Goal: Task Accomplishment & Management: Use online tool/utility

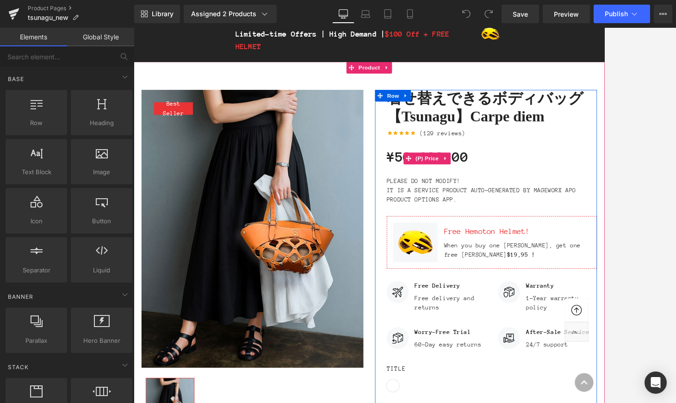
scroll to position [99, 0]
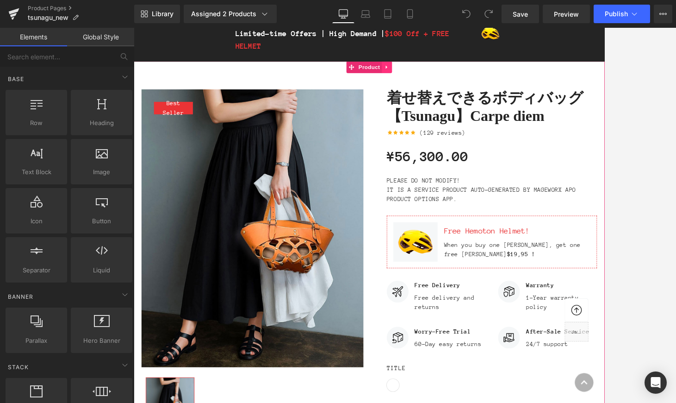
click at [437, 74] on icon at bounding box center [435, 74] width 6 height 7
click at [399, 75] on span "Product" at bounding box center [396, 75] width 30 height 14
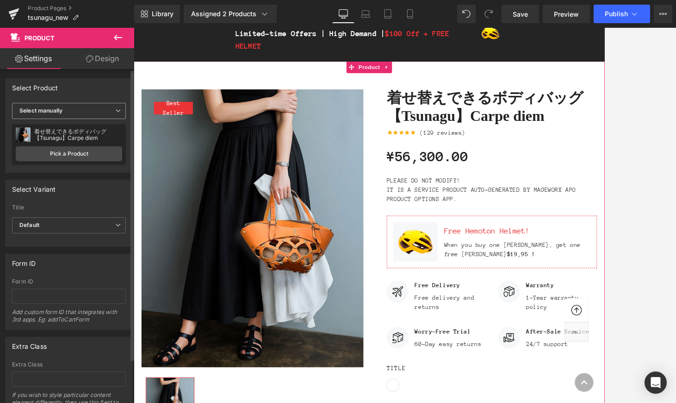
click at [68, 114] on span "Select manually" at bounding box center [69, 111] width 114 height 16
click at [91, 127] on div "Display by assigned product" at bounding box center [63, 125] width 75 height 6
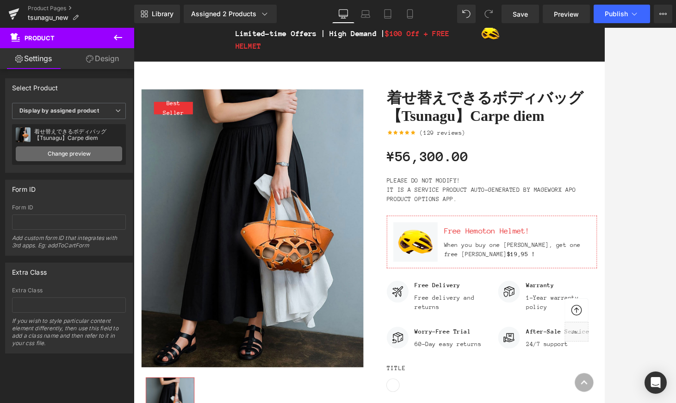
click at [74, 156] on link "Change preview" at bounding box center [69, 153] width 106 height 15
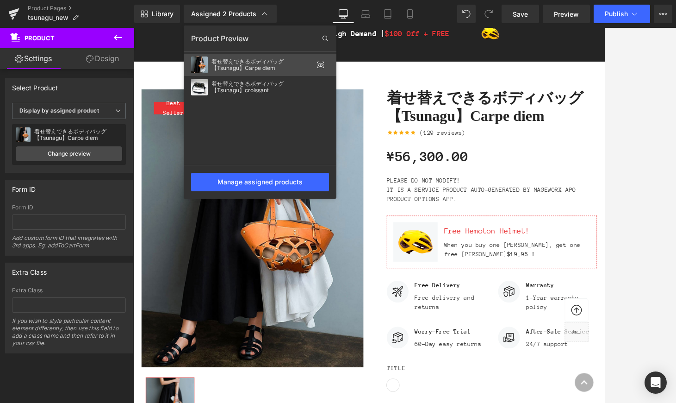
click at [209, 63] on div "着せ替えできるボディバッグ【Tsunagu】Carpe diem" at bounding box center [260, 65] width 153 height 22
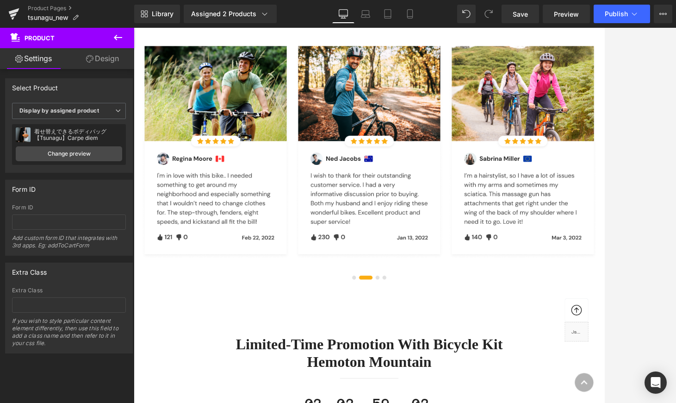
scroll to position [2223, 0]
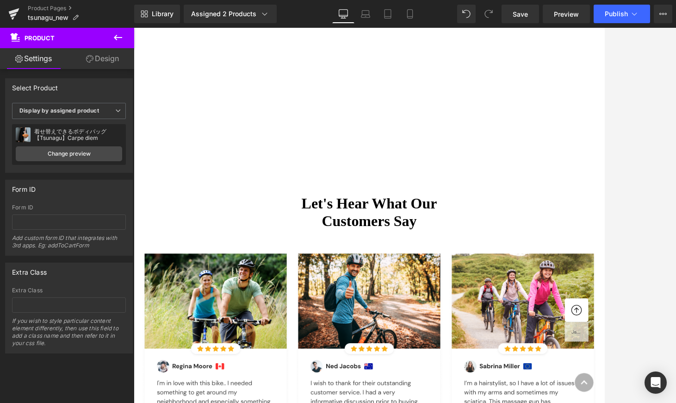
click at [39, 90] on div "Select Product" at bounding box center [35, 85] width 46 height 13
click at [73, 109] on b "Display by assigned product" at bounding box center [59, 110] width 80 height 7
click at [61, 140] on div "Select manually" at bounding box center [47, 139] width 43 height 6
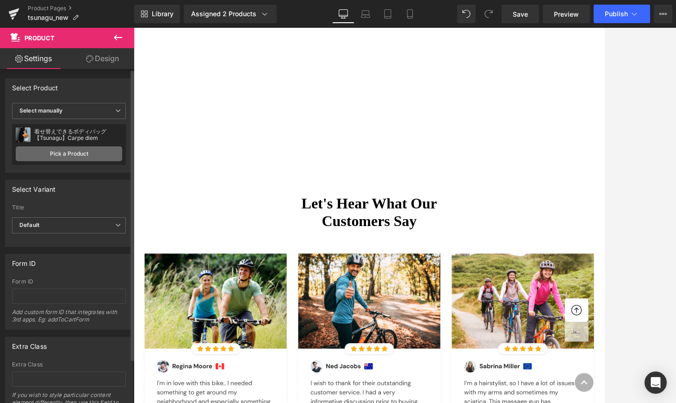
click at [64, 151] on link "Pick a Product" at bounding box center [69, 153] width 106 height 15
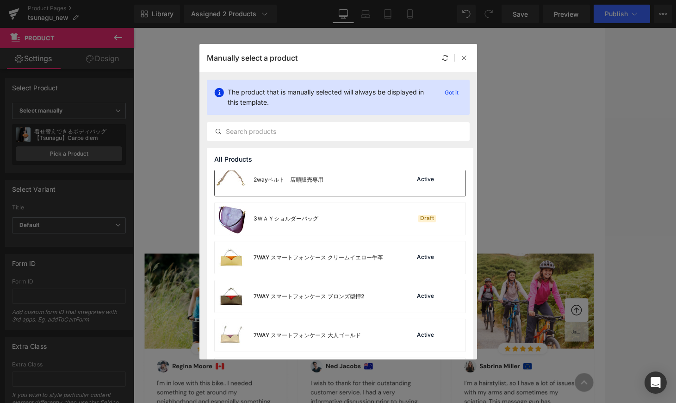
scroll to position [8, 0]
click at [280, 132] on input "text" at bounding box center [338, 131] width 262 height 11
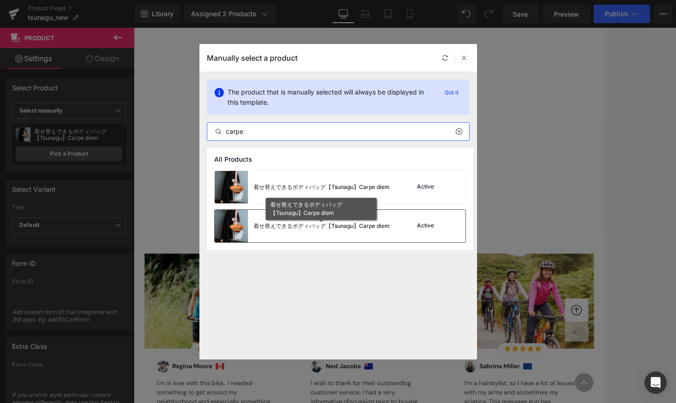
type input "carpe"
click at [321, 229] on div "着せ替えできるボディバッグ【Tsunagu】Carpe diem" at bounding box center [322, 226] width 136 height 8
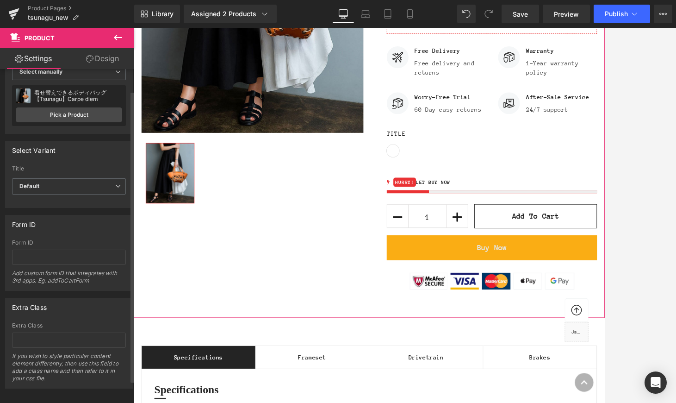
scroll to position [51, 0]
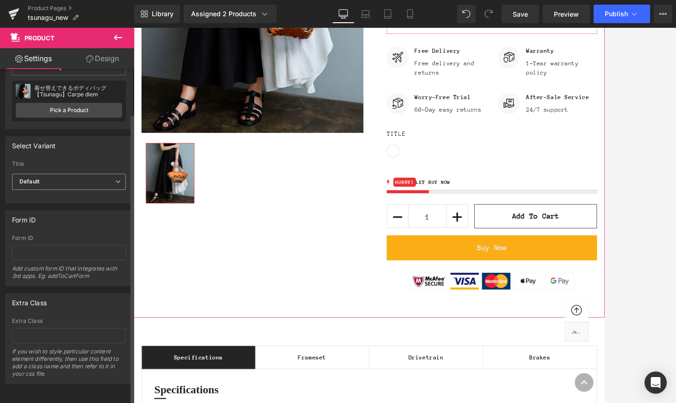
click at [59, 174] on span "Default" at bounding box center [69, 182] width 114 height 16
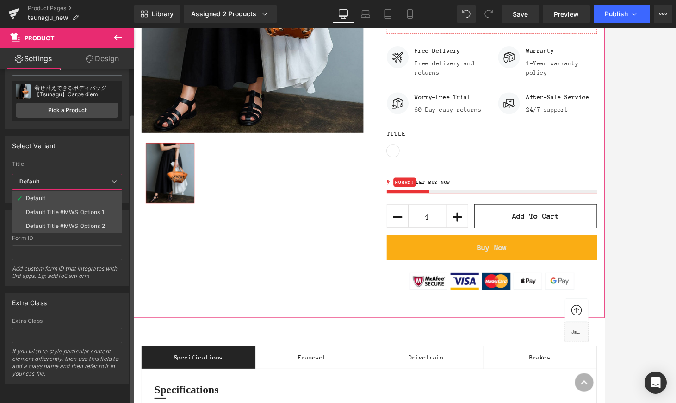
click at [62, 161] on label "Title" at bounding box center [67, 165] width 110 height 9
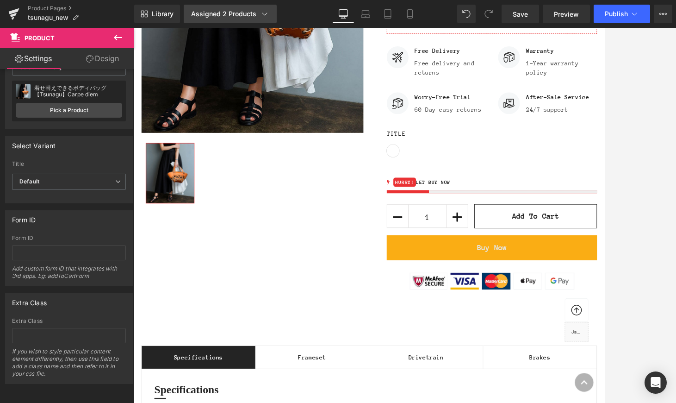
click at [264, 12] on icon at bounding box center [264, 13] width 9 height 9
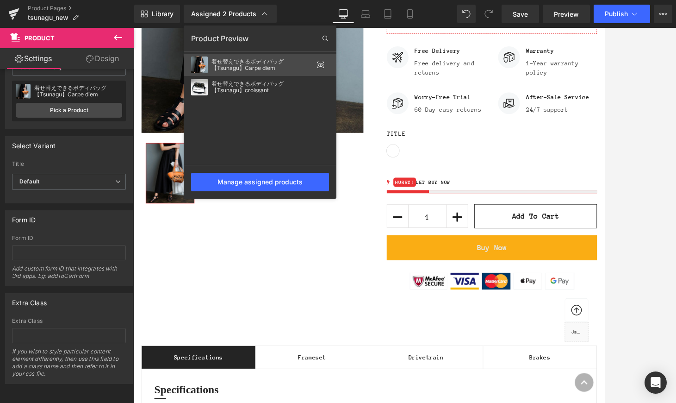
click at [260, 60] on div "着せ替えできるボディバッグ【Tsunagu】Carpe diem" at bounding box center [262, 64] width 102 height 13
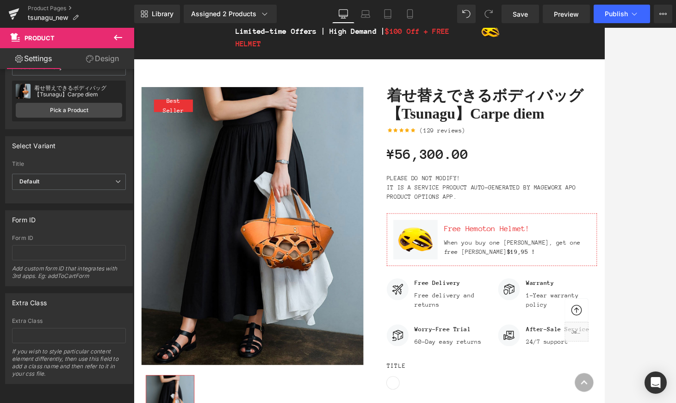
scroll to position [104, 0]
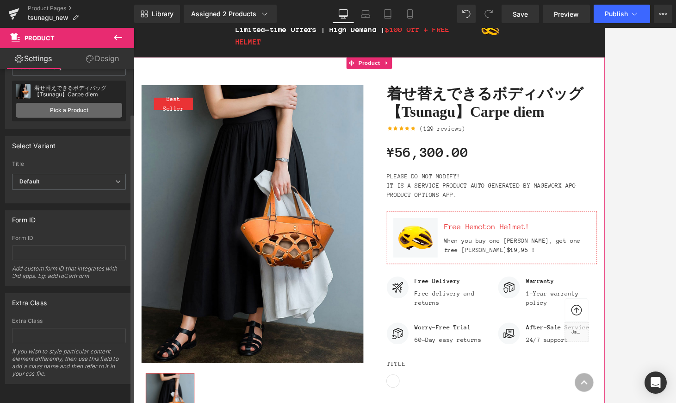
click at [86, 104] on link "Pick a Product" at bounding box center [69, 110] width 106 height 15
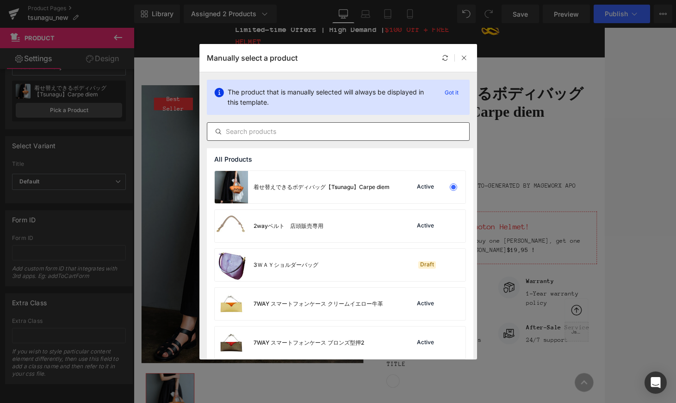
click at [267, 134] on input "text" at bounding box center [338, 131] width 262 height 11
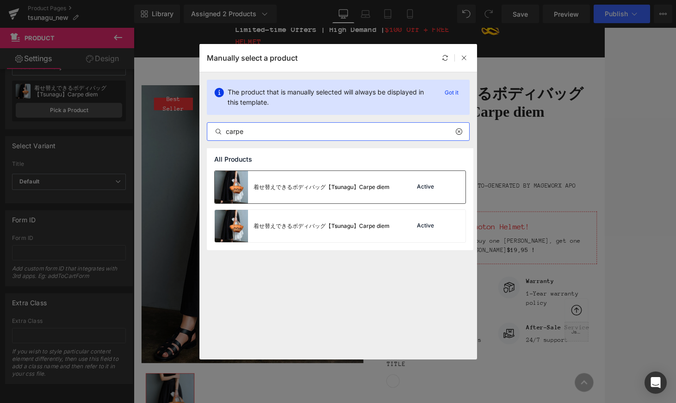
type input "carpe"
click at [256, 196] on div "着せ替えできるボディバッグ【Tsunagu】Carpe diem" at bounding box center [302, 187] width 175 height 32
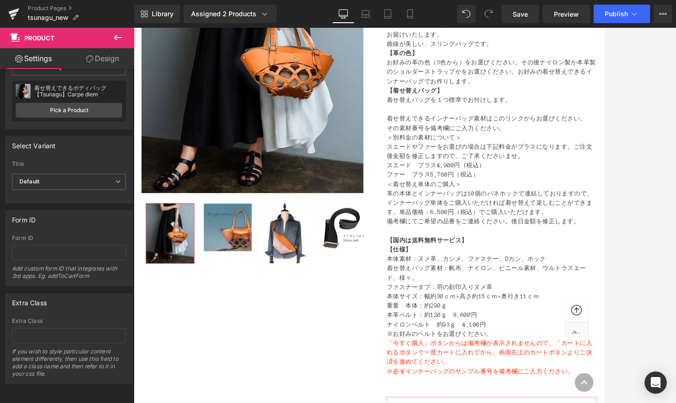
scroll to position [298, 0]
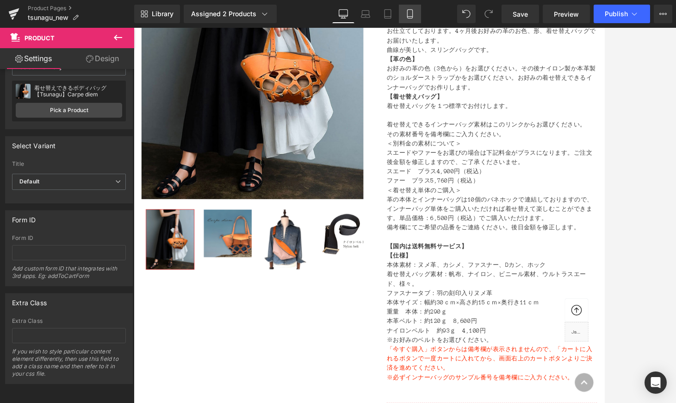
click at [414, 16] on icon at bounding box center [409, 13] width 9 height 9
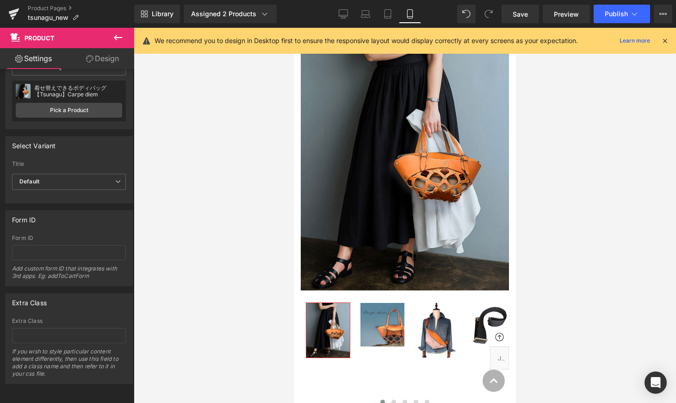
scroll to position [115, 0]
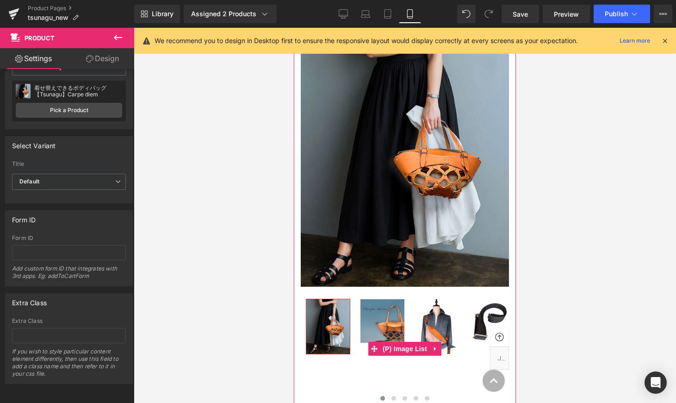
click at [386, 320] on img at bounding box center [381, 320] width 43 height 43
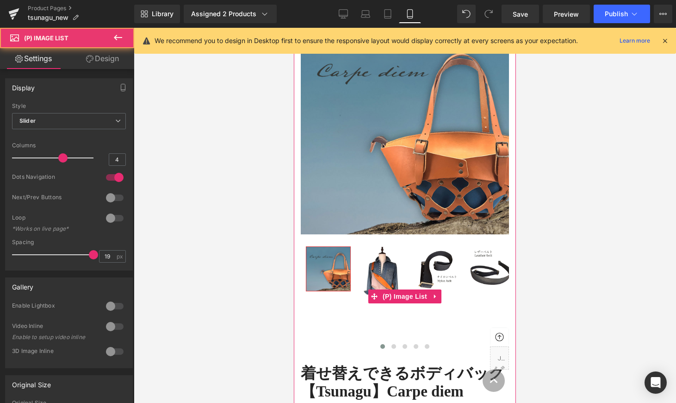
click at [387, 265] on img at bounding box center [382, 274] width 43 height 55
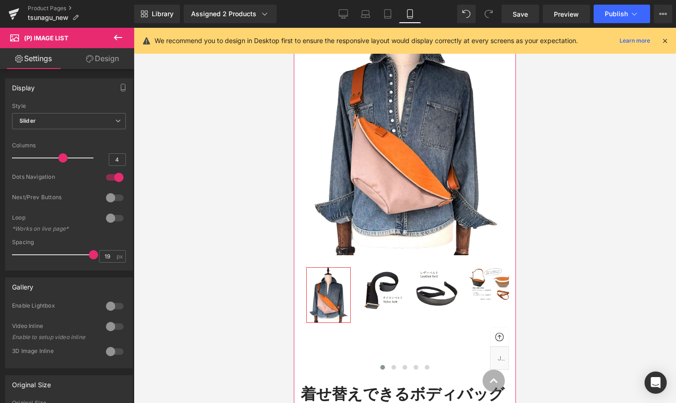
scroll to position [153, 0]
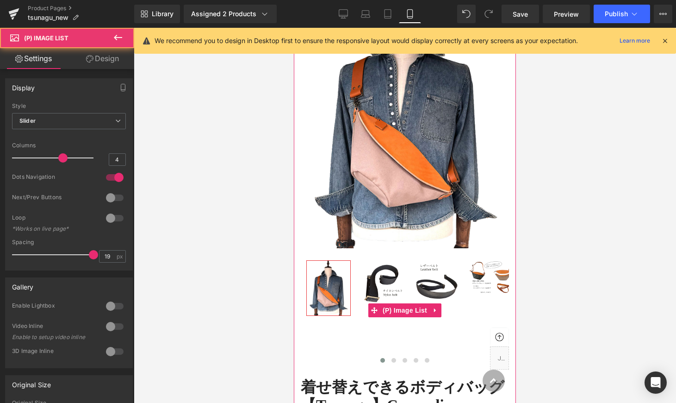
click at [384, 290] on img at bounding box center [382, 281] width 43 height 43
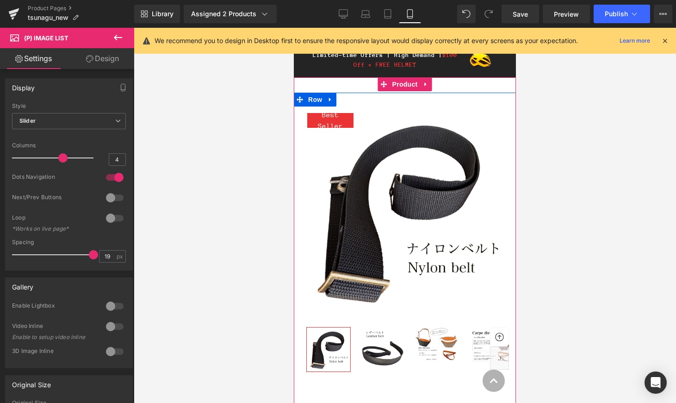
scroll to position [27, 0]
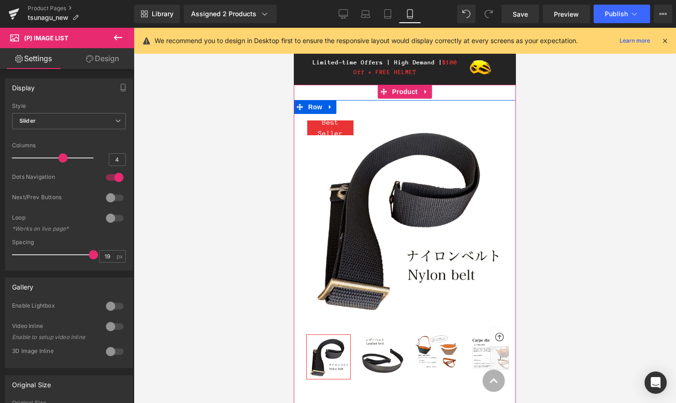
click at [385, 361] on img at bounding box center [382, 356] width 43 height 43
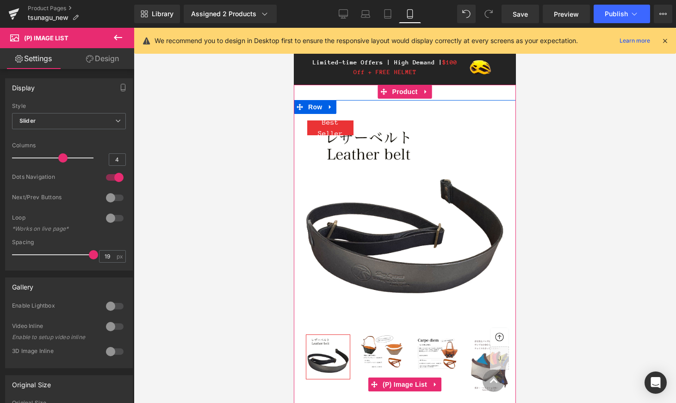
click at [386, 355] on img at bounding box center [381, 352] width 43 height 35
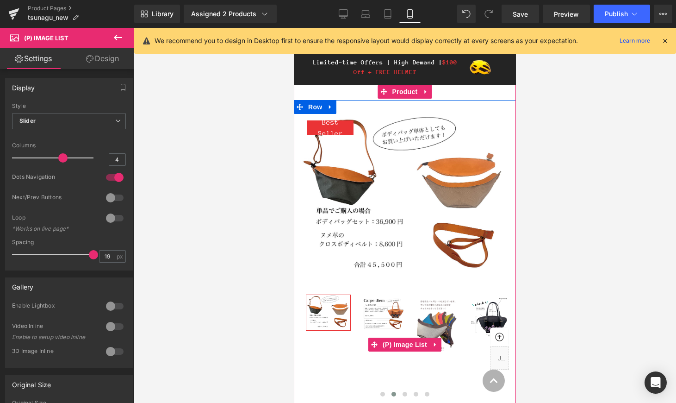
click at [435, 310] on img at bounding box center [436, 324] width 43 height 58
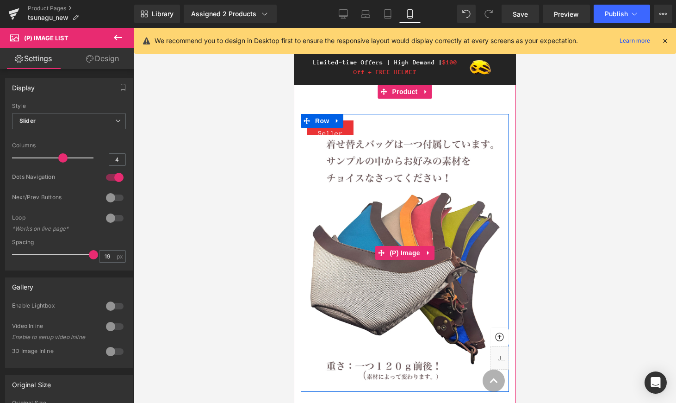
click at [442, 309] on img at bounding box center [405, 253] width 208 height 278
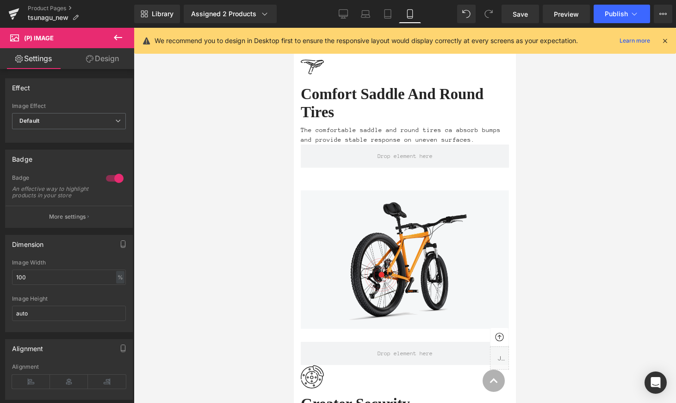
scroll to position [3301, 0]
click at [339, 13] on icon at bounding box center [343, 13] width 9 height 9
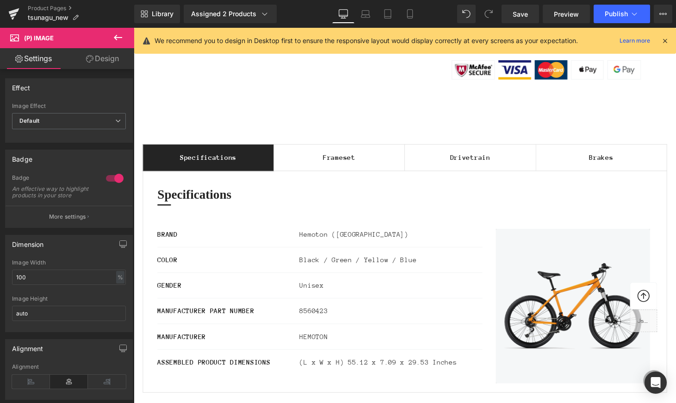
scroll to position [994, 0]
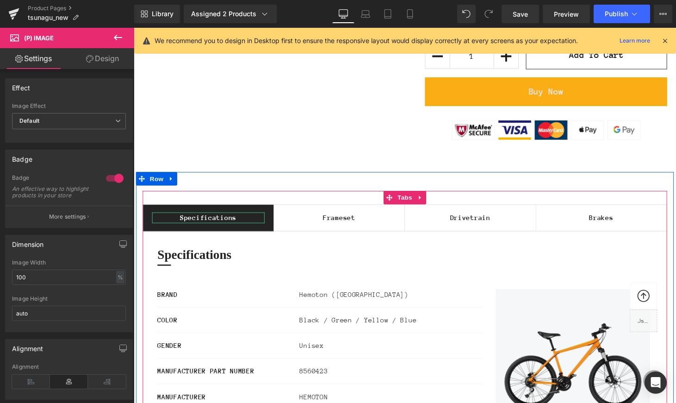
click at [172, 225] on div "Specifications" at bounding box center [211, 223] width 116 height 11
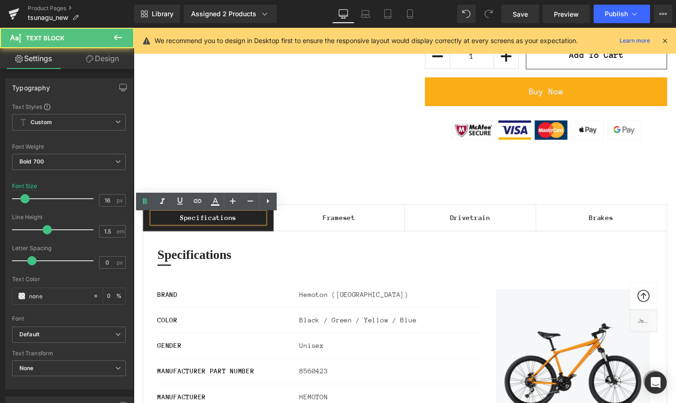
click at [179, 224] on div "Specifications" at bounding box center [211, 223] width 116 height 11
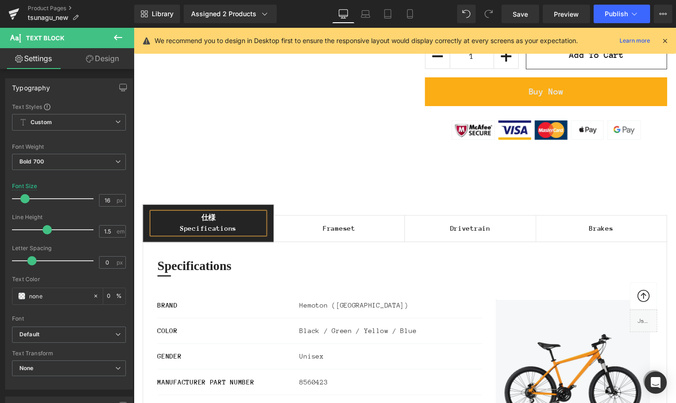
click at [329, 214] on ul "仕様 Specifications Text Block Frameset Text Block Drivetrain Text Block Brakes T…" at bounding box center [413, 229] width 541 height 39
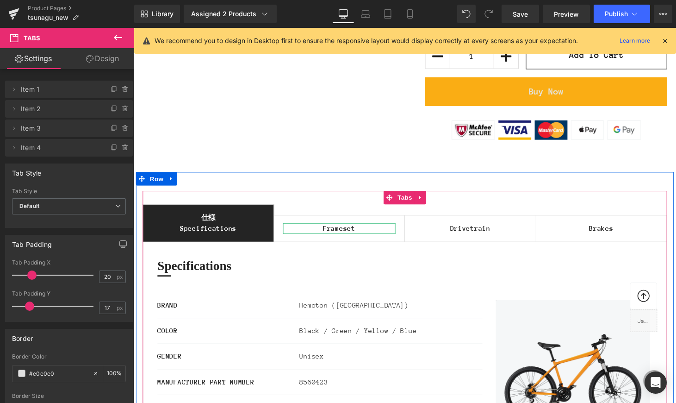
click at [323, 236] on div "Frameset" at bounding box center [346, 234] width 117 height 11
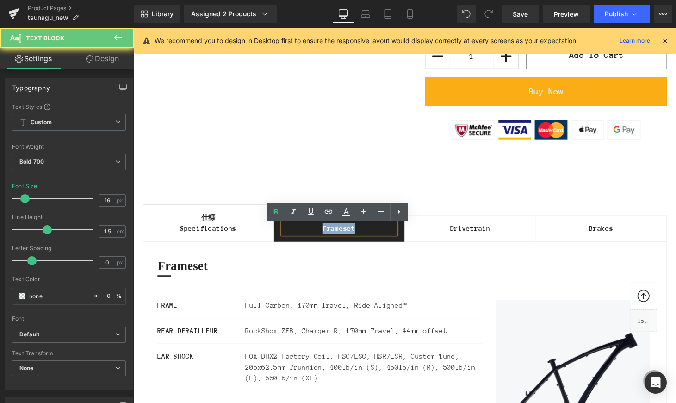
drag, startPoint x: 321, startPoint y: 237, endPoint x: 387, endPoint y: 236, distance: 66.2
click at [387, 236] on div "Frameset" at bounding box center [346, 234] width 117 height 11
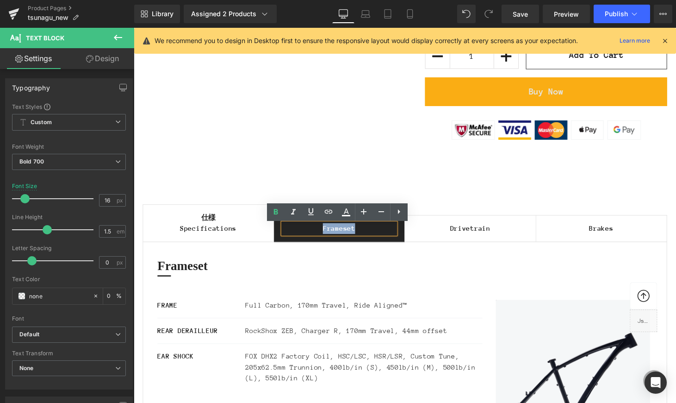
copy div "Frameset"
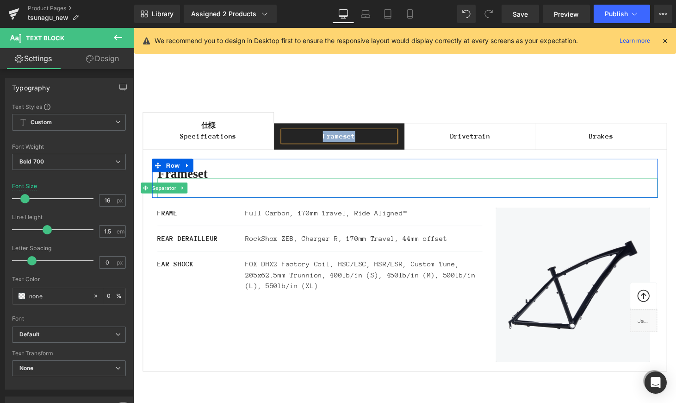
scroll to position [1103, 0]
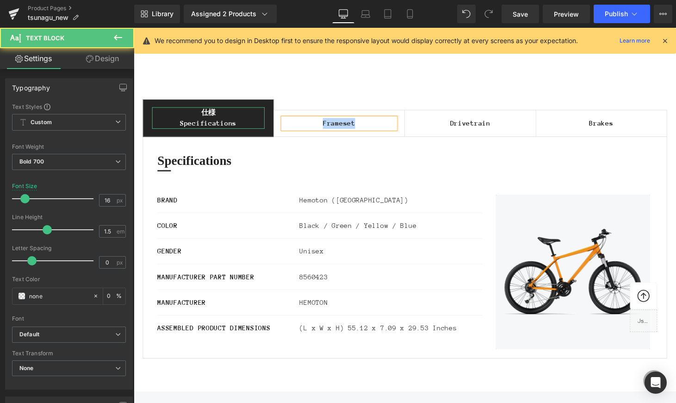
click at [209, 118] on div "仕様 Specifications" at bounding box center [211, 121] width 116 height 22
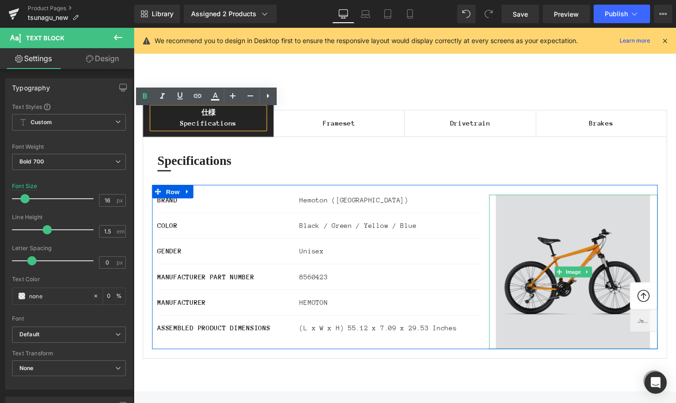
click at [553, 254] on img at bounding box center [588, 279] width 174 height 159
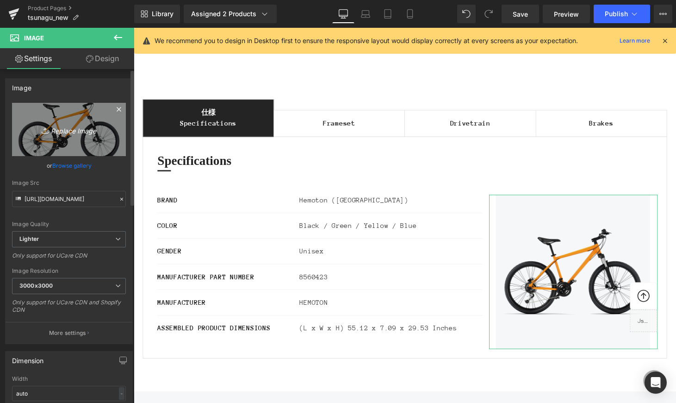
click at [100, 138] on link "Replace Image" at bounding box center [69, 129] width 114 height 53
click at [54, 144] on link "Replace Image" at bounding box center [69, 129] width 114 height 53
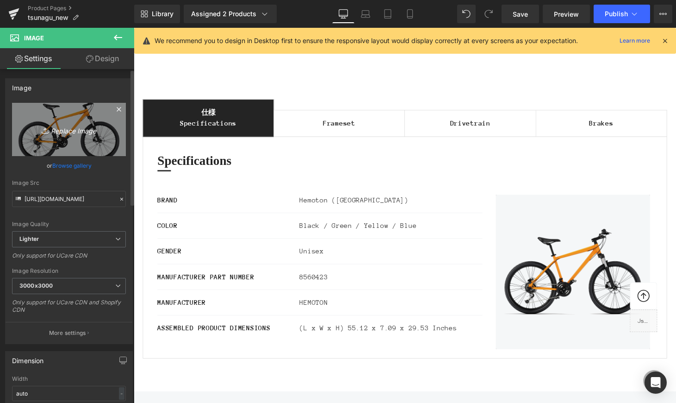
type input "C:\fakepath\サイズ１.jpg"
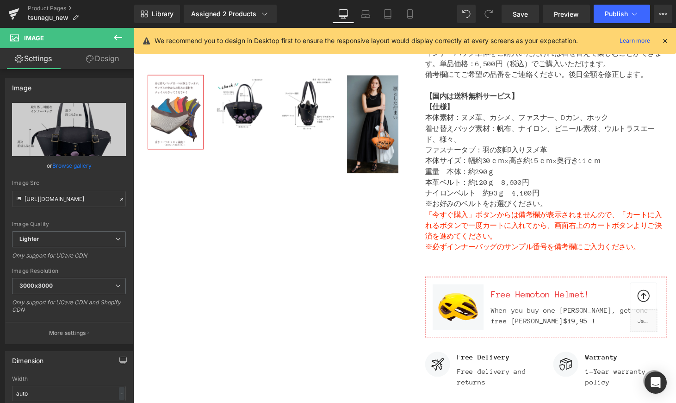
scroll to position [429, 0]
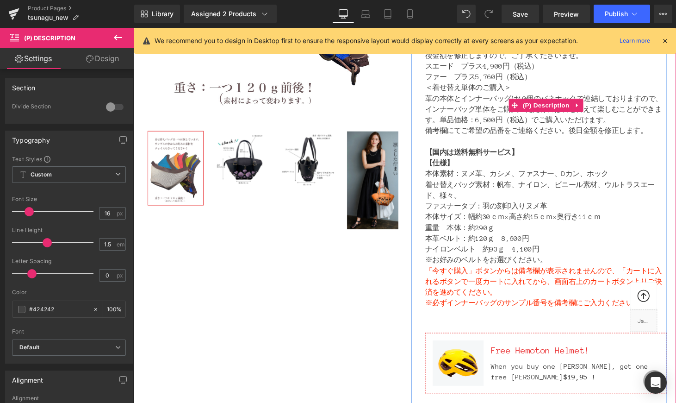
drag, startPoint x: 435, startPoint y: 179, endPoint x: 610, endPoint y: 267, distance: 195.5
click at [604, 267] on div "4ヶ月待ちのカスタムオーダーです。 このシリーズのみオーダー料もサービスで通常６ヶ月待ちのところ4ヶ月でお仕立てしております。4ヶ月後お好みの革のお色、形、着…" at bounding box center [559, 106] width 250 height 466
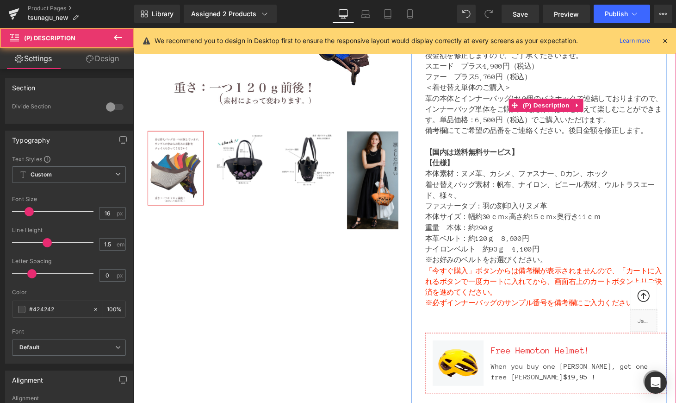
click at [521, 255] on p "本革ベルト：約120ｇ　8,600円 　　　ナイロンベルト　約93ｇ　4,100円 　　　※お好みのベルトをお選びください。" at bounding box center [559, 256] width 250 height 33
drag, startPoint x: 436, startPoint y: 168, endPoint x: 512, endPoint y: 185, distance: 77.3
click at [512, 185] on div "4ヶ月待ちのカスタムオーダーです。 このシリーズのみオーダー料もサービスで通常６ヶ月待ちのところ4ヶ月でお仕立てしております。4ヶ月後お好みの革のお色、形、着…" at bounding box center [559, 106] width 250 height 466
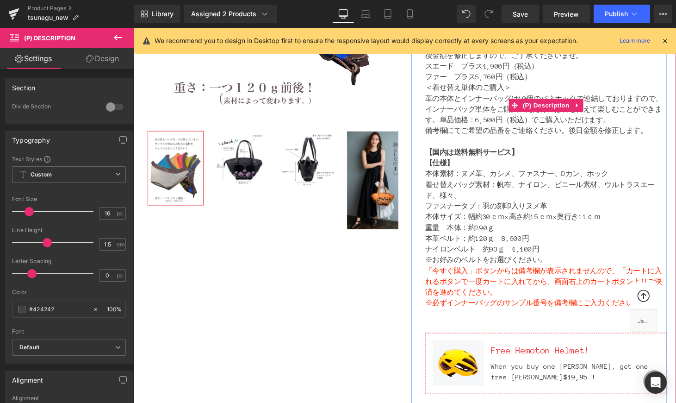
click at [573, 257] on p "本革ベルト：約120ｇ　8,600円 　　　ナイロンベルト　約93ｇ　4,100円 　　　※お好みのベルトをお選びください。" at bounding box center [559, 256] width 250 height 33
drag, startPoint x: 540, startPoint y: 250, endPoint x: 436, endPoint y: 165, distance: 134.8
click at [436, 165] on div "4ヶ月待ちのカスタムオーダーです。 このシリーズのみオーダー料もサービスで通常６ヶ月待ちのところ4ヶ月でお仕立てしております。4ヶ月後お好みの革のお色、形、着…" at bounding box center [559, 106] width 250 height 466
copy div "【仕様】 本体素材：ヌメ革、カシメ、ファスナー、Dカン、ホック 着せ替えバッグ素材：帆布、ナイロン、ビニール素材、ウルトラスエード、様々。 ファスナータブ：羽…"
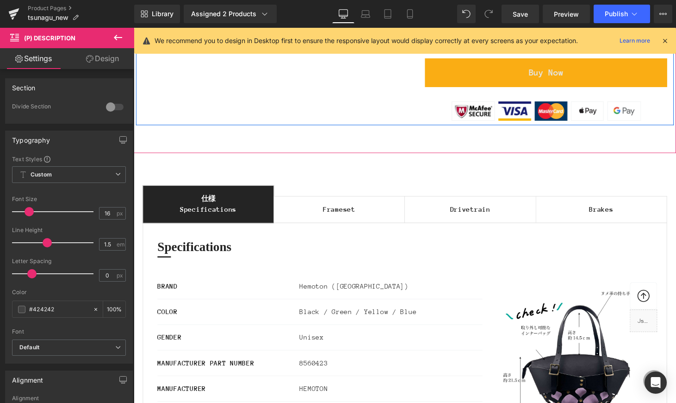
scroll to position [1118, 0]
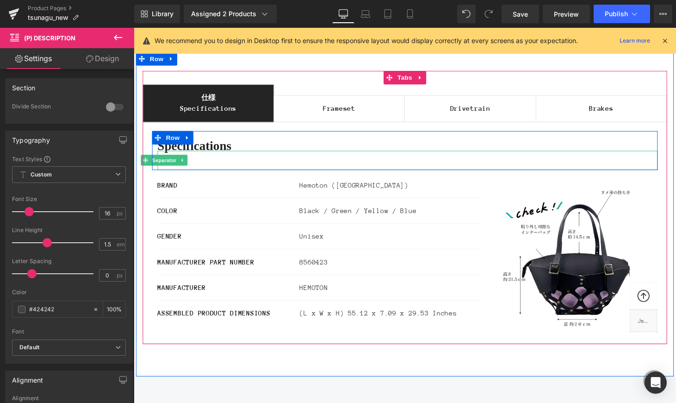
click at [263, 167] on div at bounding box center [416, 165] width 516 height 20
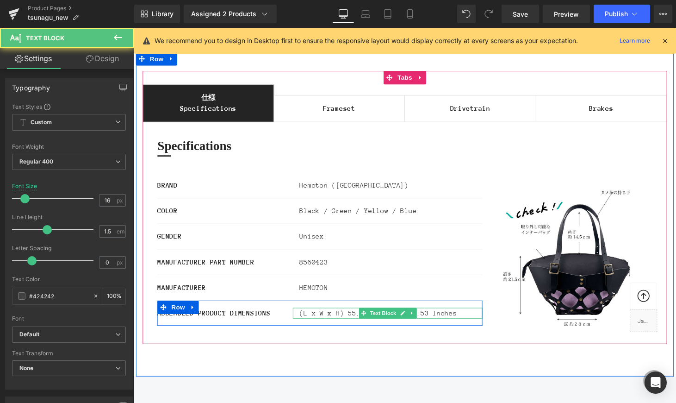
click at [474, 325] on p "(L x W x H) 55.12 x 7.09 x 29.53 Inches" at bounding box center [399, 321] width 189 height 11
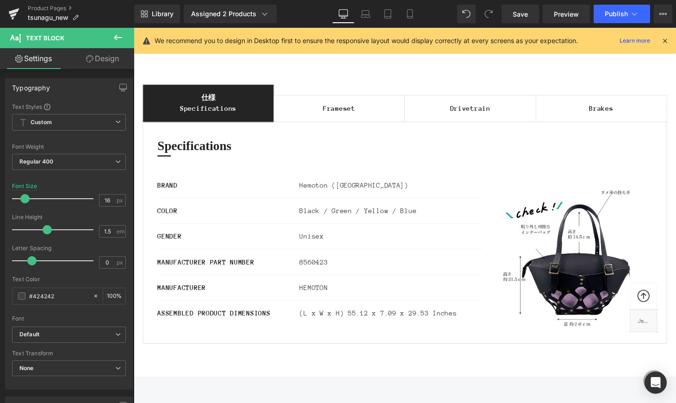
click at [115, 34] on icon at bounding box center [117, 37] width 11 height 11
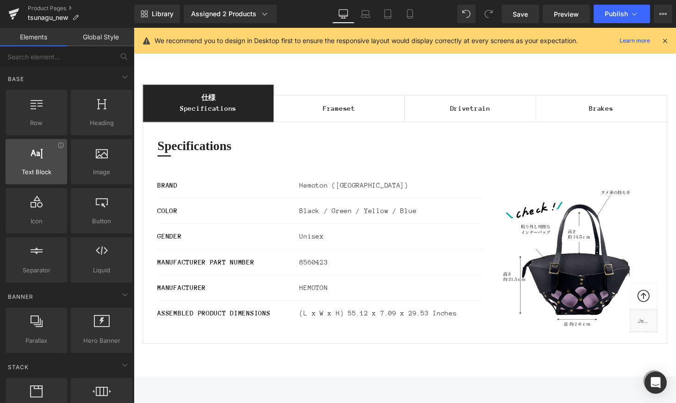
click at [26, 173] on span "Text Block" at bounding box center [36, 172] width 56 height 10
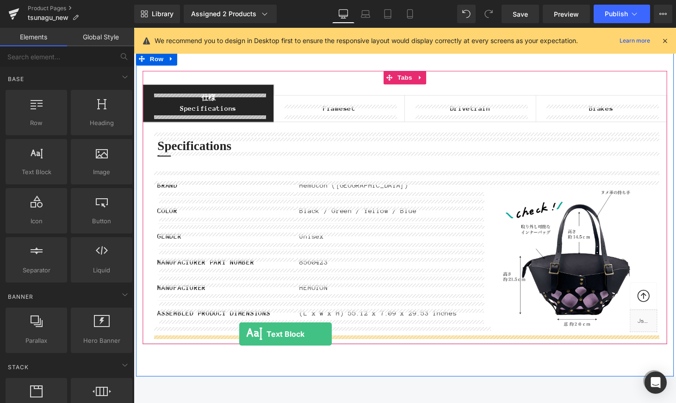
drag, startPoint x: 171, startPoint y: 191, endPoint x: 242, endPoint y: 342, distance: 167.4
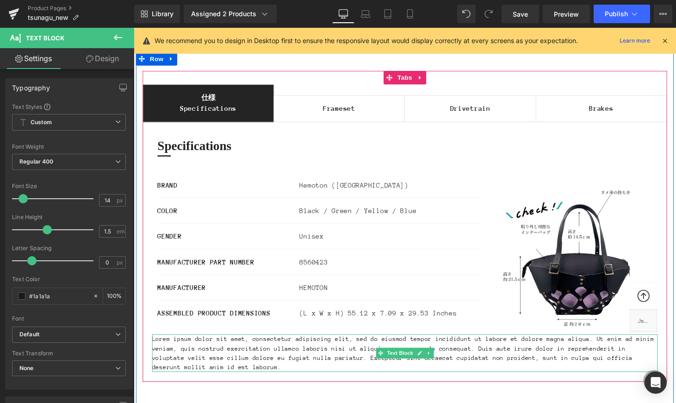
drag, startPoint x: 205, startPoint y: 373, endPoint x: 211, endPoint y: 381, distance: 9.9
click at [206, 373] on p "Lorem ipsum dolor sit amet, consectetur adipiscing elit, sed do eiusmod tempor …" at bounding box center [414, 363] width 522 height 39
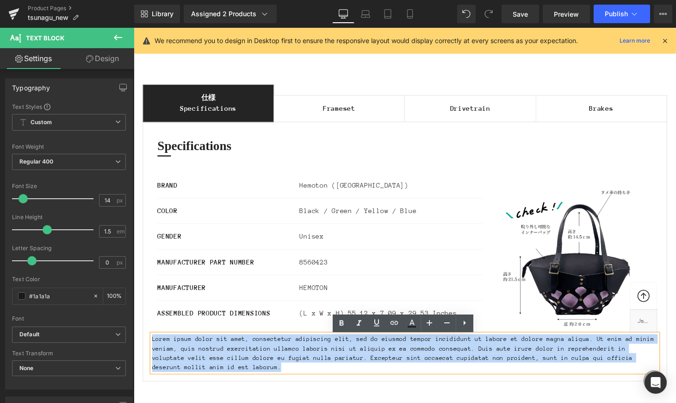
drag, startPoint x: 211, startPoint y: 383, endPoint x: 146, endPoint y: 346, distance: 74.4
click at [146, 345] on div "Specifications Heading Separator Row BRAND Text Block Hemoton (USA) Text Block …" at bounding box center [413, 258] width 541 height 268
paste div
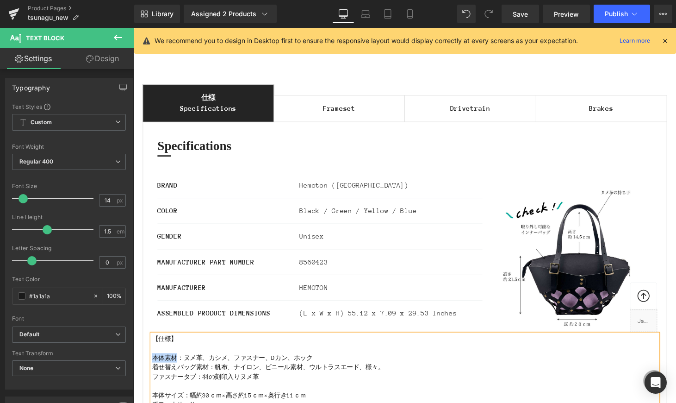
drag, startPoint x: 178, startPoint y: 370, endPoint x: 153, endPoint y: 366, distance: 24.7
click at [153, 366] on p "本体素材：ヌメ革、カシメ、ファスナー、Dカン、ホック" at bounding box center [414, 368] width 522 height 10
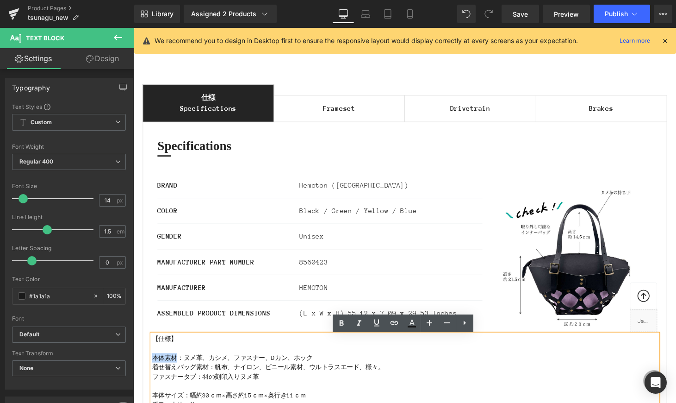
copy p "本体素材"
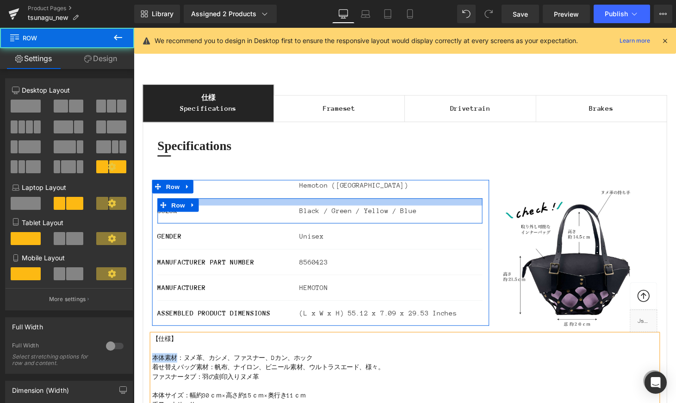
click at [219, 205] on div at bounding box center [325, 207] width 335 height 7
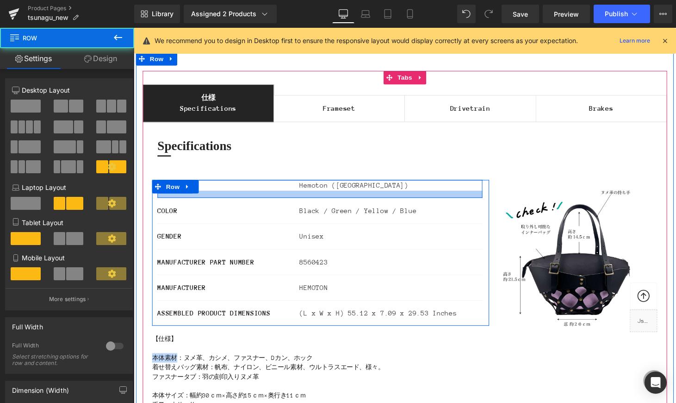
click at [212, 194] on span "Text Block" at bounding box center [223, 190] width 31 height 11
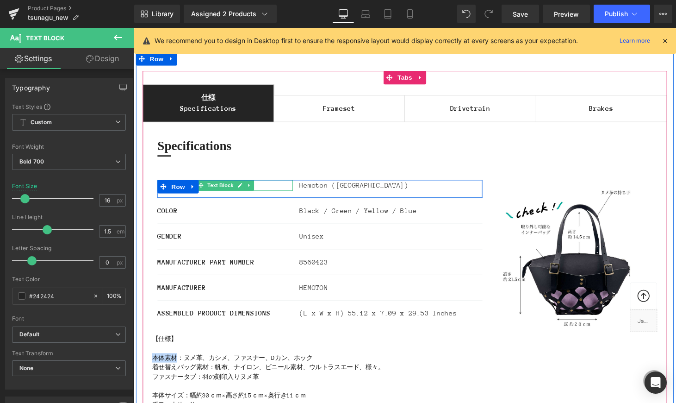
click at [222, 193] on span "Text Block" at bounding box center [223, 190] width 31 height 11
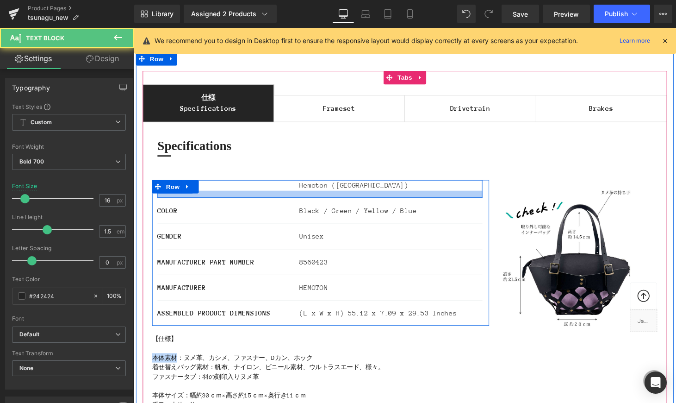
click at [221, 198] on div at bounding box center [325, 199] width 335 height 7
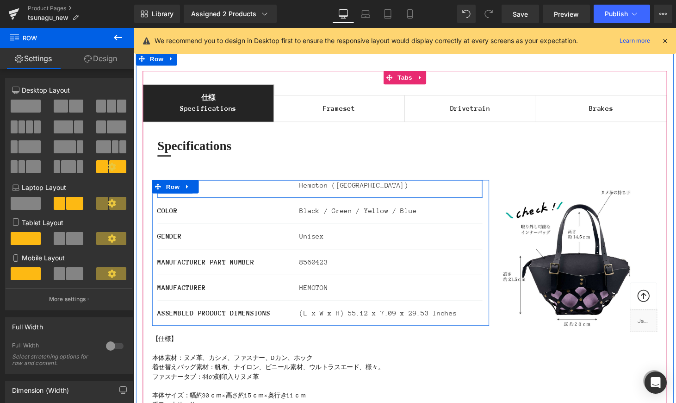
click at [227, 197] on div at bounding box center [325, 199] width 335 height 7
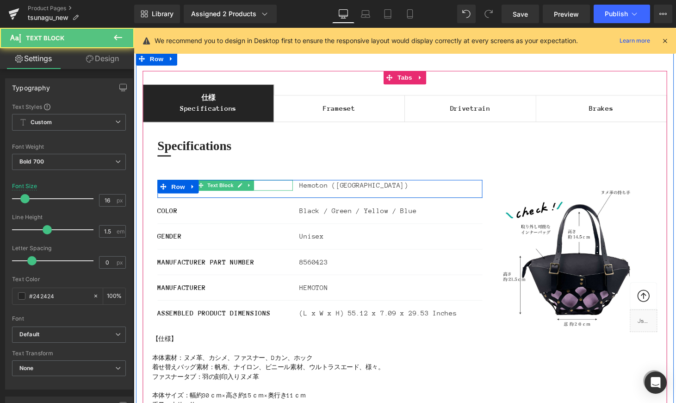
click at [285, 194] on p "BRAND" at bounding box center [228, 190] width 140 height 11
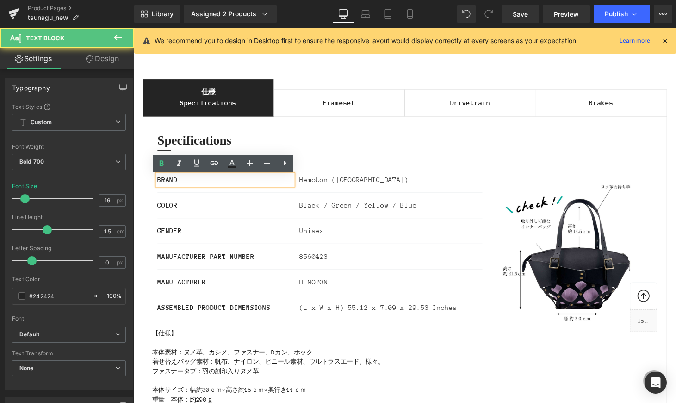
scroll to position [1122, 0]
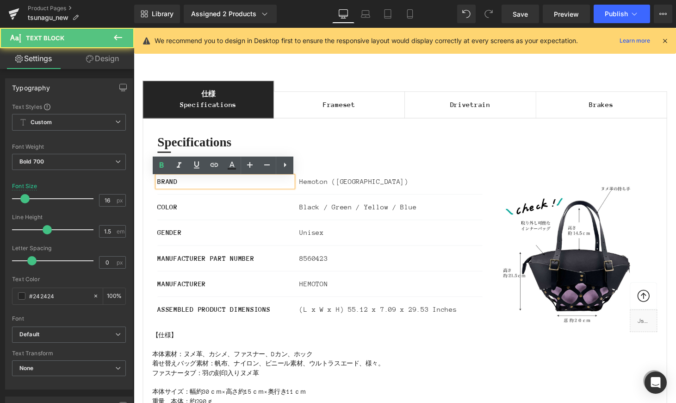
drag, startPoint x: 191, startPoint y: 184, endPoint x: 155, endPoint y: 184, distance: 35.6
click at [158, 184] on div "BRAND" at bounding box center [228, 186] width 140 height 11
paste div
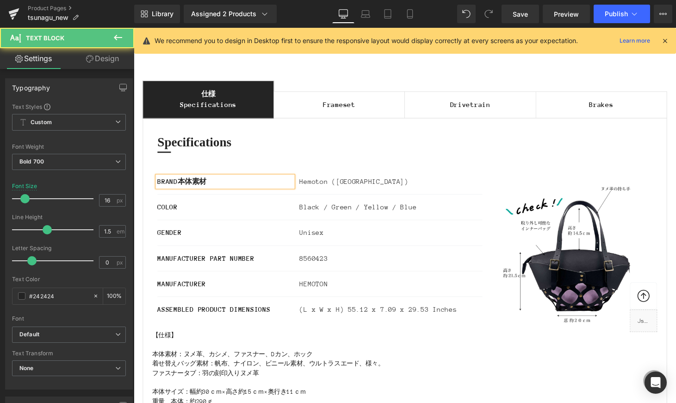
click at [177, 188] on p "BRAND本体素材" at bounding box center [228, 186] width 140 height 11
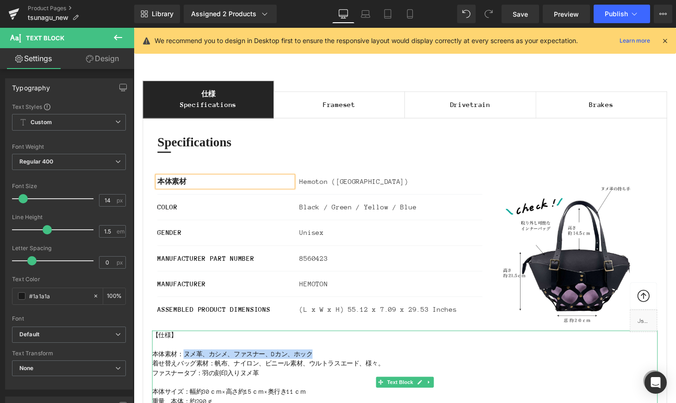
drag, startPoint x: 187, startPoint y: 368, endPoint x: 318, endPoint y: 366, distance: 130.9
click at [318, 366] on p "本体素材：ヌメ革、カシメ、ファスナー、Dカン、ホック" at bounding box center [414, 365] width 522 height 10
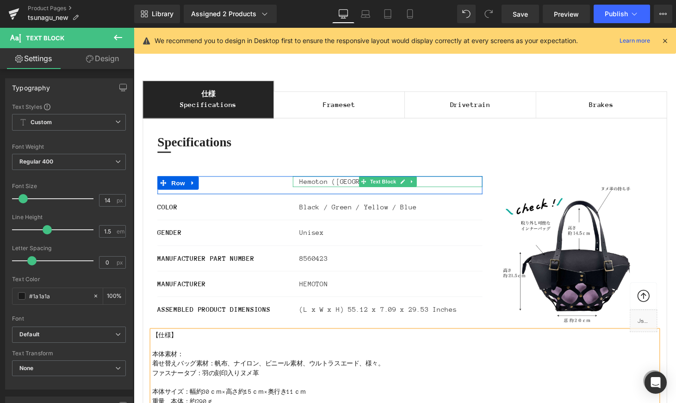
click at [305, 189] on p "Hemoton (USA)" at bounding box center [399, 186] width 189 height 11
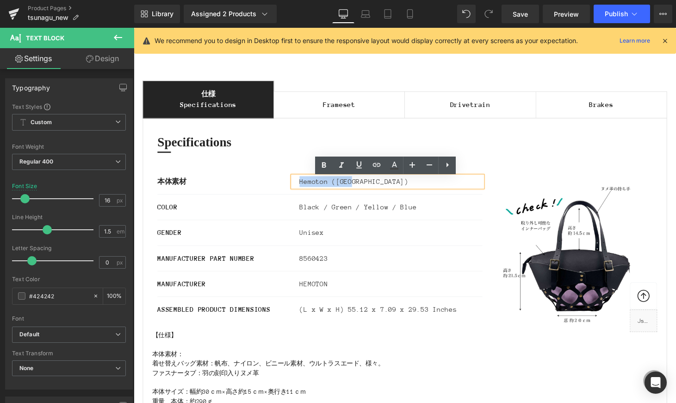
drag, startPoint x: 302, startPoint y: 189, endPoint x: 358, endPoint y: 196, distance: 56.4
click at [357, 192] on div "Hemoton (USA)" at bounding box center [396, 186] width 196 height 11
paste div
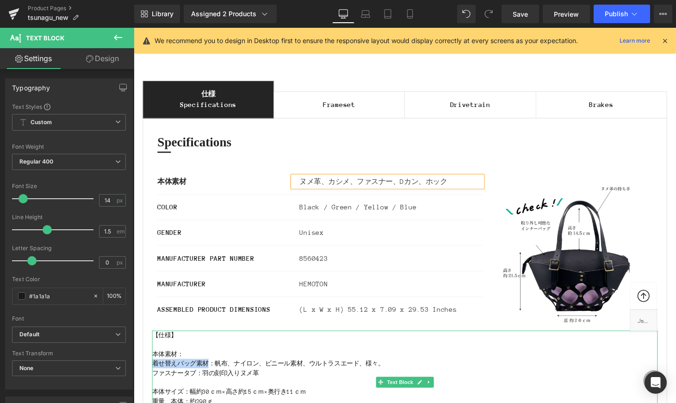
drag, startPoint x: 155, startPoint y: 375, endPoint x: 211, endPoint y: 374, distance: 55.1
click at [211, 374] on p "着せ替えバッグ素材：帆布、ナイロン、ビニール素材、ウルトラスエード、様々。" at bounding box center [414, 374] width 522 height 10
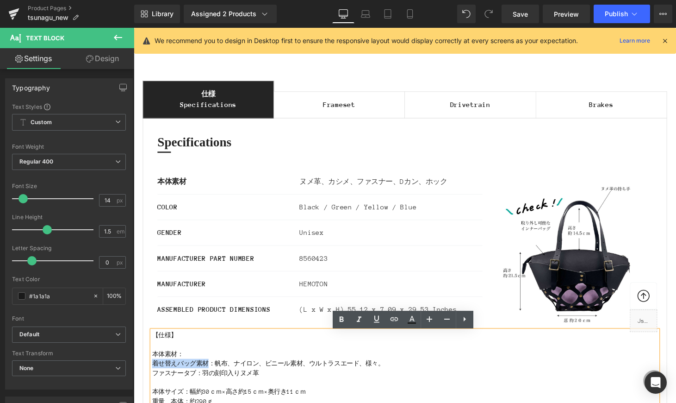
copy p "着せ替えバッグ素材"
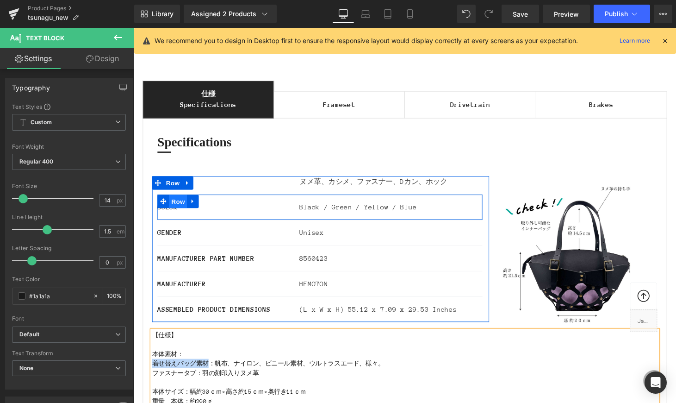
click at [176, 212] on span "Row" at bounding box center [179, 207] width 19 height 14
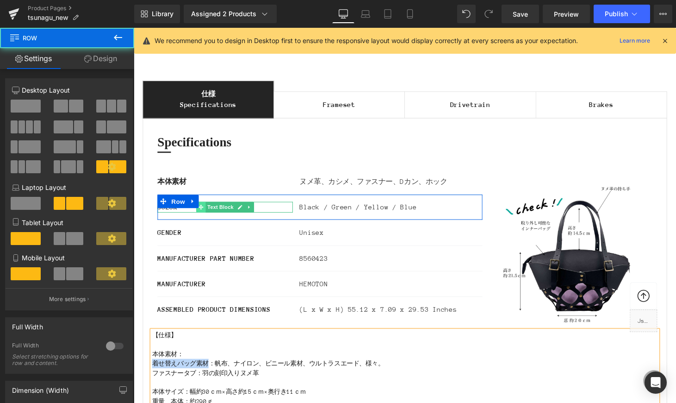
click at [201, 217] on span at bounding box center [203, 212] width 10 height 11
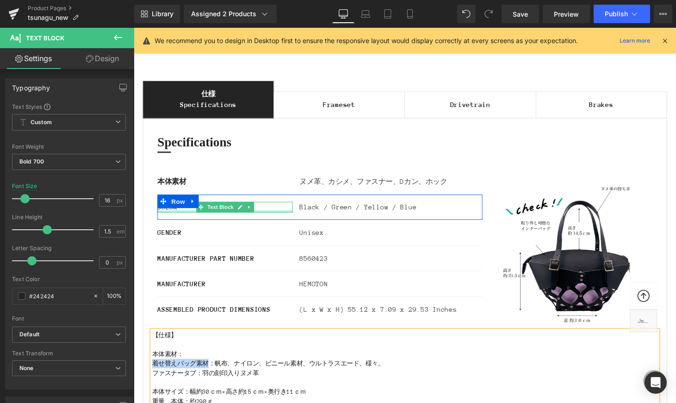
click at [190, 217] on div at bounding box center [228, 217] width 140 height 2
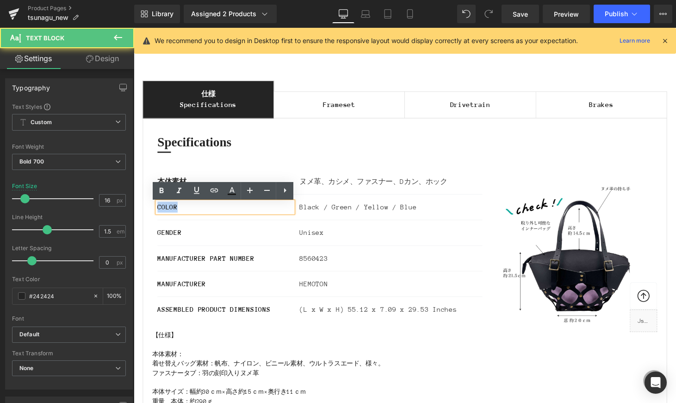
drag, startPoint x: 189, startPoint y: 214, endPoint x: 155, endPoint y: 211, distance: 34.0
click at [153, 210] on div "本体素材 Text Block ヌメ革、カシメ、ファスナー、Dカン、ホック Text Block Row COLOR Text Block Black / G…" at bounding box center [327, 256] width 348 height 150
paste div
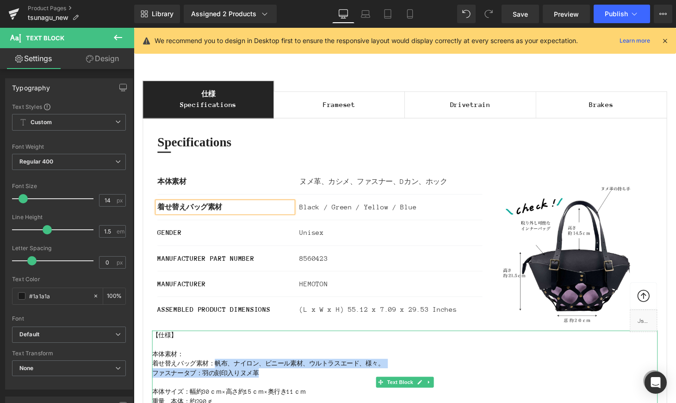
drag, startPoint x: 219, startPoint y: 375, endPoint x: 370, endPoint y: 382, distance: 150.5
click at [370, 382] on div "【仕様】 本体素材： 着せ替えバッグ素材：帆布、ナイロン、ビニール素材、ウルトラスエード、様々。 ファスナータブ：羽の刻印入りヌメ革 本体サイズ：幅約30ｃｍ…" at bounding box center [414, 393] width 522 height 107
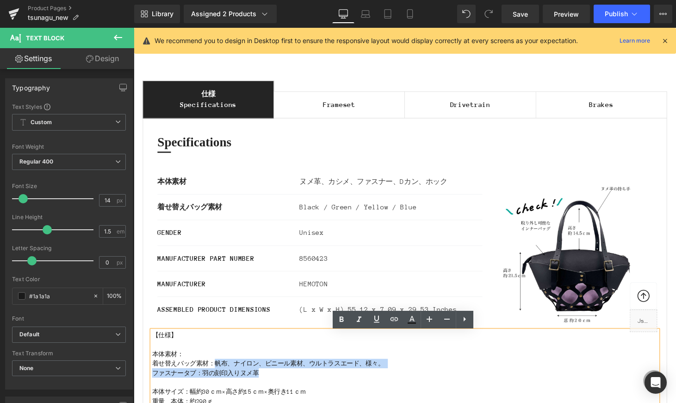
copy div "帆布、ナイロン、ビニール素材、ウルトラスエード、様々。 ファスナータブ：羽の刻印入りヌメ革"
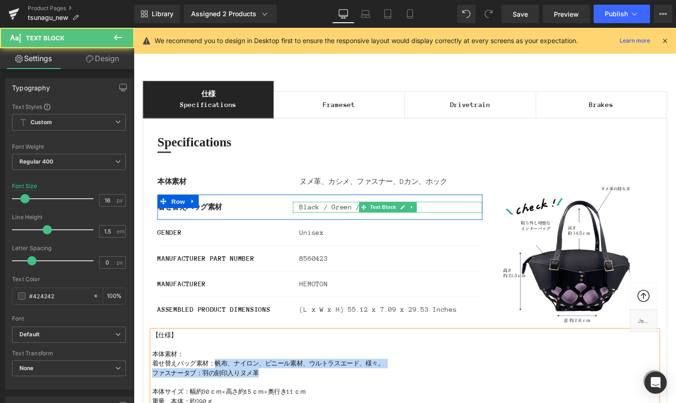
click at [309, 218] on div "Black / Green / Yellow / Blue Text Block" at bounding box center [396, 212] width 196 height 11
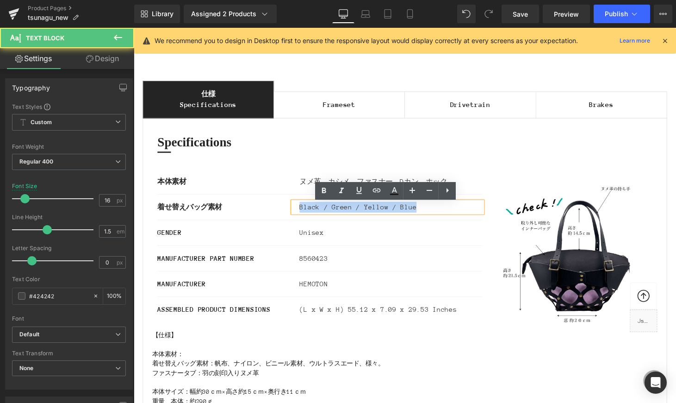
drag, startPoint x: 304, startPoint y: 215, endPoint x: 456, endPoint y: 224, distance: 151.6
click at [456, 224] on div "着せ替えバッグ素材 Text Block Black / Green / Yellow / Blue Text Block Row" at bounding box center [325, 213] width 335 height 26
paste div
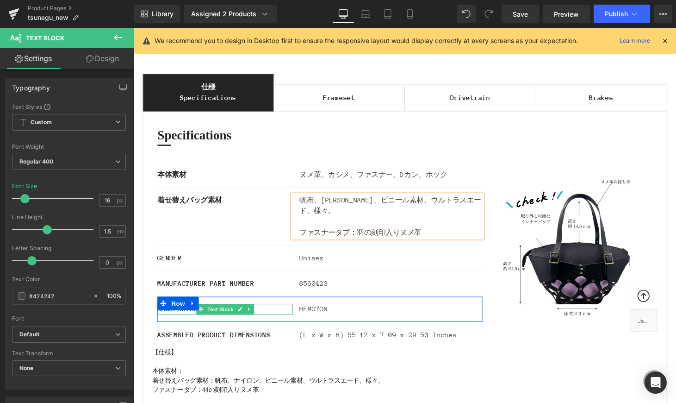
scroll to position [1130, 0]
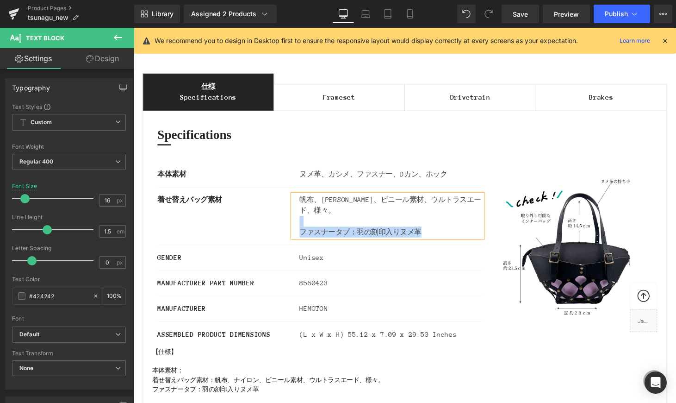
drag, startPoint x: 440, startPoint y: 239, endPoint x: 304, endPoint y: 229, distance: 136.9
click at [304, 229] on div "帆布、ナイロン、ビニール素材、ウルトラスエード、様々。 ファスナータブ：羽の刻印入りヌメ革" at bounding box center [396, 221] width 196 height 44
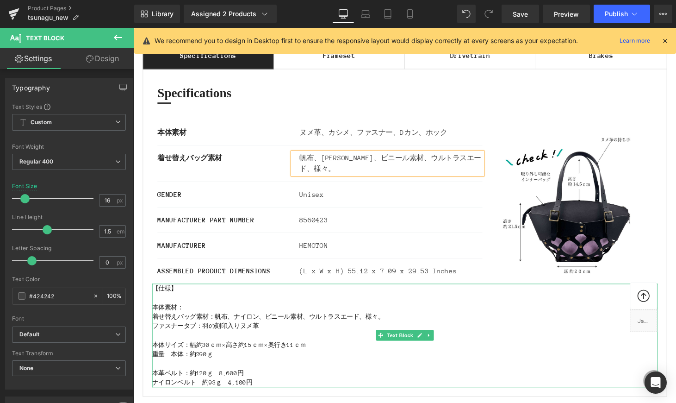
scroll to position [1173, 0]
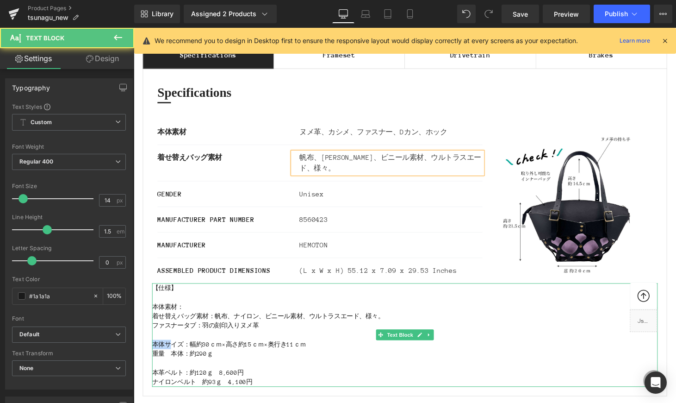
drag, startPoint x: 155, startPoint y: 355, endPoint x: 173, endPoint y: 355, distance: 17.1
click at [172, 355] on p "本体サイズ：幅約30ｃｍ×高さ約15ｃｍ×奥行き11ｃｍ" at bounding box center [414, 354] width 522 height 10
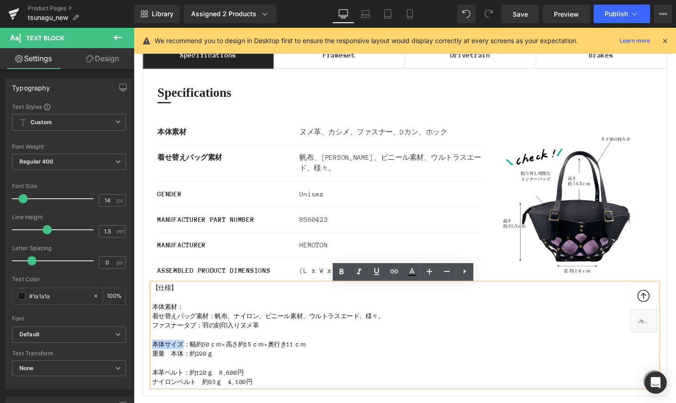
drag, startPoint x: 186, startPoint y: 355, endPoint x: 153, endPoint y: 353, distance: 32.9
click at [153, 353] on p "本体サイズ：幅約30ｃｍ×高さ約15ｃｍ×奥行き11ｃｍ" at bounding box center [414, 354] width 522 height 10
copy p "本体サイズ"
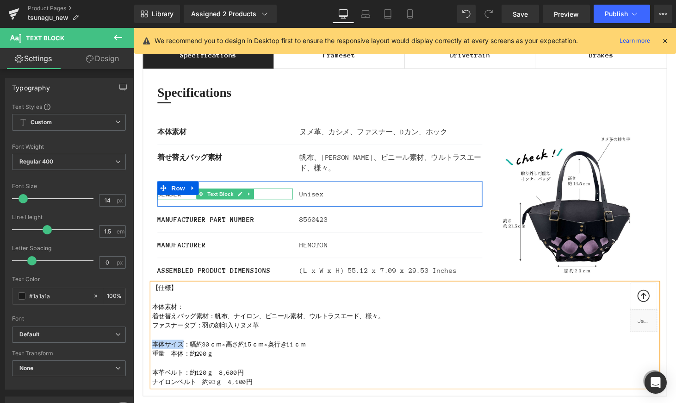
click at [192, 203] on p "GENDER" at bounding box center [228, 198] width 140 height 11
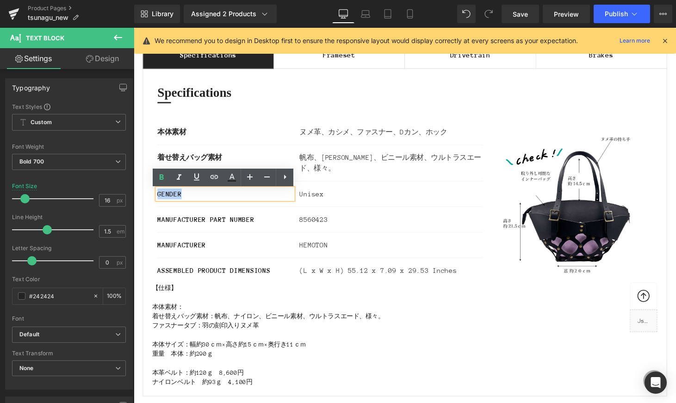
click at [137, 194] on div "仕様 Specifications Text Block Frameset Text Block Drivetrain Text Block Brakes T…" at bounding box center [413, 212] width 555 height 391
paste div
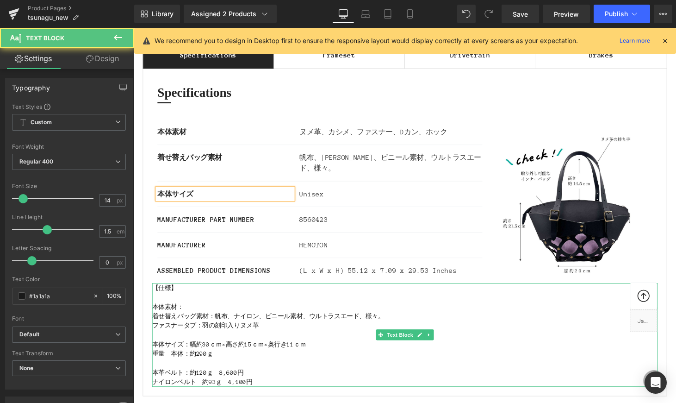
click at [191, 355] on p "本体サイズ：幅約30ｃｍ×高さ約15ｃｍ×奥行き11ｃｍ" at bounding box center [414, 354] width 522 height 10
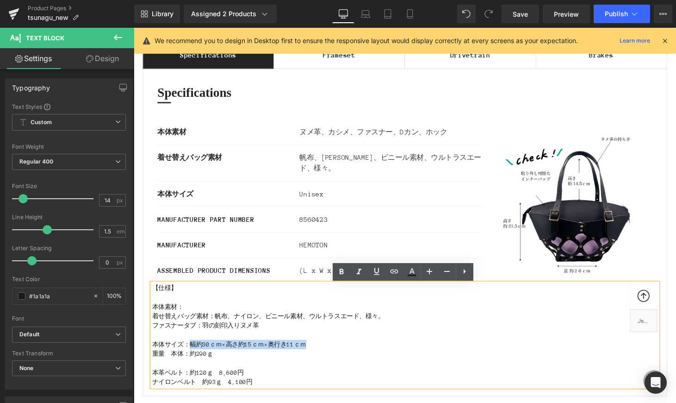
drag, startPoint x: 199, startPoint y: 355, endPoint x: 311, endPoint y: 354, distance: 112.4
click at [311, 354] on p "本体サイズ：幅約30ｃｍ×高さ約15ｃｍ×奥行き11ｃｍ" at bounding box center [414, 354] width 522 height 10
copy p "幅約30ｃｍ×高さ約15ｃｍ×奥行き11ｃｍ"
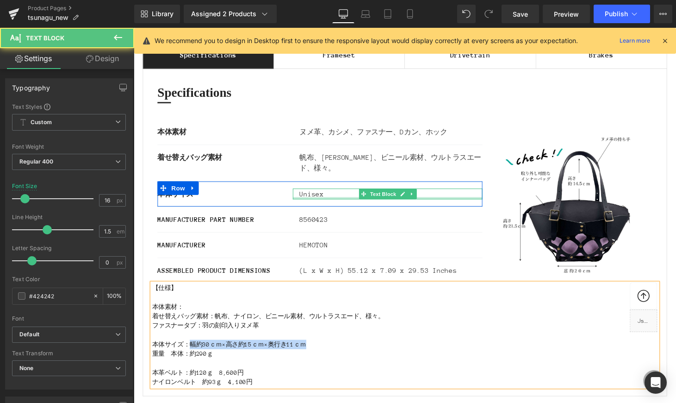
click at [322, 205] on div at bounding box center [396, 203] width 196 height 2
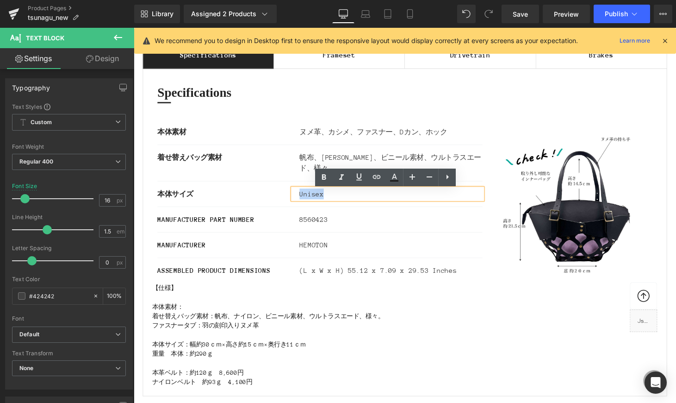
drag, startPoint x: 289, startPoint y: 200, endPoint x: 292, endPoint y: 210, distance: 9.7
click at [274, 199] on div "本体サイズ Text Block Unisex Text Block Row" at bounding box center [325, 199] width 335 height 26
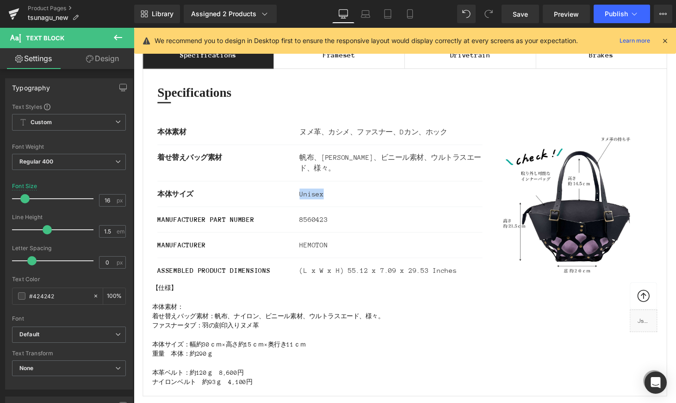
paste div
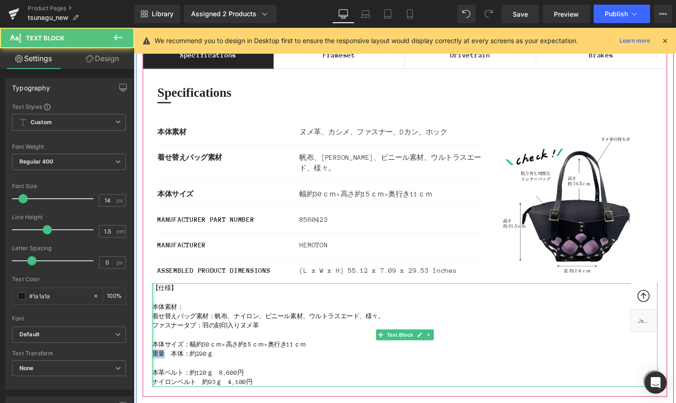
drag, startPoint x: 165, startPoint y: 366, endPoint x: 153, endPoint y: 365, distance: 11.6
click at [153, 365] on div "【仕様】 本体素材： 着せ替えバッグ素材：帆布、ナイロン、ビニール素材、ウルトラスエード、様々。 ファスナータブ：羽の刻印入りヌメ革 本体サイズ：幅約30ｃｍ…" at bounding box center [414, 344] width 522 height 107
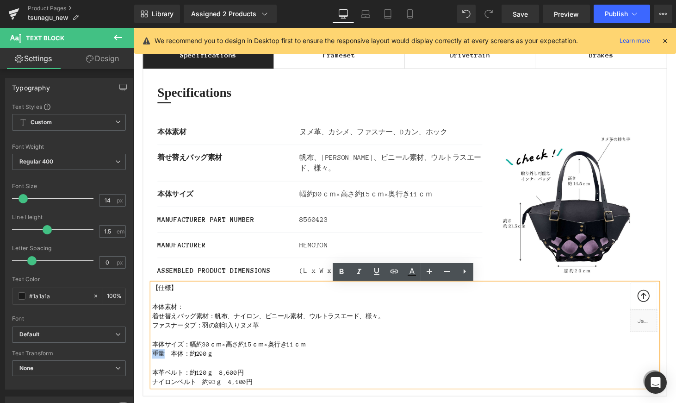
copy p "重量"
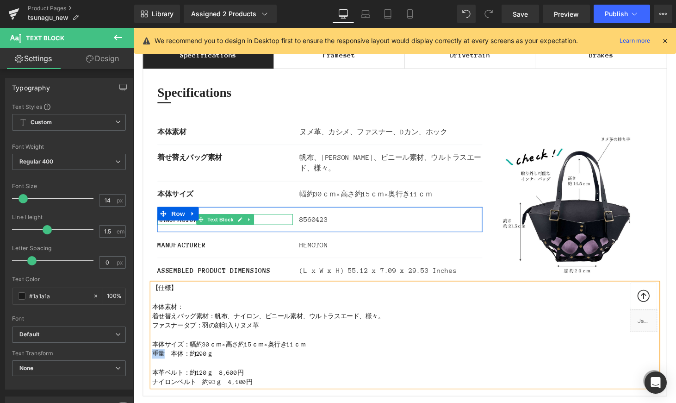
click at [277, 229] on div "MANUFACTURER PART NUMBER" at bounding box center [228, 225] width 140 height 11
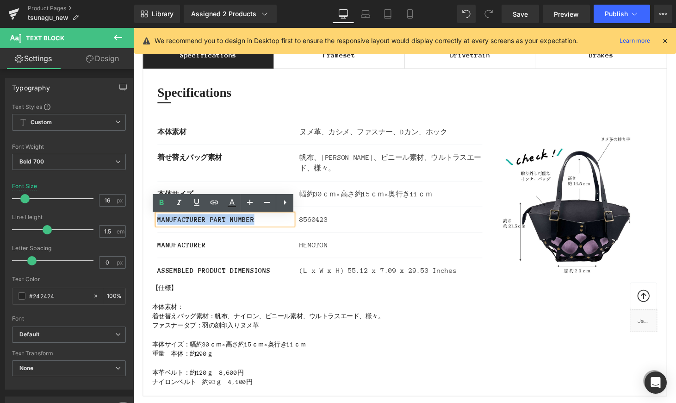
drag, startPoint x: 236, startPoint y: 226, endPoint x: 152, endPoint y: 223, distance: 84.3
click at [153, 223] on div "本体素材 Text Block ヌメ革、カシメ、ファスナー、Dカン、ホック Text Block Row 着せ替えバッグ素材 Text Block 帆布、ナイ…" at bounding box center [327, 210] width 348 height 161
paste div
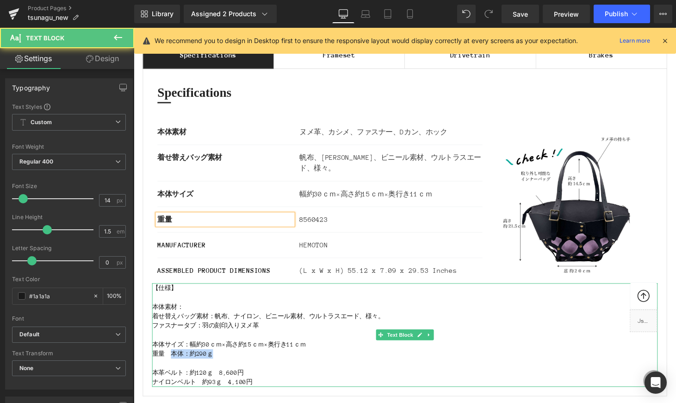
drag, startPoint x: 173, startPoint y: 366, endPoint x: 220, endPoint y: 366, distance: 47.7
click at [220, 366] on p "重量　本体：約290ｇ" at bounding box center [414, 364] width 522 height 10
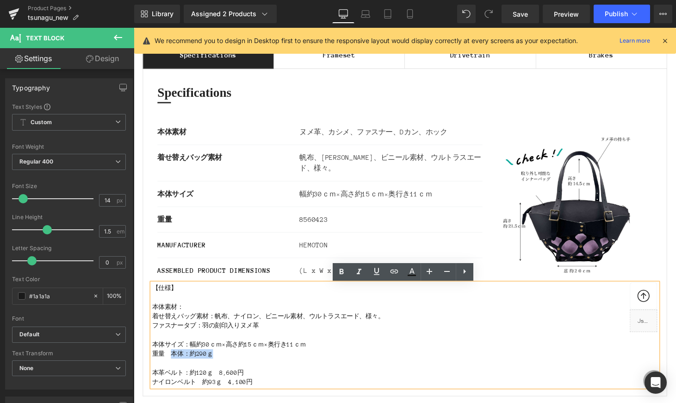
copy p "本体：約290ｇ"
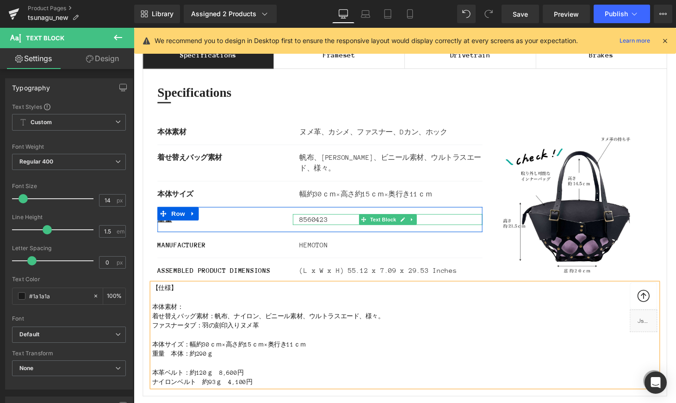
click at [338, 229] on div "8560423" at bounding box center [396, 225] width 196 height 11
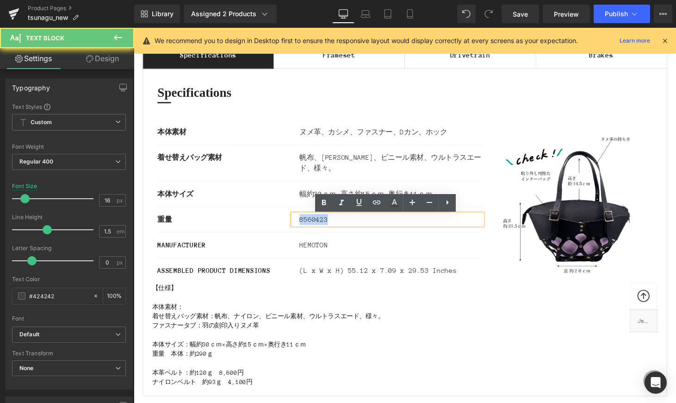
drag, startPoint x: 301, startPoint y: 222, endPoint x: 291, endPoint y: 221, distance: 9.8
click at [291, 221] on div "重量 Text Block 8560423 Text Block Row" at bounding box center [325, 225] width 335 height 26
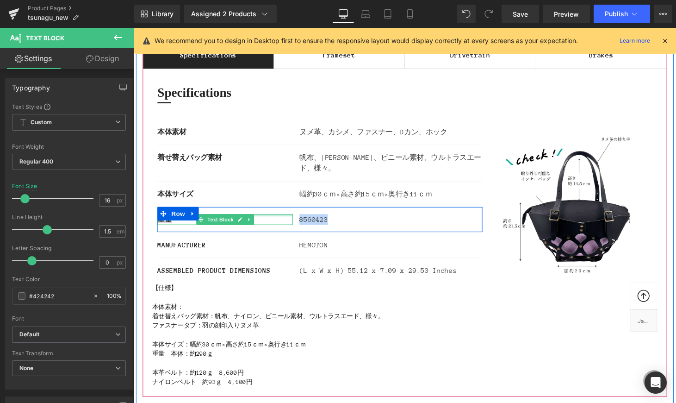
paste div
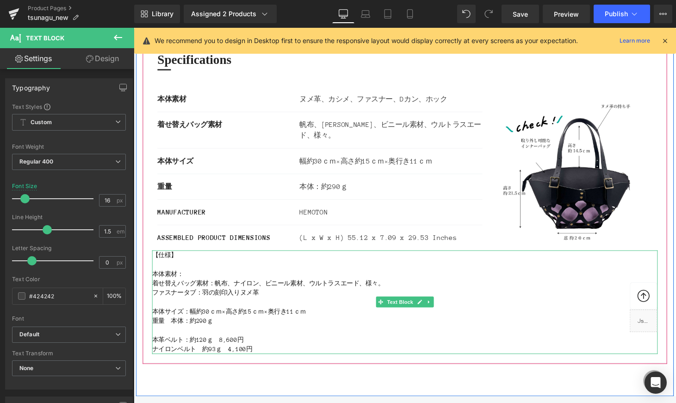
scroll to position [1209, 0]
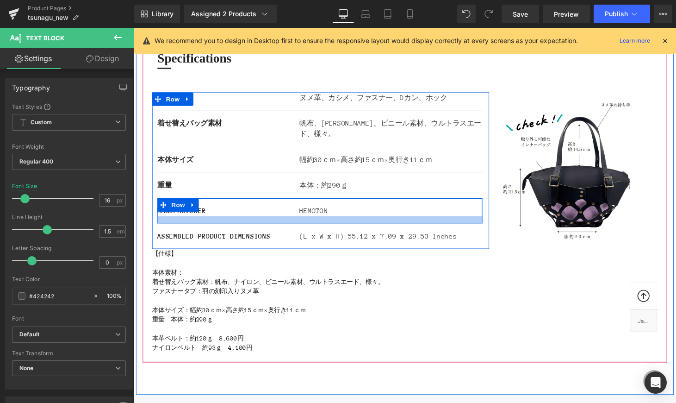
click at [247, 223] on div at bounding box center [325, 225] width 335 height 7
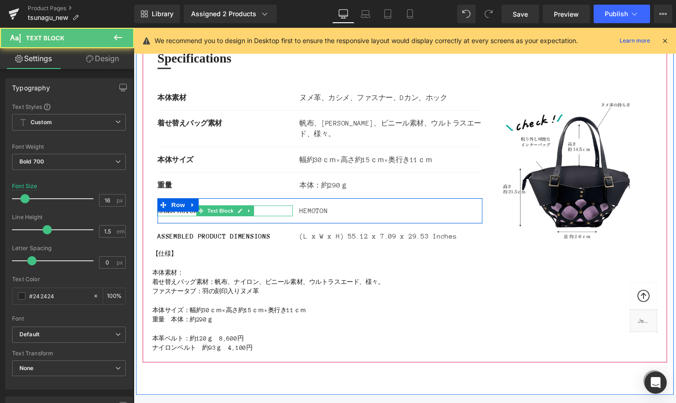
click at [276, 217] on div "MANUFACTURER" at bounding box center [228, 216] width 140 height 11
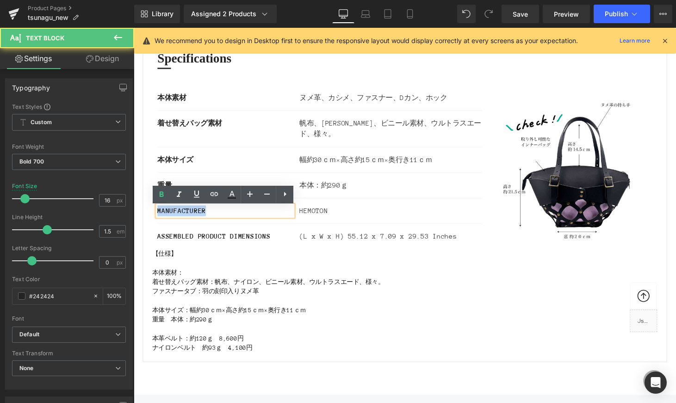
drag, startPoint x: 221, startPoint y: 219, endPoint x: 150, endPoint y: 211, distance: 70.8
click at [150, 211] on div "Specifications Heading Separator Row 本体素材 Text Block ヌメ革、カシメ、ファスナー、Dカン、ホック Text…" at bounding box center [413, 203] width 541 height 338
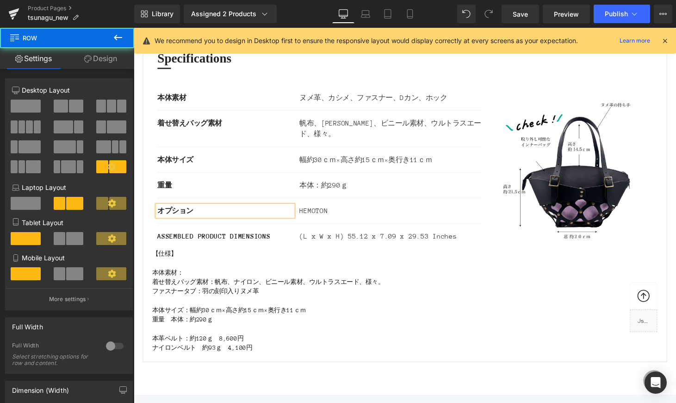
click at [391, 225] on div "オプション Text Block HEMOTON Text Block Row" at bounding box center [325, 217] width 335 height 26
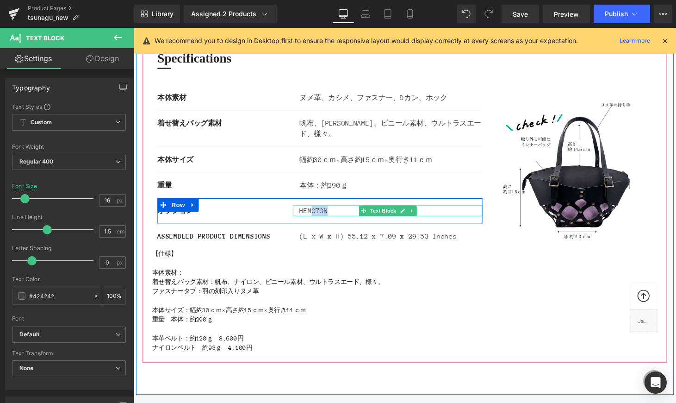
drag, startPoint x: 342, startPoint y: 219, endPoint x: 315, endPoint y: 218, distance: 26.9
click at [315, 218] on div "HEMOTON" at bounding box center [396, 216] width 196 height 11
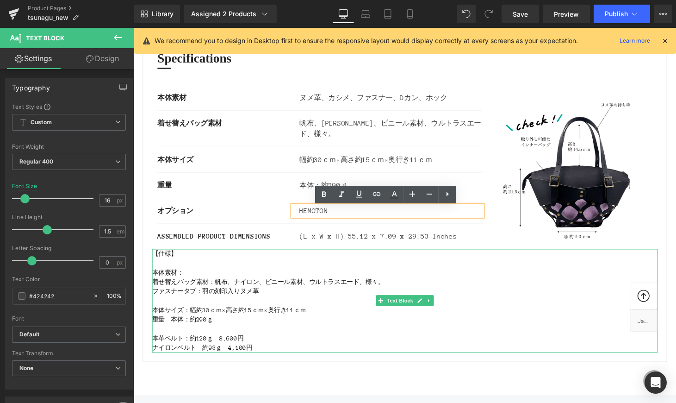
click at [191, 352] on p "本革ベルト：約120ｇ　8,600円" at bounding box center [414, 348] width 522 height 10
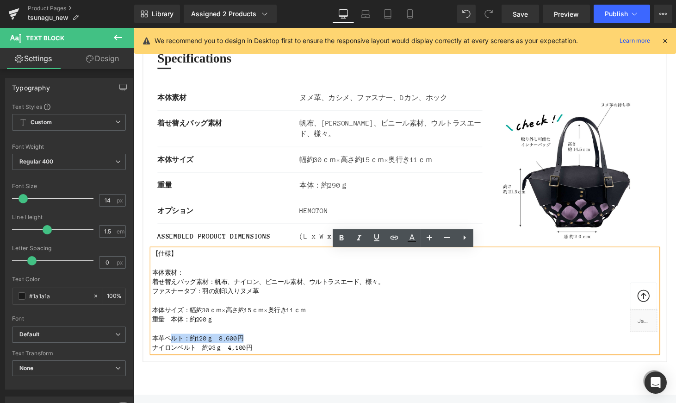
drag, startPoint x: 173, startPoint y: 348, endPoint x: 277, endPoint y: 357, distance: 104.4
click at [264, 353] on p "本革ベルト：約120ｇ　8,600円" at bounding box center [414, 348] width 522 height 10
click at [285, 360] on p "ナイロンベルト　約93ｇ　4,100円" at bounding box center [414, 358] width 522 height 10
drag, startPoint x: 216, startPoint y: 357, endPoint x: 156, endPoint y: 345, distance: 61.3
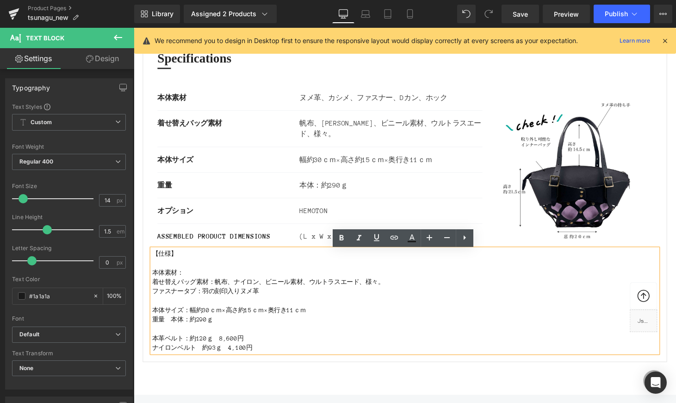
click at [156, 345] on div "【仕様】 本体素材： 着せ替えバッグ素材：帆布、ナイロン、ビニール素材、ウルトラスエード、様々。 ファスナータブ：羽の刻印入りヌメ革 本体サイズ：幅約30ｃｍ…" at bounding box center [414, 309] width 522 height 107
copy div "本革ベルト：約120ｇ　8,600円 　　　ナイロンベルト　約93ｇ　4,100円"
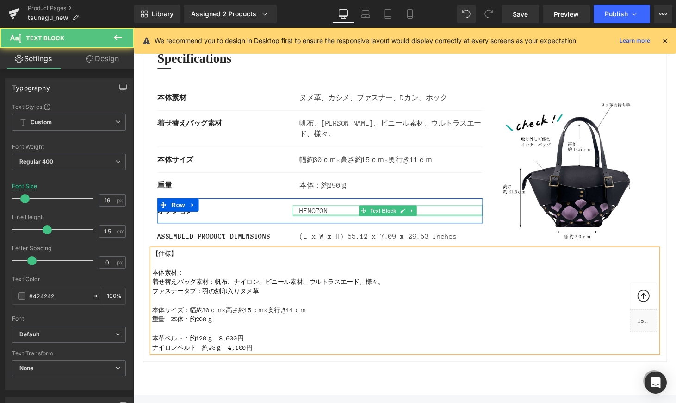
click at [341, 221] on div at bounding box center [396, 221] width 196 height 2
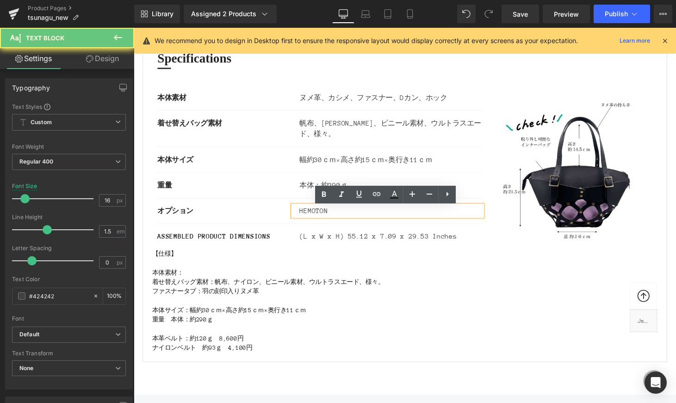
drag, startPoint x: 336, startPoint y: 218, endPoint x: 297, endPoint y: 213, distance: 39.6
click at [298, 213] on div "HEMOTON" at bounding box center [396, 216] width 196 height 11
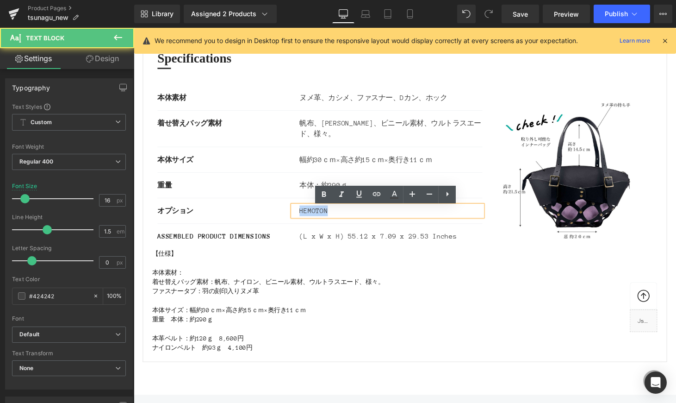
drag, startPoint x: 305, startPoint y: 218, endPoint x: 348, endPoint y: 222, distance: 43.2
click at [348, 222] on div "HEMOTON" at bounding box center [396, 216] width 196 height 11
paste div
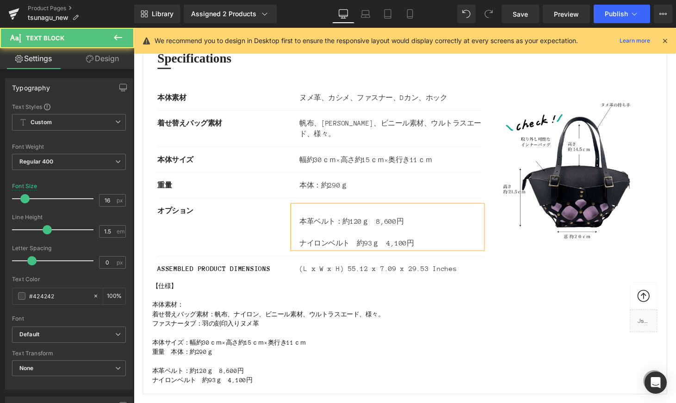
click at [325, 252] on div "ナイロンベルト　約93ｇ　4,100円" at bounding box center [399, 249] width 189 height 11
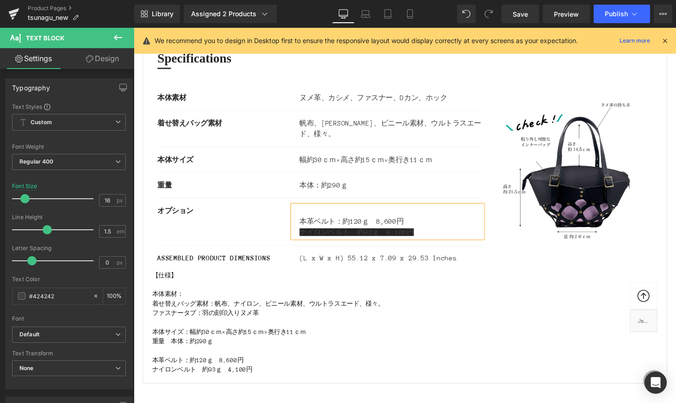
click at [422, 242] on div "ナイロンベルト　約93ｇ　4,100円" at bounding box center [399, 238] width 189 height 11
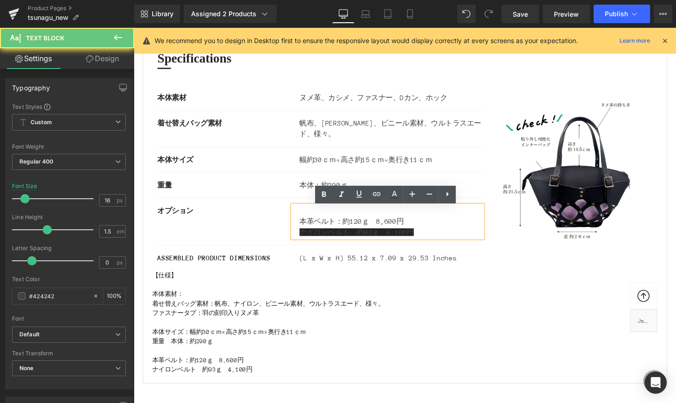
click at [439, 244] on div "ナイロンベルト　約93ｇ　4,100円" at bounding box center [399, 238] width 189 height 11
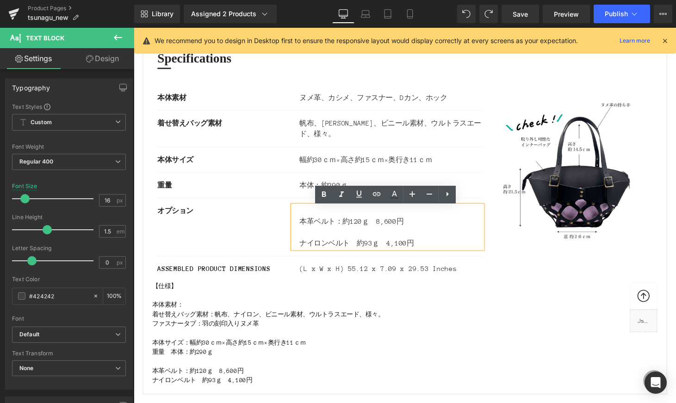
click at [404, 240] on div at bounding box center [399, 238] width 189 height 11
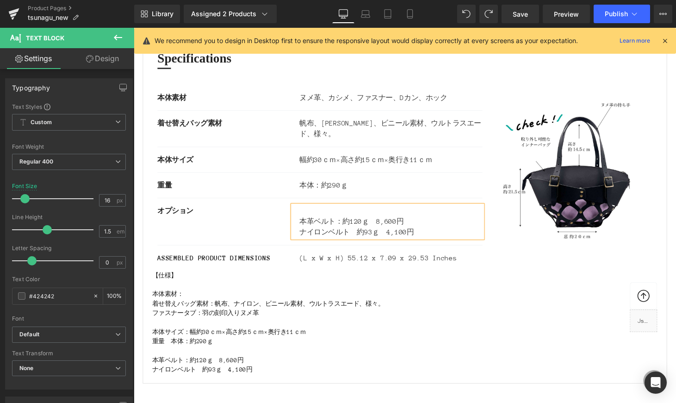
click at [327, 227] on div "本革ベルト：約120ｇ　8,600円" at bounding box center [399, 227] width 189 height 11
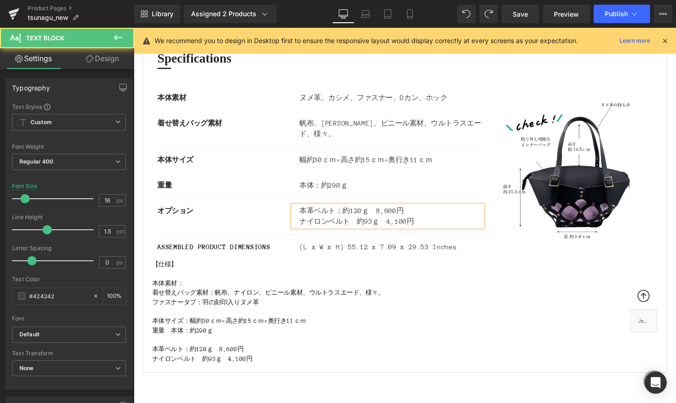
click at [328, 231] on div "ナイロンベルト　約93ｇ　4,100円" at bounding box center [399, 227] width 189 height 11
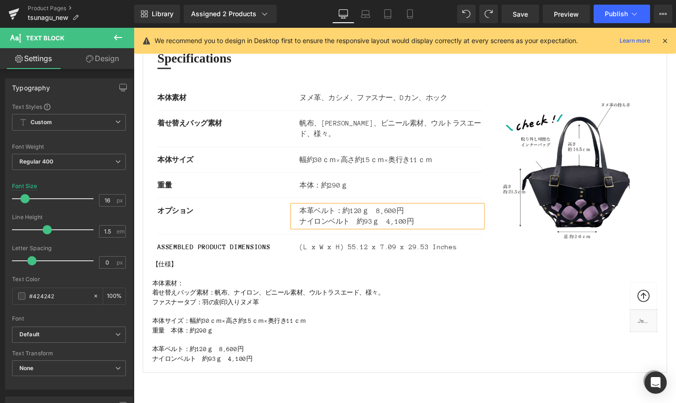
drag, startPoint x: 446, startPoint y: 230, endPoint x: 461, endPoint y: 231, distance: 15.8
click at [446, 230] on div "ナイロンベルト　約93ｇ　4,100円" at bounding box center [399, 227] width 189 height 11
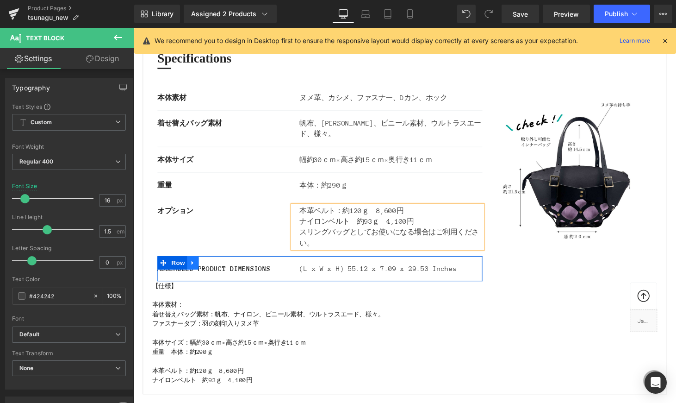
click at [194, 272] on icon at bounding box center [194, 270] width 2 height 4
click at [215, 270] on link at bounding box center [219, 270] width 12 height 14
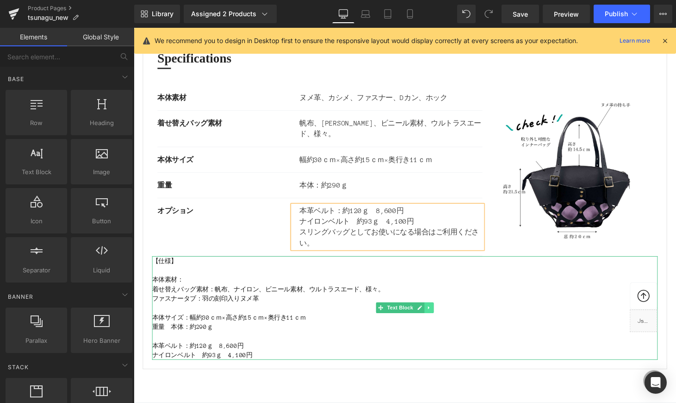
click at [438, 318] on icon at bounding box center [437, 316] width 1 height 3
click at [444, 317] on icon at bounding box center [443, 317] width 5 height 6
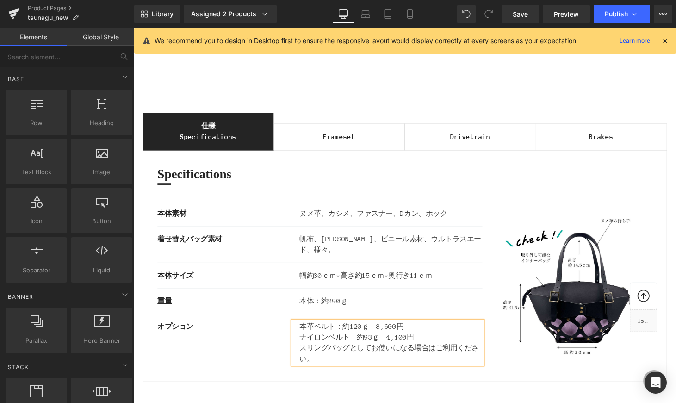
scroll to position [1082, 0]
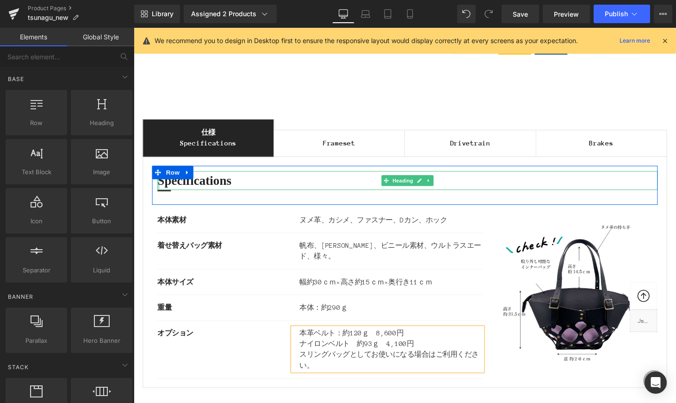
click at [159, 190] on div at bounding box center [159, 185] width 2 height 19
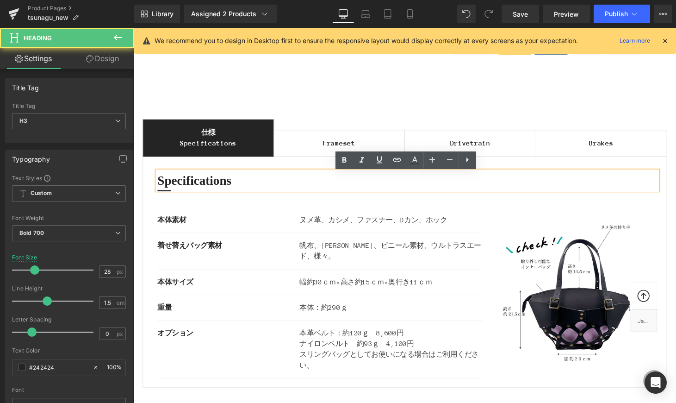
click at [158, 187] on h3 "Specifications" at bounding box center [416, 185] width 516 height 19
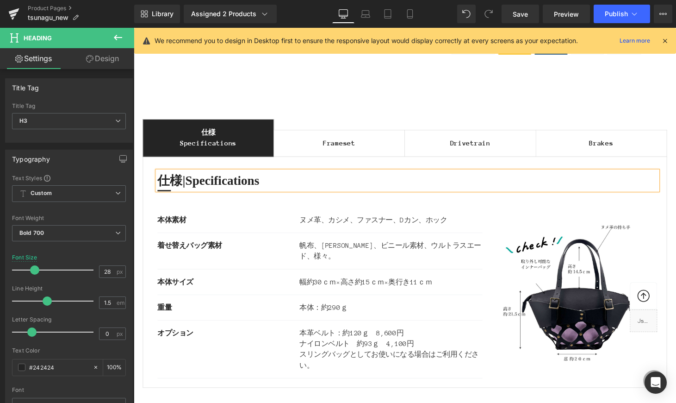
click at [301, 183] on h3 "仕様|Specifications" at bounding box center [416, 185] width 516 height 19
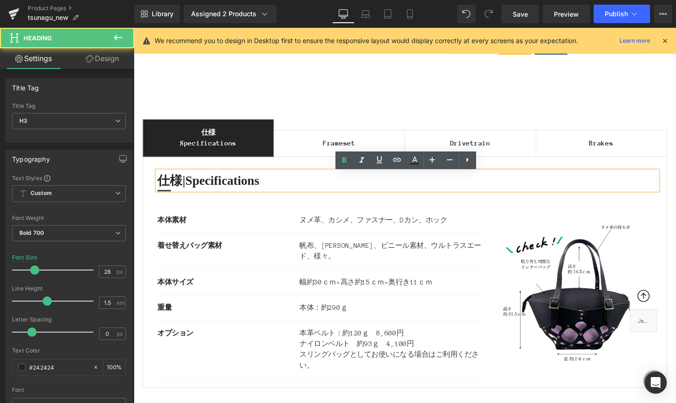
click at [176, 185] on h3 "仕様|Specifications" at bounding box center [416, 185] width 516 height 19
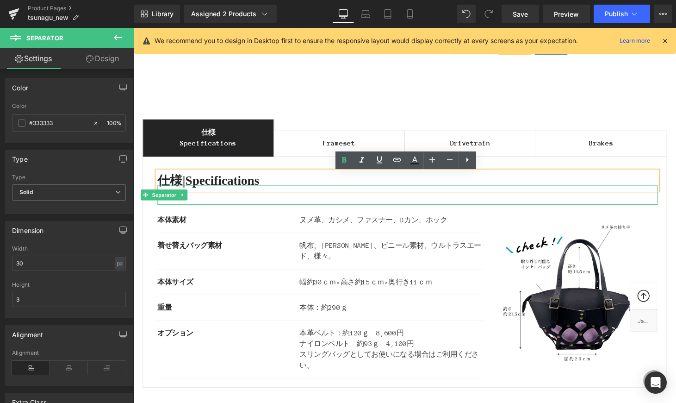
drag, startPoint x: 174, startPoint y: 195, endPoint x: 162, endPoint y: 194, distance: 11.1
click at [162, 194] on div at bounding box center [416, 201] width 516 height 20
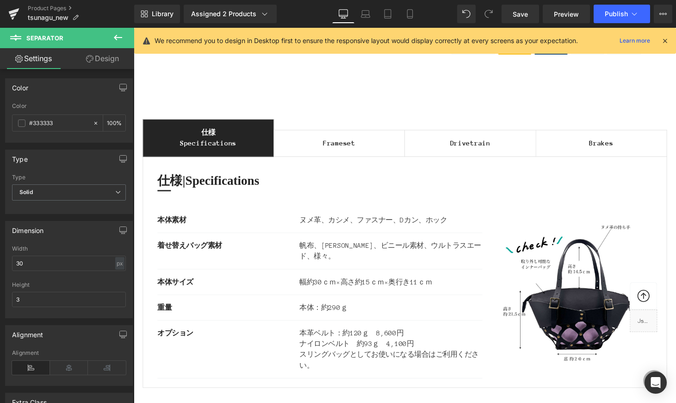
click at [180, 187] on h3 "仕様|Specifications" at bounding box center [416, 185] width 516 height 19
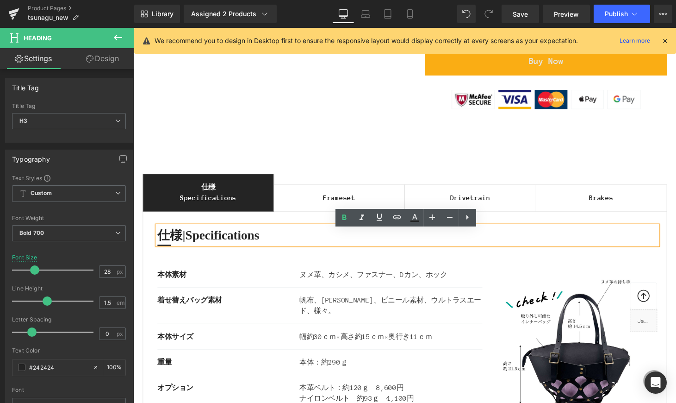
scroll to position [1012, 0]
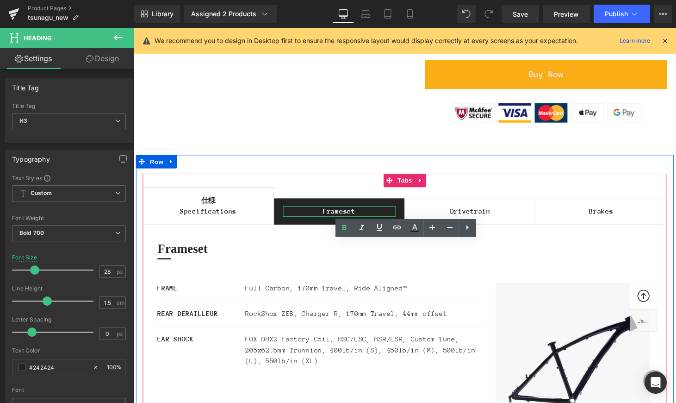
click at [329, 216] on div "Frameset" at bounding box center [346, 216] width 117 height 11
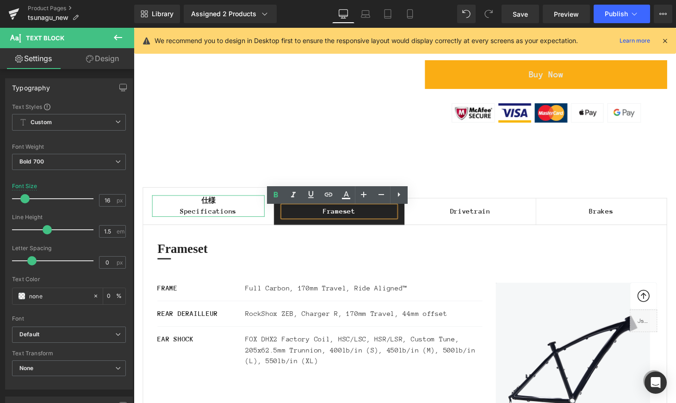
click at [194, 213] on div "仕様 Specifications" at bounding box center [211, 211] width 116 height 22
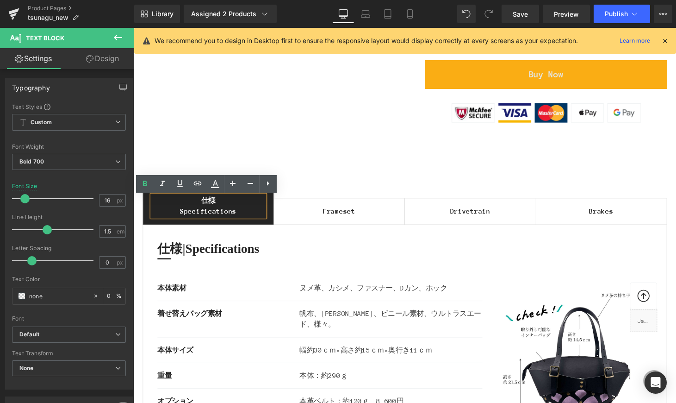
click at [397, 166] on div "仕様 Specifications Text Block Frameset Text Block Drivetrain Text Block Brakes T…" at bounding box center [413, 331] width 555 height 344
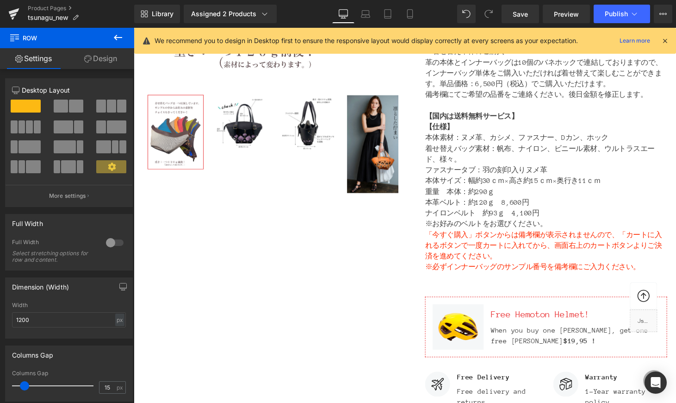
scroll to position [440, 0]
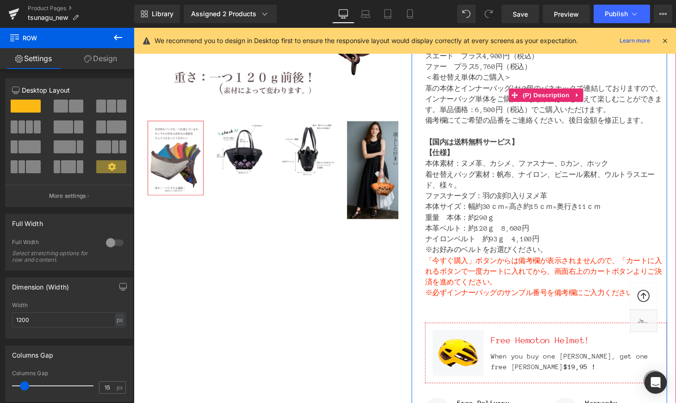
click at [446, 158] on strong "【仕様】" at bounding box center [449, 157] width 30 height 8
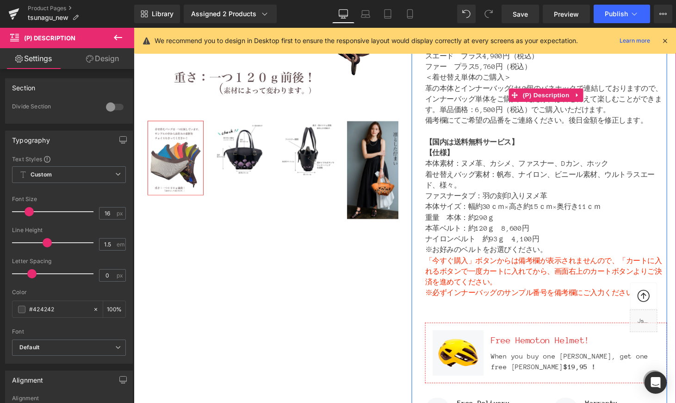
click at [603, 257] on p "本革ベルト：約120ｇ　8,600円 　　　ナイロンベルト　約93ｇ　4,100円 　　　※お好みのベルトをお選びください。" at bounding box center [559, 245] width 250 height 33
drag, startPoint x: 592, startPoint y: 257, endPoint x: 436, endPoint y: 158, distance: 185.1
click at [436, 158] on div "4ヶ月待ちのカスタムオーダーです。 このシリーズのみオーダー料もサービスで通常６ヶ月待ちのところ4ヶ月でお仕立てしております。4ヶ月後お好みの革のお色、形、着…" at bounding box center [559, 96] width 250 height 466
click at [479, 191] on p "本体素材：ヌメ革、カシメ、ファスナー、Dカン、ホック 着せ替えバッグ素材：帆布、ナイロン、ビニール素材、ウルトラスエード、様々。 ファスナータブ：羽の刻印入り…" at bounding box center [559, 184] width 250 height 44
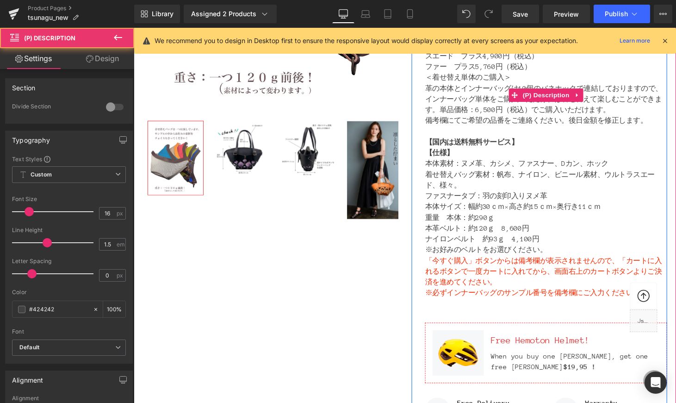
drag, startPoint x: 440, startPoint y: 158, endPoint x: 571, endPoint y: 241, distance: 154.7
click at [571, 241] on div "4ヶ月待ちのカスタムオーダーです。 このシリーズのみオーダー料もサービスで通常６ヶ月待ちのところ4ヶ月でお仕立てしております。4ヶ月後お好みの革のお色、形、着…" at bounding box center [559, 96] width 250 height 466
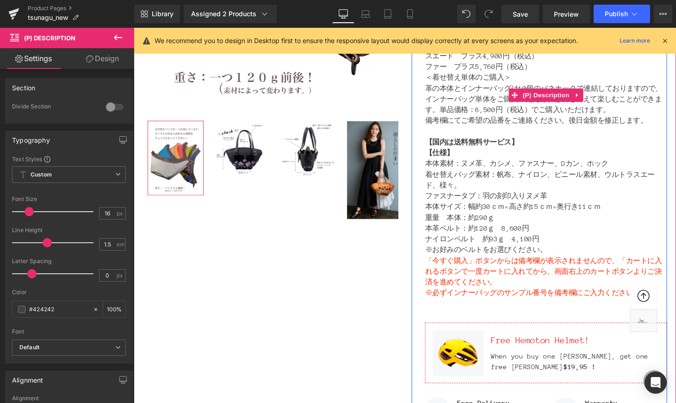
click at [560, 241] on p "本革ベルト：約120ｇ　8,600円 　　　ナイロンベルト　約93ｇ　4,100円 　　　※お好みのベルトをお選びください。" at bounding box center [559, 245] width 250 height 33
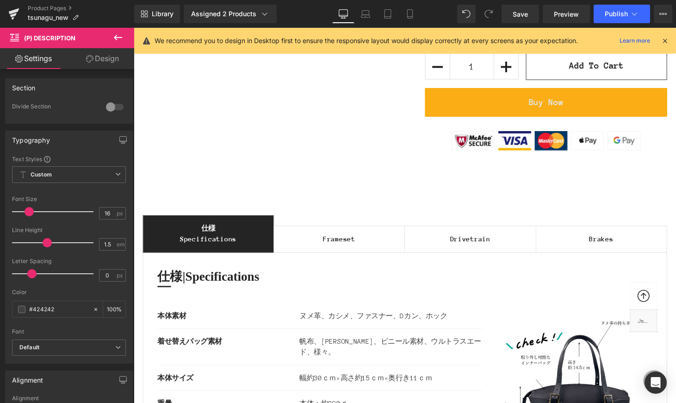
scroll to position [996, 0]
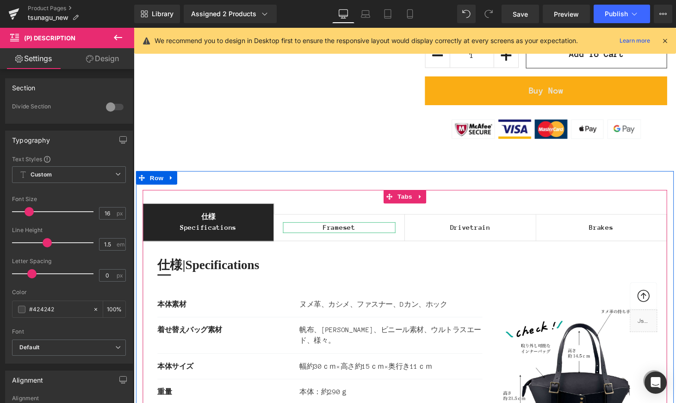
click at [328, 235] on div "Frameset" at bounding box center [346, 233] width 117 height 11
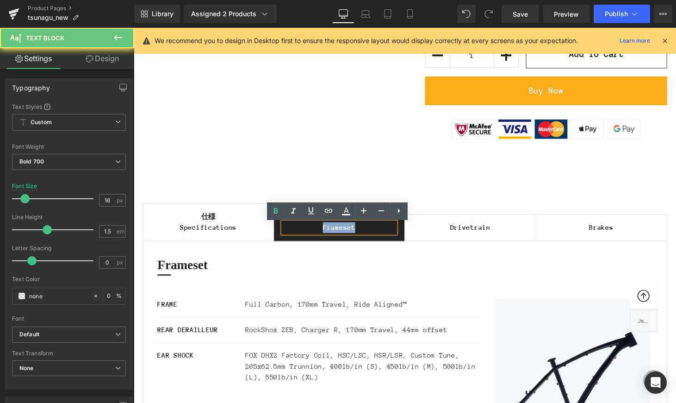
drag, startPoint x: 325, startPoint y: 235, endPoint x: 382, endPoint y: 234, distance: 56.9
click at [382, 234] on div "Frameset" at bounding box center [346, 233] width 117 height 11
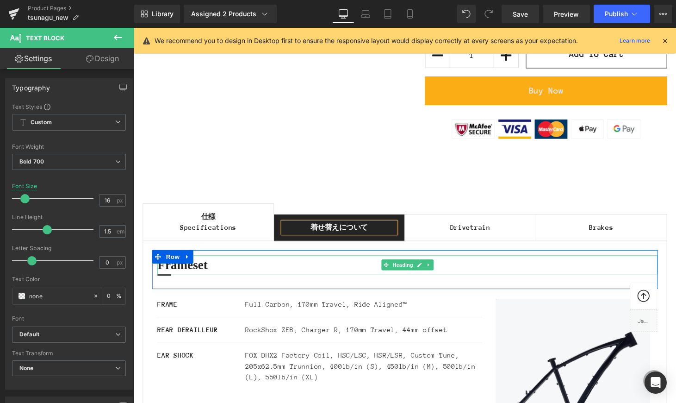
click at [228, 273] on h3 "Frameset" at bounding box center [416, 271] width 516 height 19
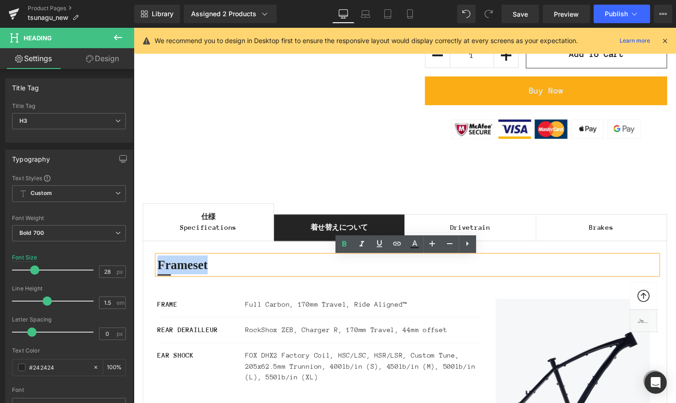
drag, startPoint x: 226, startPoint y: 276, endPoint x: 155, endPoint y: 272, distance: 70.5
click at [159, 273] on h3 "Frameset" at bounding box center [416, 271] width 516 height 19
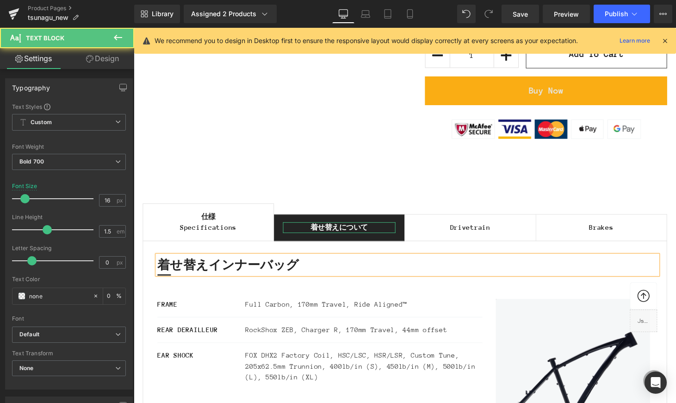
click at [331, 235] on div "着せ替えについて" at bounding box center [346, 233] width 117 height 11
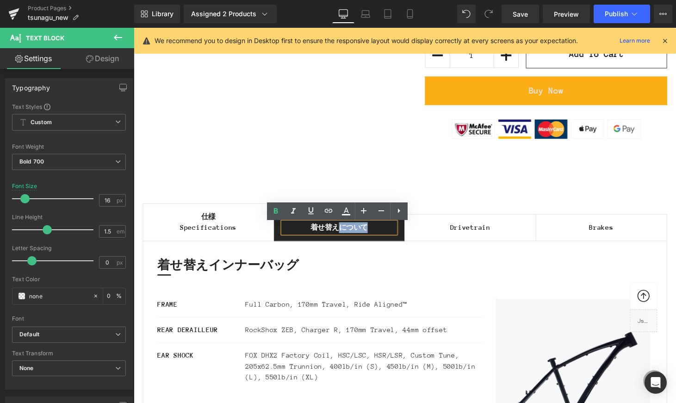
drag, startPoint x: 347, startPoint y: 235, endPoint x: 399, endPoint y: 237, distance: 51.9
click at [399, 237] on div "着せ替えについて" at bounding box center [346, 233] width 117 height 11
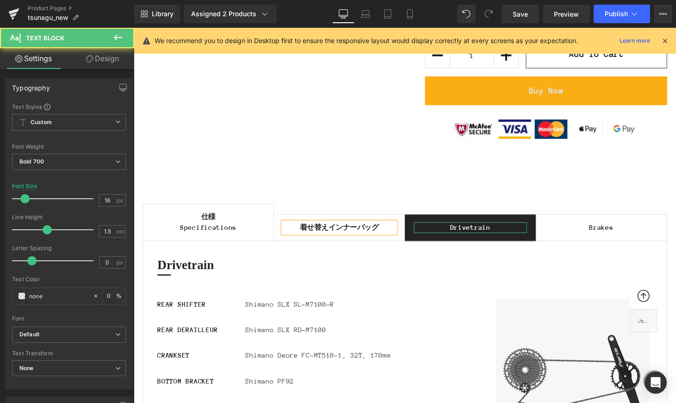
click at [473, 234] on div "Drivetrain" at bounding box center [481, 233] width 117 height 11
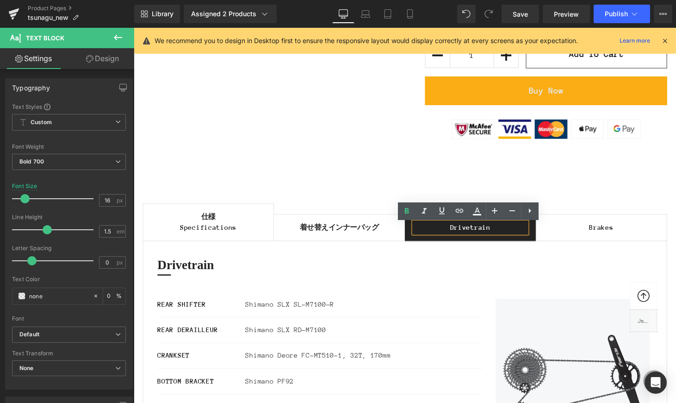
click at [457, 234] on div "Drivetrain" at bounding box center [481, 233] width 117 height 11
drag, startPoint x: 453, startPoint y: 236, endPoint x: 506, endPoint y: 240, distance: 52.4
click at [506, 239] on div "Drivetrain" at bounding box center [481, 233] width 117 height 11
click at [502, 204] on div "仕様 Specifications Text Block 着せ替えインナーバッグ Text Block スリングバッグに変身 Text Block Brake…" at bounding box center [413, 344] width 541 height 299
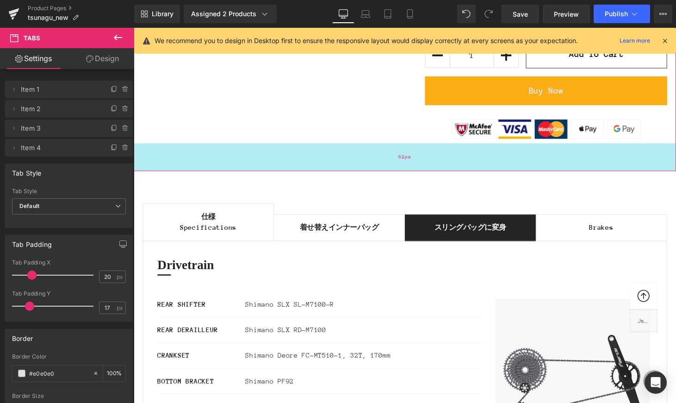
click at [342, 168] on div "62px" at bounding box center [414, 161] width 560 height 29
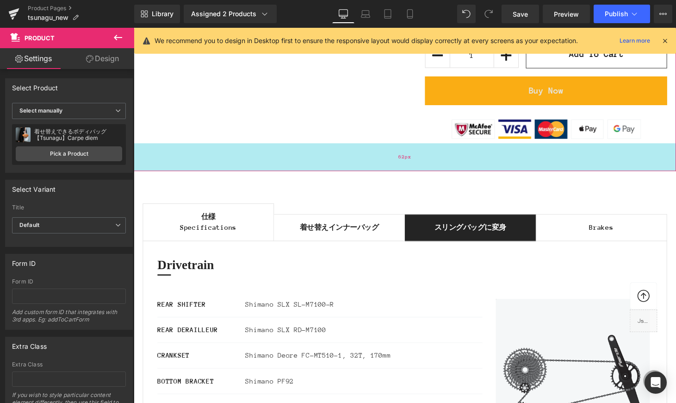
click at [335, 150] on div "62px" at bounding box center [414, 161] width 560 height 29
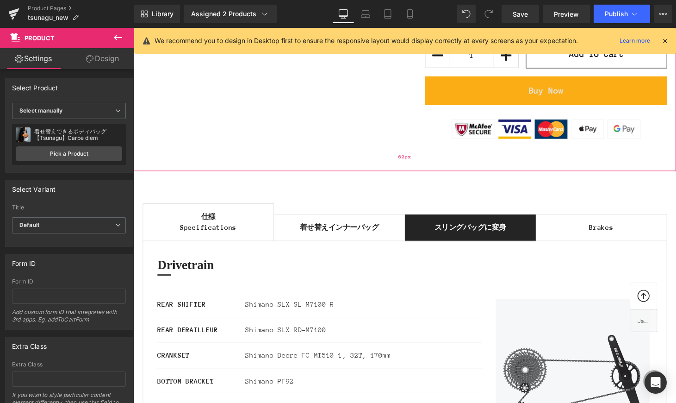
scroll to position [1003, 0]
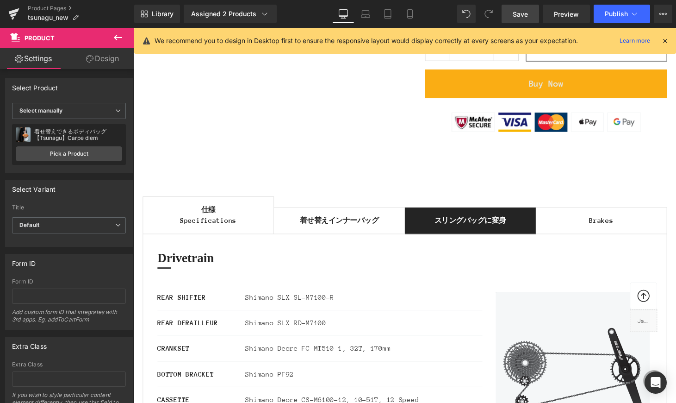
click at [521, 10] on span "Save" at bounding box center [520, 14] width 15 height 10
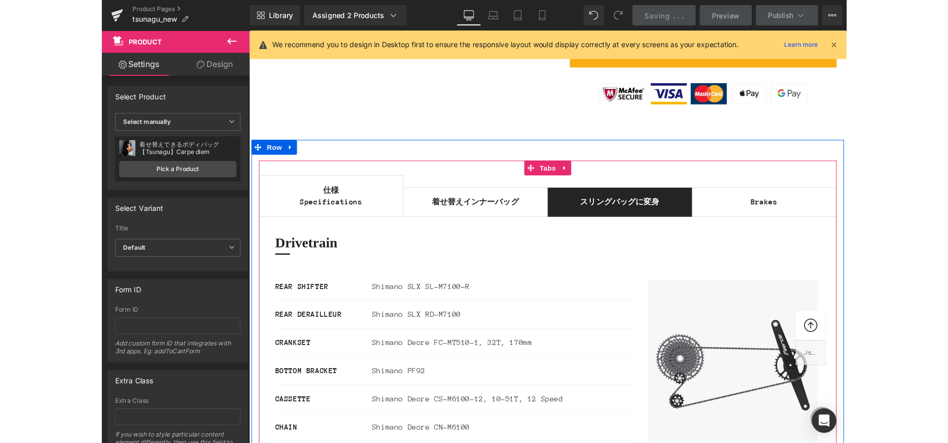
scroll to position [1044, 0]
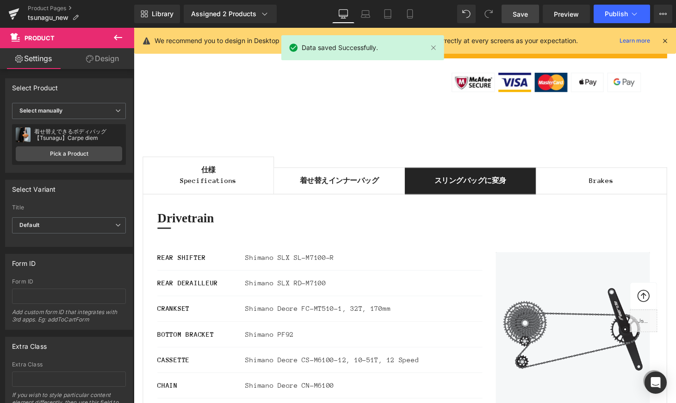
click at [604, 41] on icon at bounding box center [665, 41] width 8 height 8
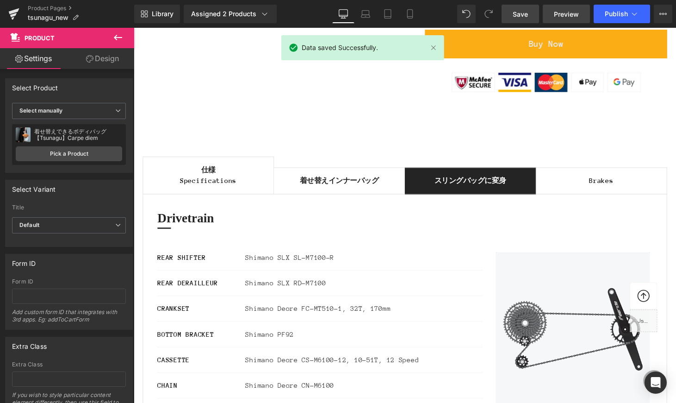
click at [572, 11] on span "Preview" at bounding box center [566, 14] width 25 height 10
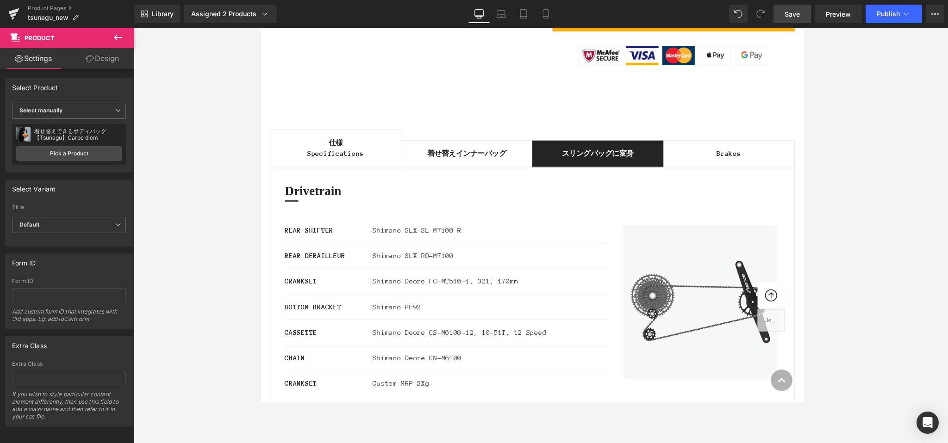
scroll to position [1106, 0]
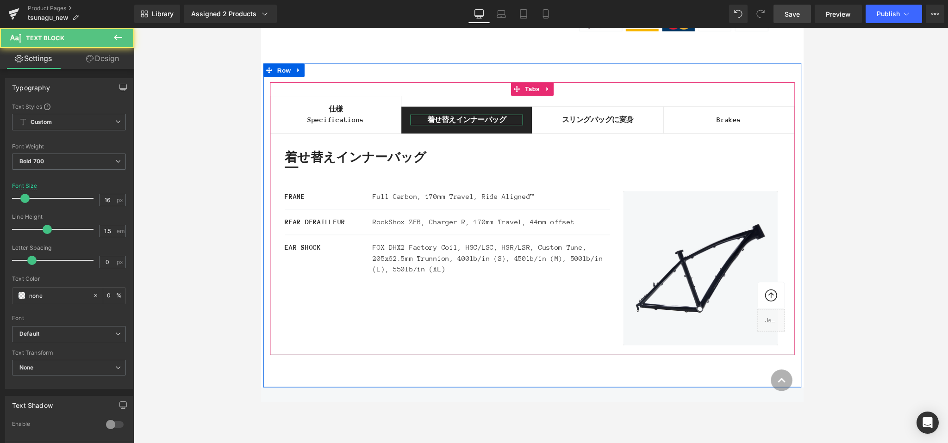
click at [490, 126] on div "着せ替えインナーバッグ" at bounding box center [473, 123] width 117 height 11
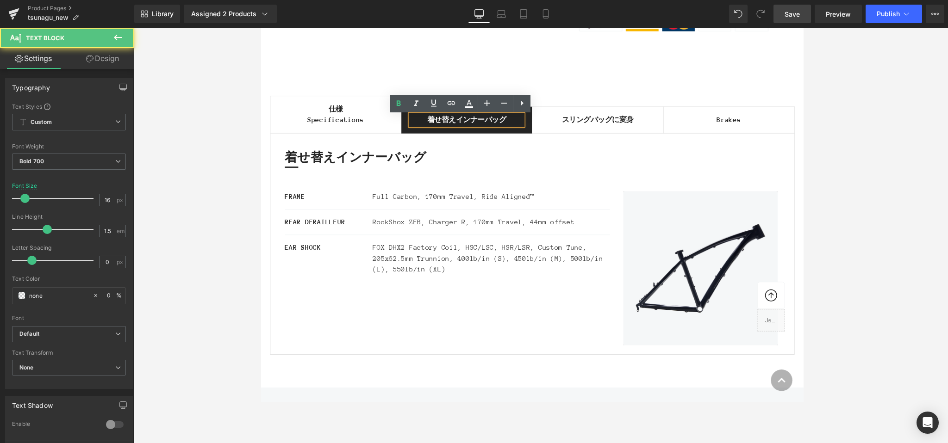
scroll to position [1106, 0]
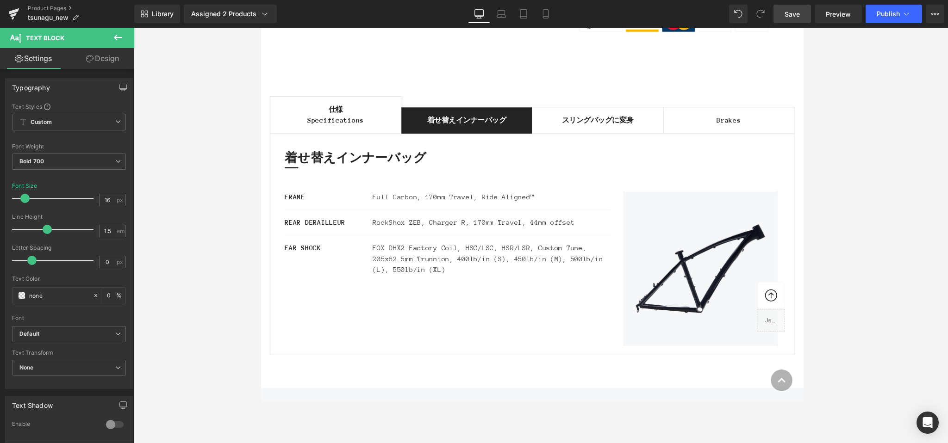
click at [114, 32] on icon at bounding box center [117, 37] width 11 height 11
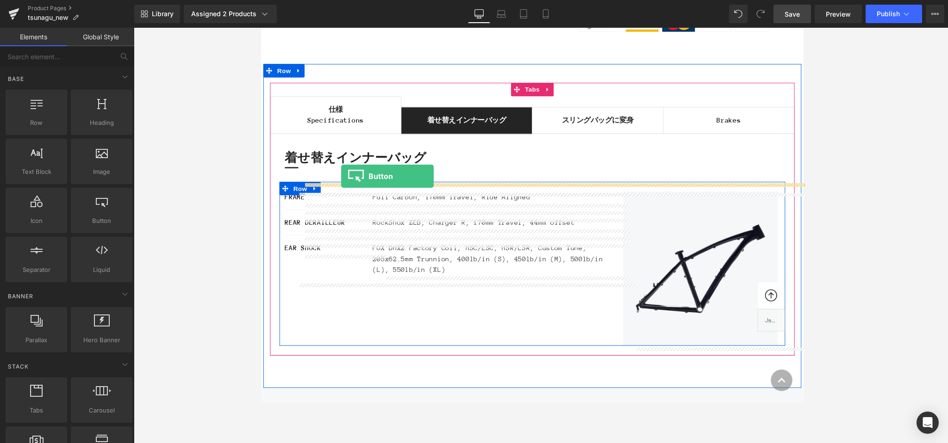
drag, startPoint x: 355, startPoint y: 248, endPoint x: 343, endPoint y: 181, distance: 67.6
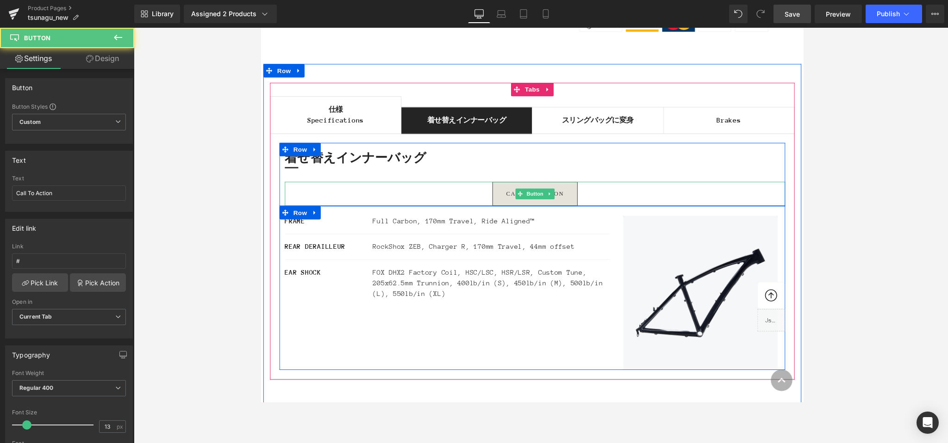
click at [509, 202] on link "Call To Action" at bounding box center [543, 199] width 88 height 25
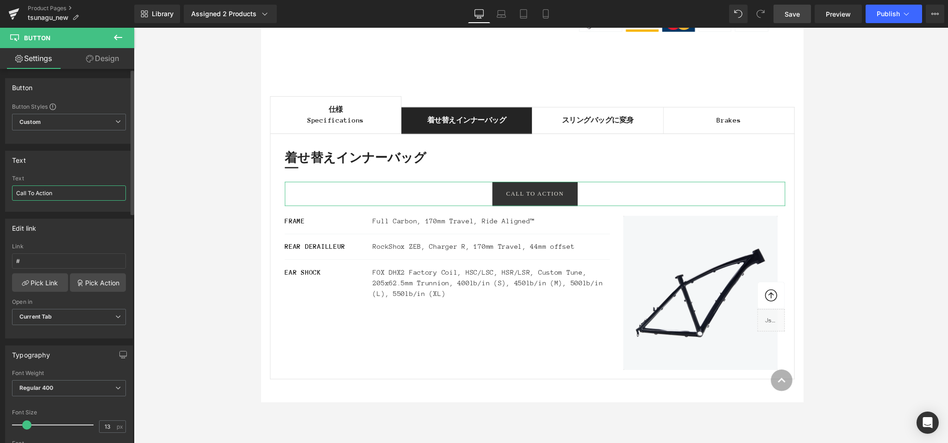
click at [53, 196] on input "Call To Action" at bounding box center [69, 193] width 114 height 15
drag, startPoint x: 66, startPoint y: 195, endPoint x: 0, endPoint y: 192, distance: 66.2
click at [0, 192] on div "Text Call To Action Text Call To Action" at bounding box center [69, 178] width 138 height 68
type input "着せ替えバッグの型番一覧を見る"
click at [112, 41] on button at bounding box center [118, 38] width 32 height 20
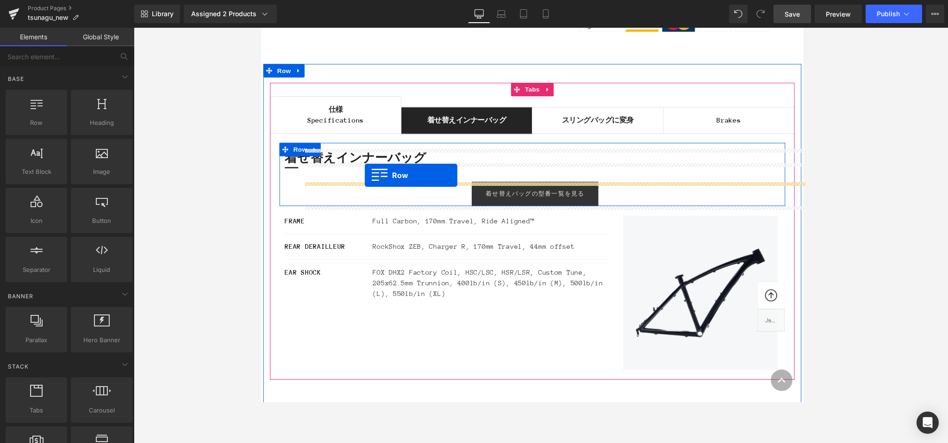
scroll to position [1108, 0]
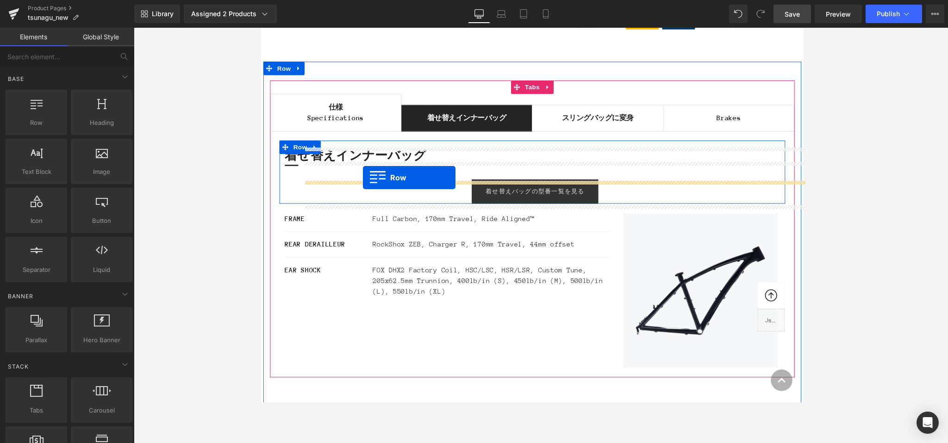
drag, startPoint x: 310, startPoint y: 140, endPoint x: 366, endPoint y: 183, distance: 71.0
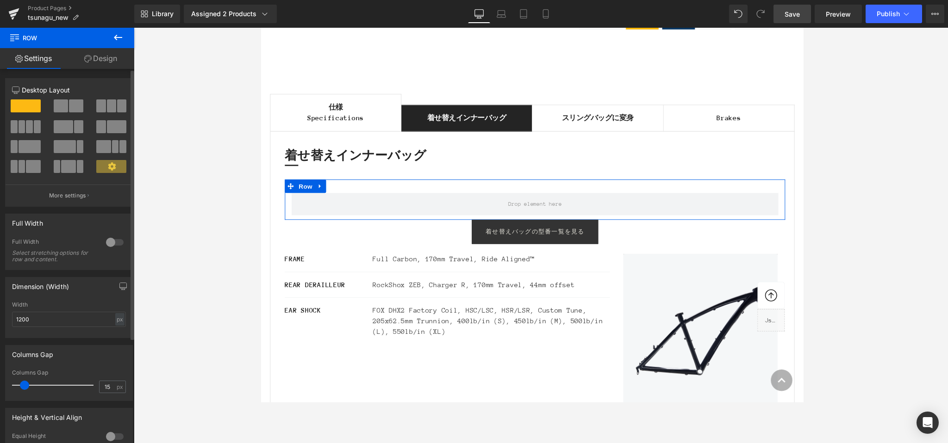
click at [70, 107] on span at bounding box center [76, 105] width 14 height 13
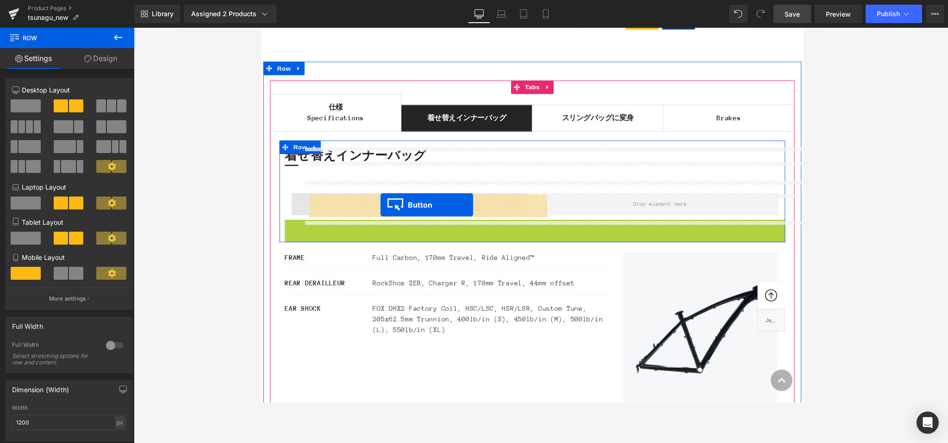
drag, startPoint x: 524, startPoint y: 238, endPoint x: 384, endPoint y: 211, distance: 142.4
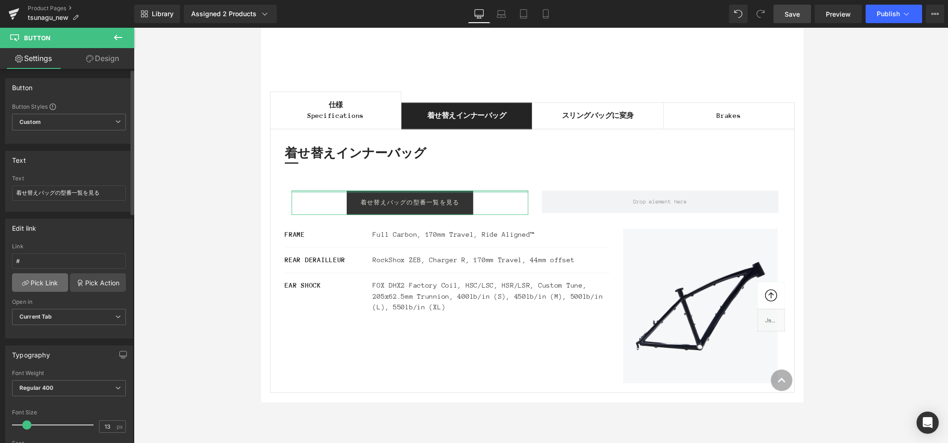
scroll to position [0, 0]
click at [34, 284] on link "Pick Link" at bounding box center [40, 282] width 56 height 19
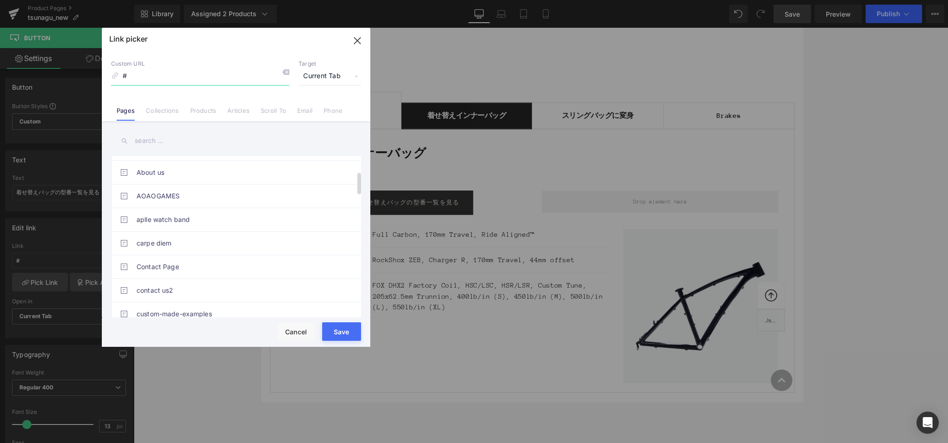
scroll to position [114, 0]
click at [172, 139] on input "text" at bounding box center [236, 140] width 250 height 21
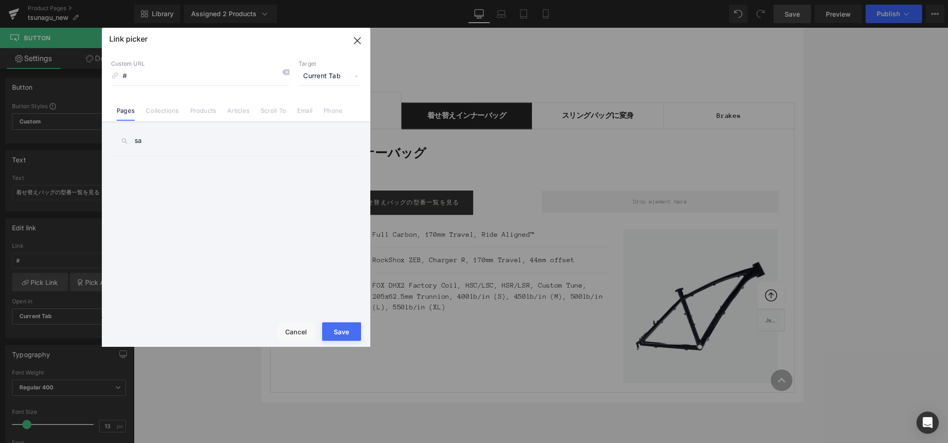
type input "s"
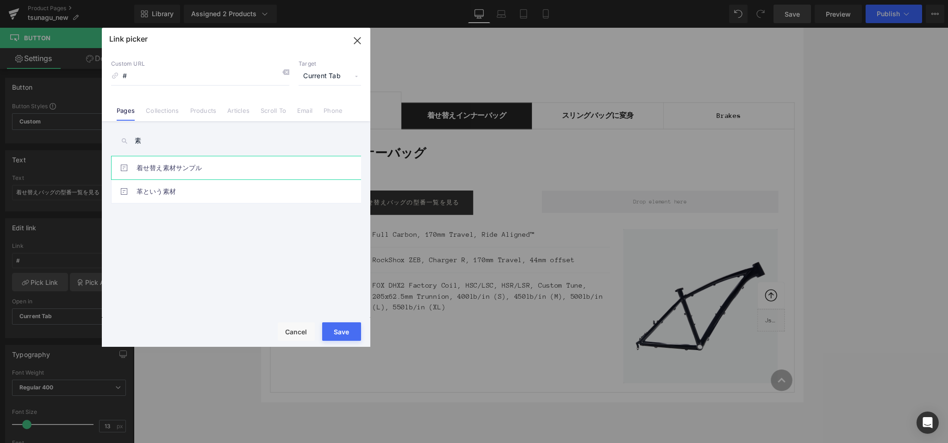
type input "素"
click at [181, 167] on link "着せ替え素材サンプル" at bounding box center [238, 167] width 204 height 23
click at [344, 331] on button "Save" at bounding box center [341, 331] width 39 height 19
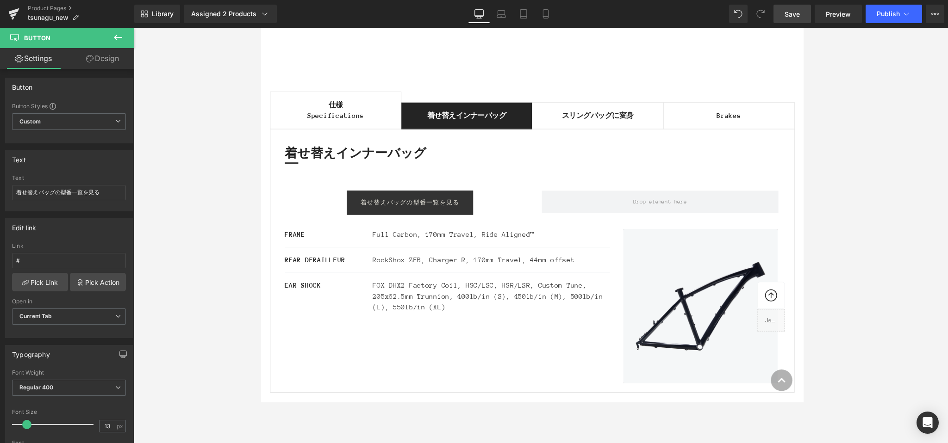
click at [114, 32] on icon at bounding box center [117, 37] width 11 height 11
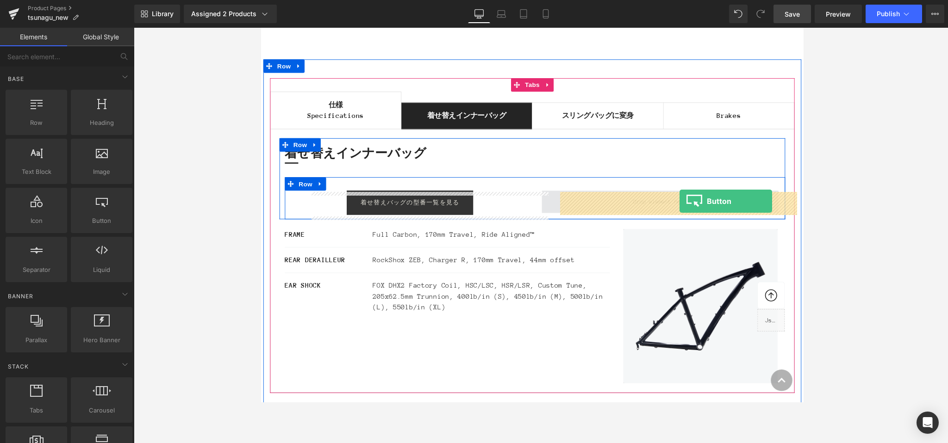
drag, startPoint x: 390, startPoint y: 242, endPoint x: 692, endPoint y: 207, distance: 303.7
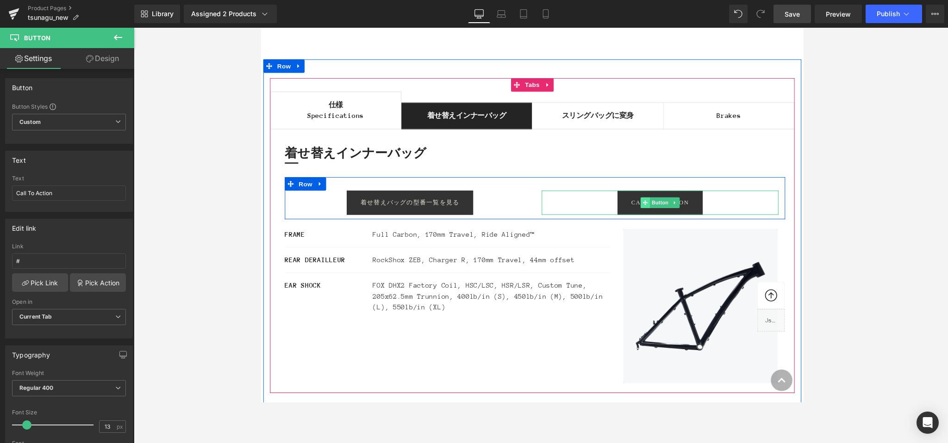
click at [604, 209] on icon at bounding box center [656, 209] width 5 height 6
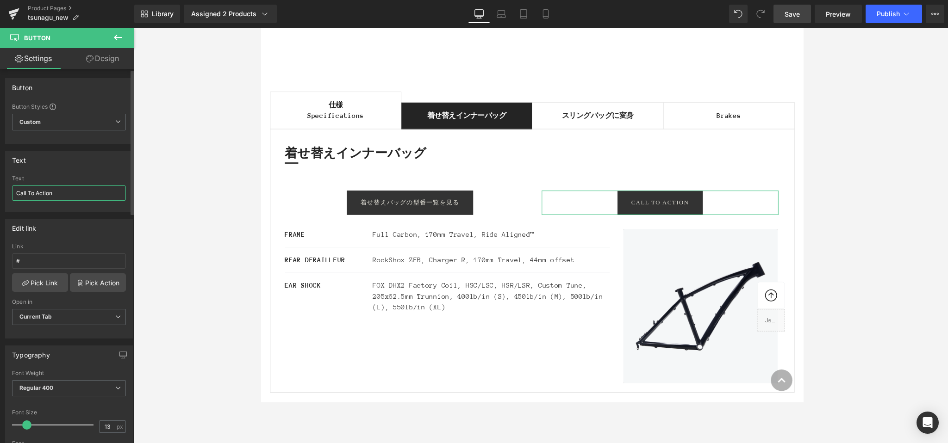
click at [55, 192] on input "Call To Action" at bounding box center [69, 193] width 114 height 15
drag, startPoint x: 70, startPoint y: 193, endPoint x: 3, endPoint y: 193, distance: 67.1
click at [3, 193] on div "Text Call To Action Text Call To Action" at bounding box center [69, 178] width 138 height 68
type input "コーディネイトの一例を見る"
click at [604, 15] on span "Save" at bounding box center [791, 14] width 15 height 10
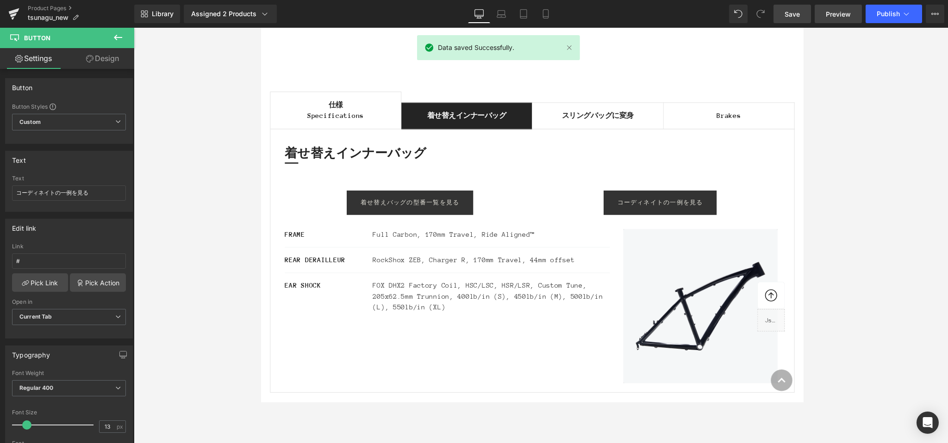
click at [604, 16] on span "Preview" at bounding box center [837, 14] width 25 height 10
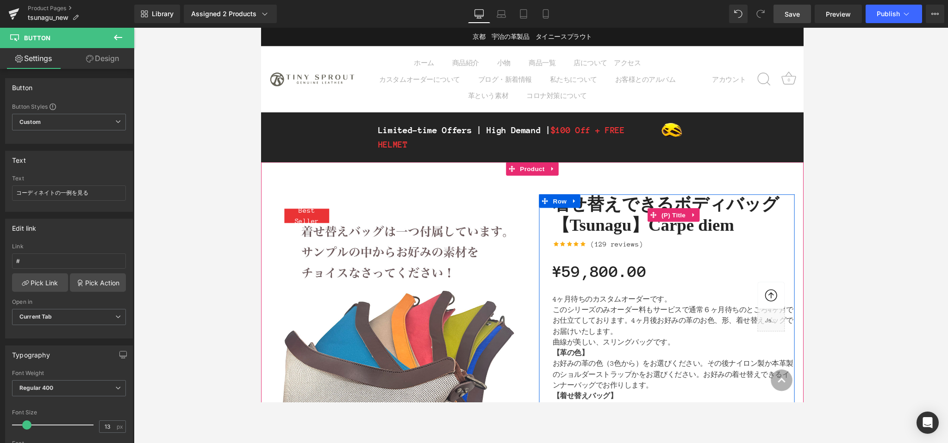
click at [604, 206] on link "着せ替えできるボディバッグ【Tsunagu】Carpe diem" at bounding box center [686, 221] width 250 height 42
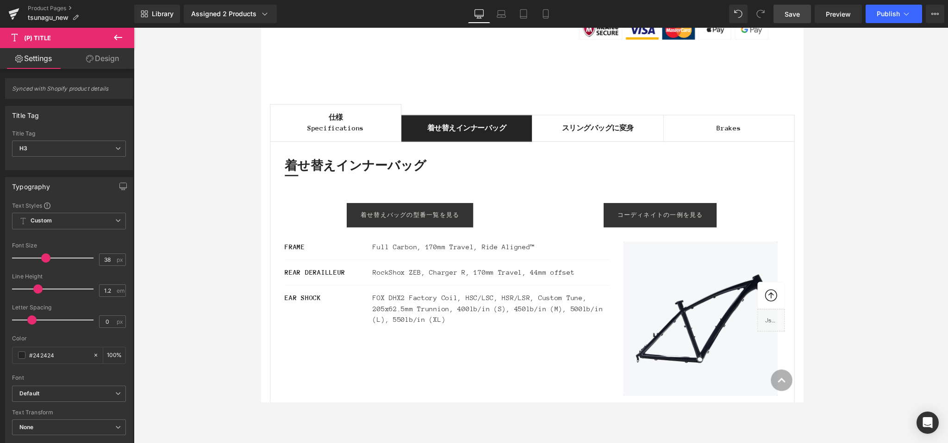
scroll to position [1078, 0]
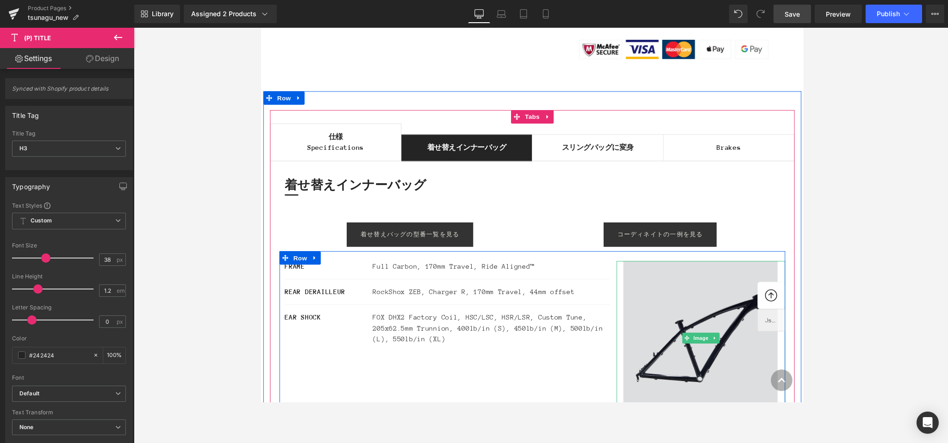
click at [604, 337] on img at bounding box center [714, 348] width 174 height 159
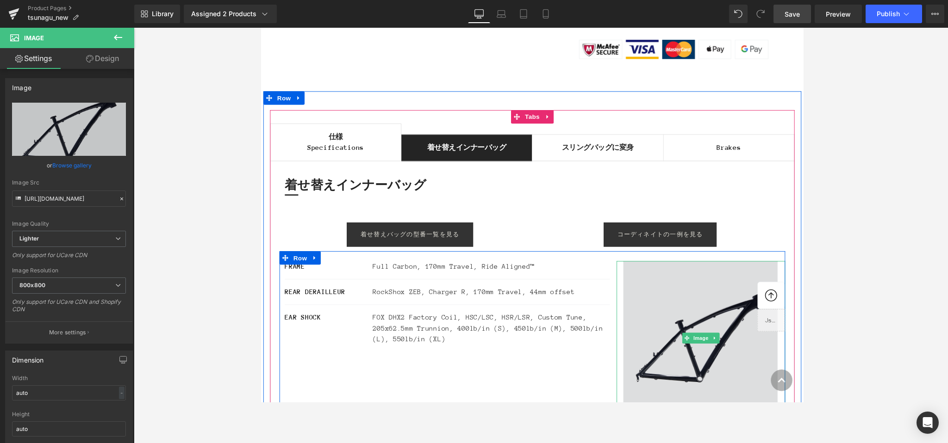
click at [604, 310] on img at bounding box center [714, 348] width 174 height 159
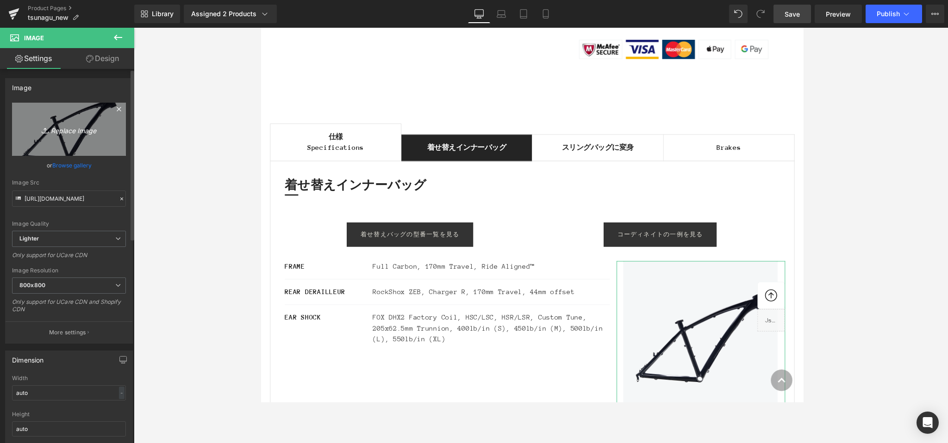
click at [32, 127] on icon "Replace Image" at bounding box center [69, 130] width 74 height 12
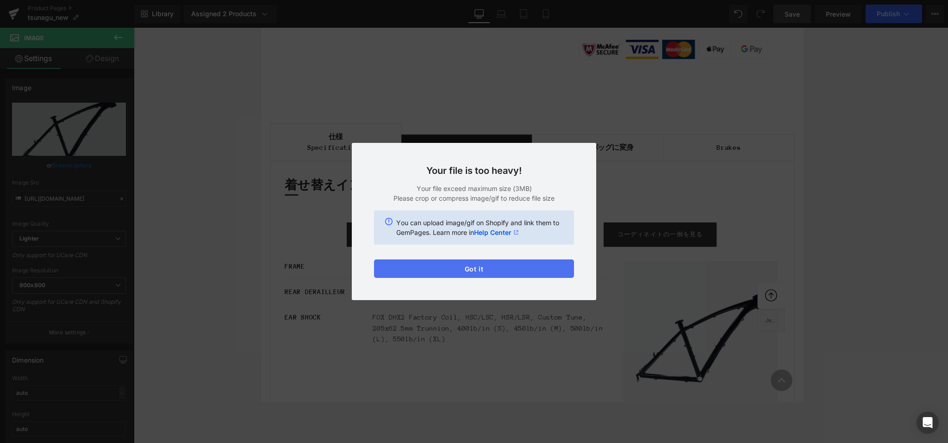
click at [504, 268] on button "Got it" at bounding box center [474, 269] width 200 height 19
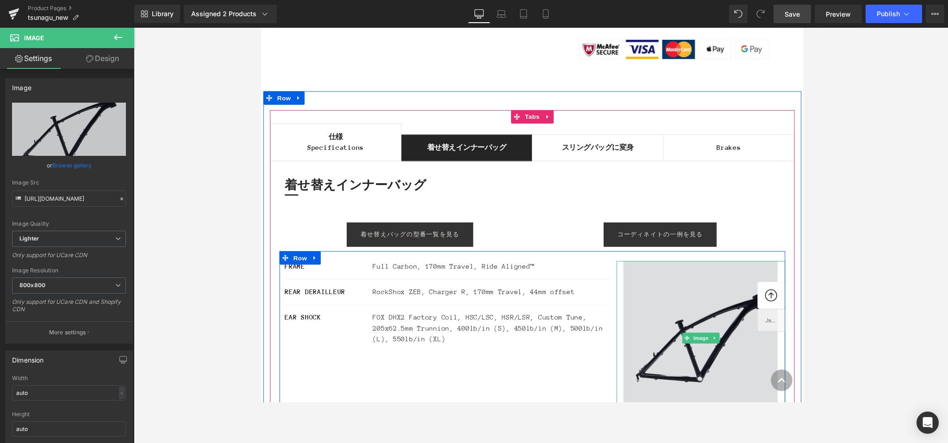
click at [604, 335] on img at bounding box center [714, 348] width 174 height 159
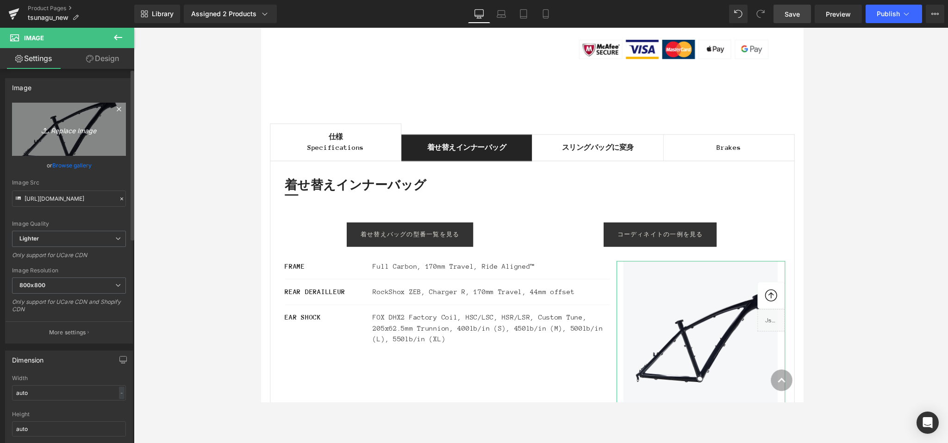
click at [50, 130] on icon "Replace Image" at bounding box center [69, 130] width 74 height 12
type input "C:\fakepath\着せ替えバッグ.jpg"
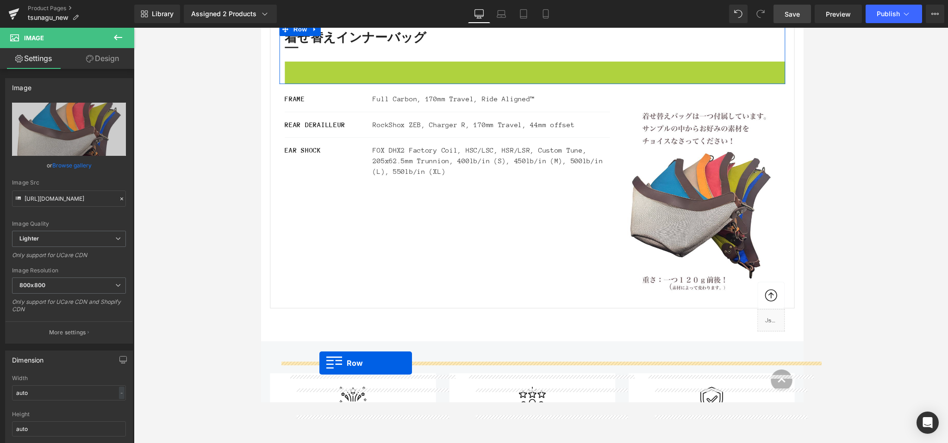
scroll to position [1267, 0]
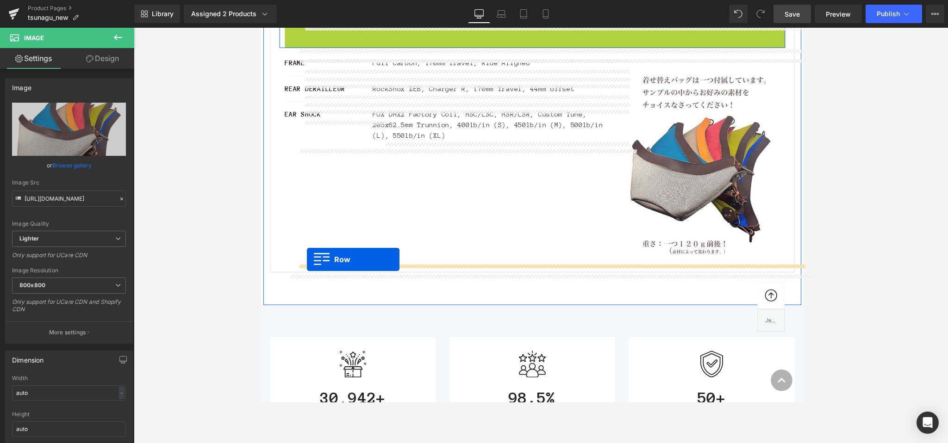
drag, startPoint x: 289, startPoint y: 191, endPoint x: 308, endPoint y: 267, distance: 78.7
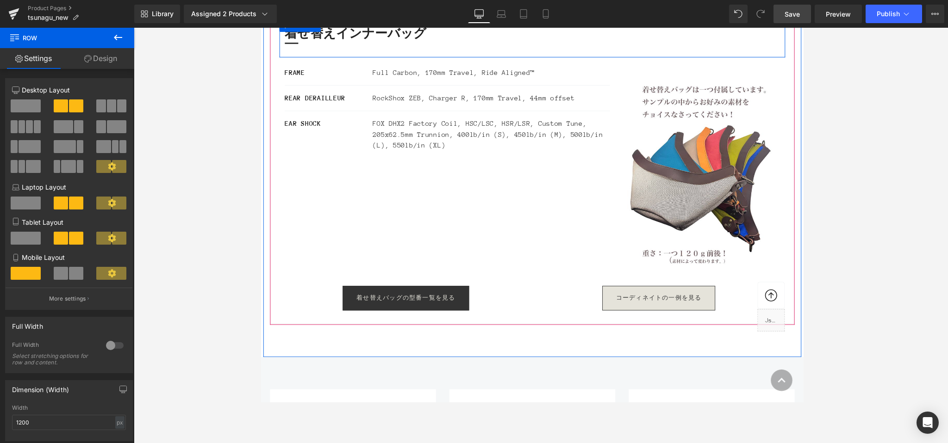
scroll to position [1237, 0]
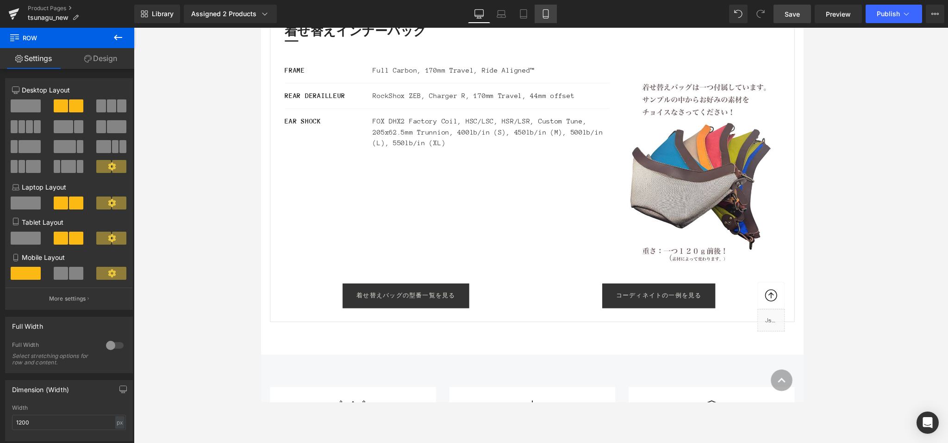
click at [550, 15] on icon at bounding box center [545, 13] width 9 height 9
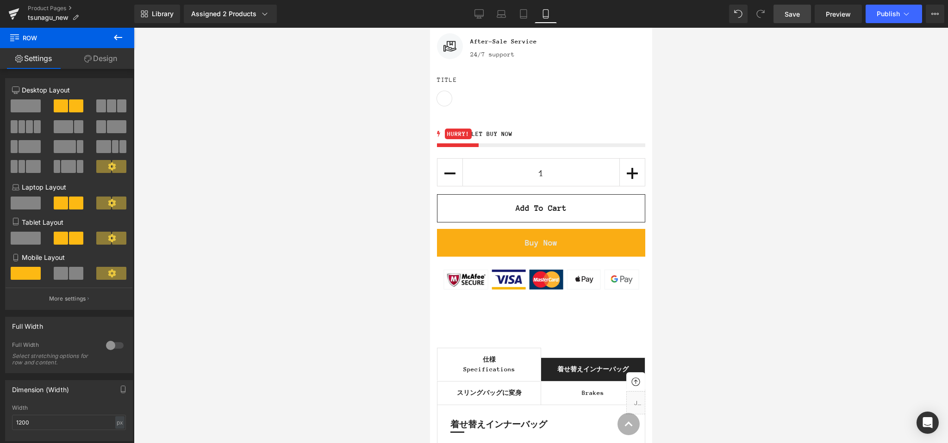
scroll to position [1755, 0]
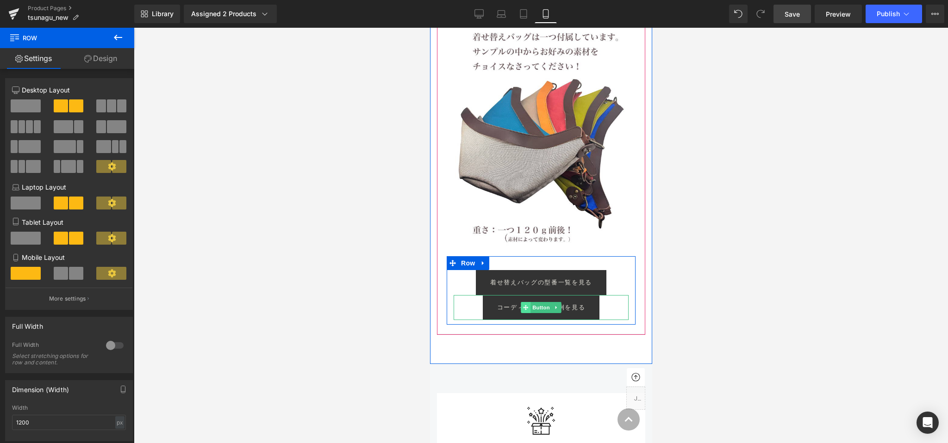
click at [525, 305] on icon at bounding box center [524, 307] width 5 height 5
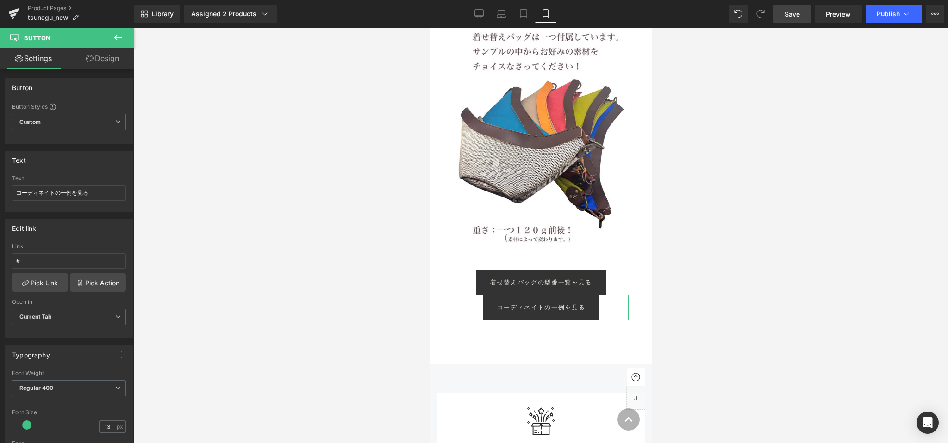
click at [103, 61] on link "Design" at bounding box center [102, 58] width 67 height 21
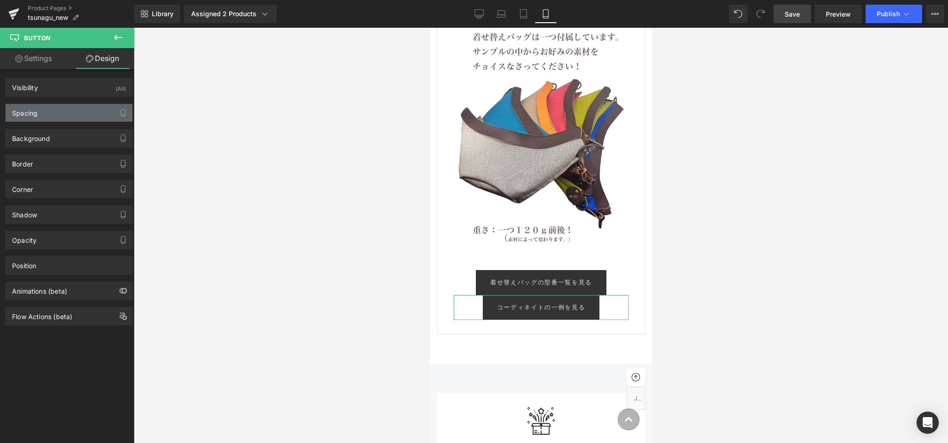
click at [35, 116] on div "Spacing" at bounding box center [24, 110] width 25 height 13
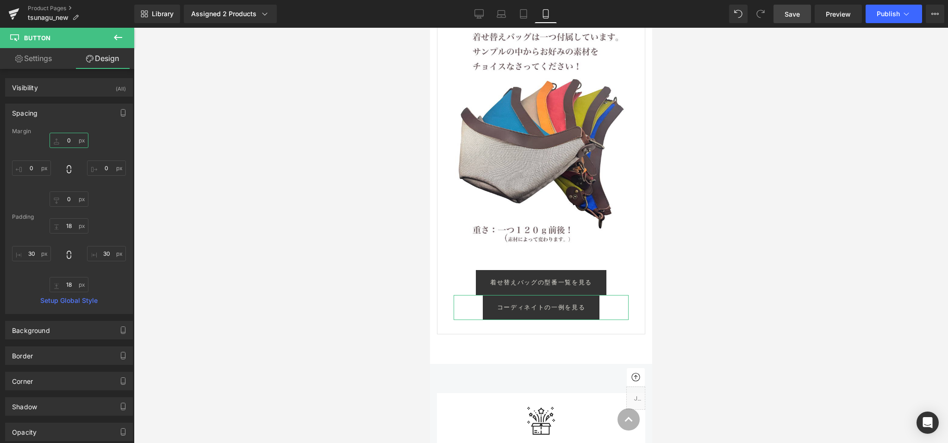
click at [66, 140] on input "0" at bounding box center [69, 140] width 39 height 15
type input "１"
type input "１０"
type input "１０1"
type input "１０10"
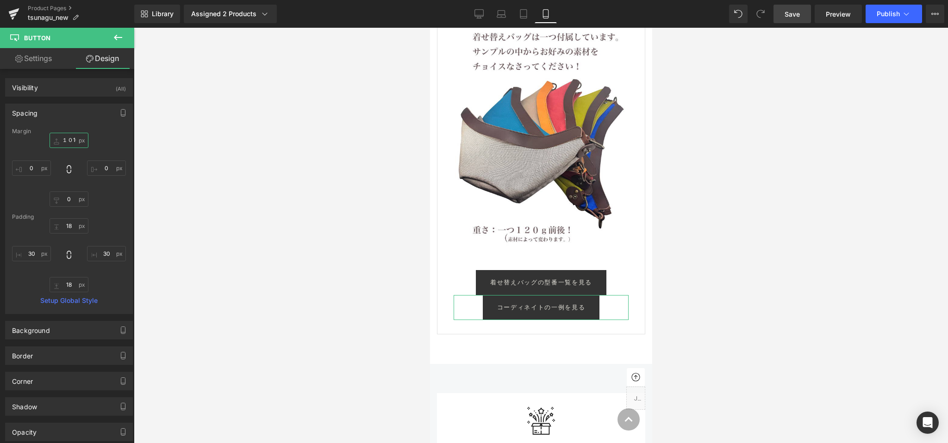
scroll to position [0, 0]
click at [72, 142] on input "１０10" at bounding box center [69, 140] width 39 height 15
type input "10"
click at [69, 201] on input "0" at bounding box center [69, 199] width 39 height 15
type input "10"
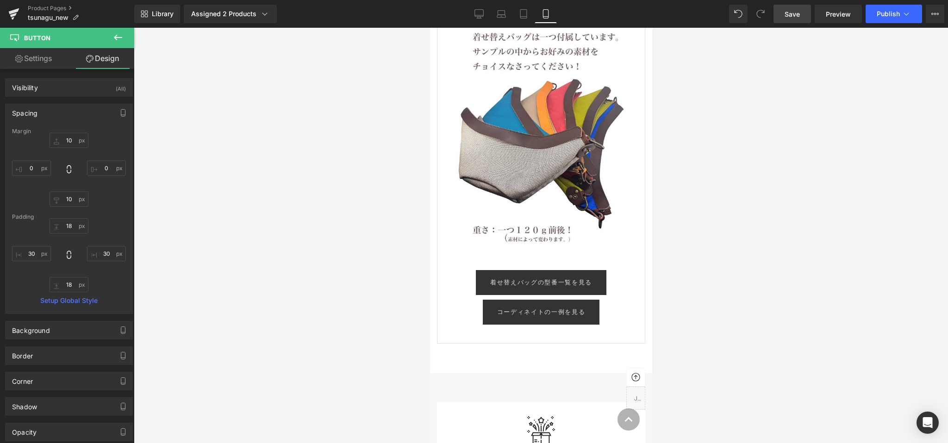
click at [210, 148] on div at bounding box center [541, 235] width 814 height 415
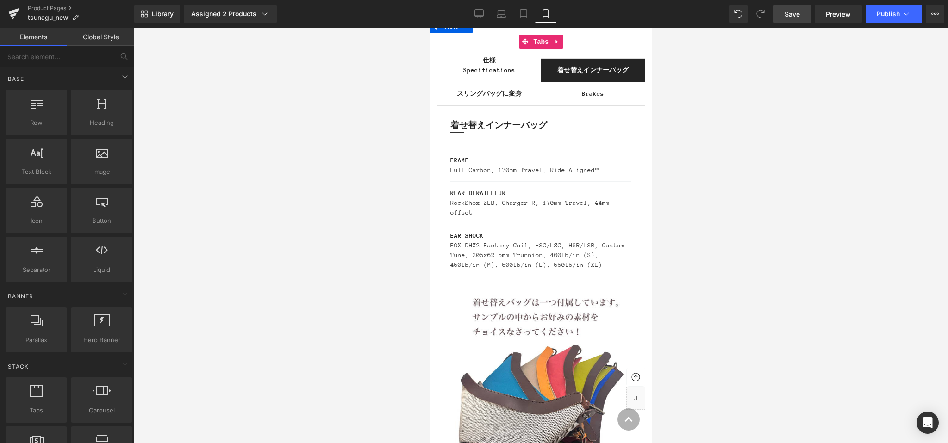
scroll to position [1470, 0]
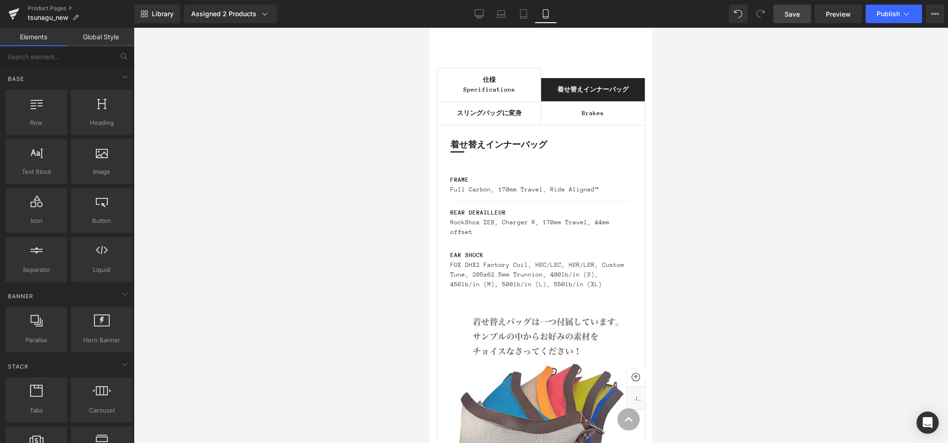
click at [604, 12] on span "Save" at bounding box center [791, 14] width 15 height 10
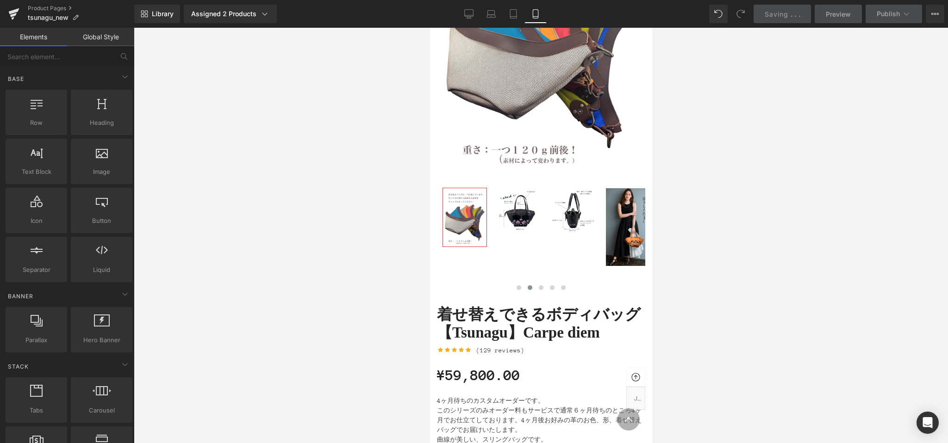
scroll to position [271, 0]
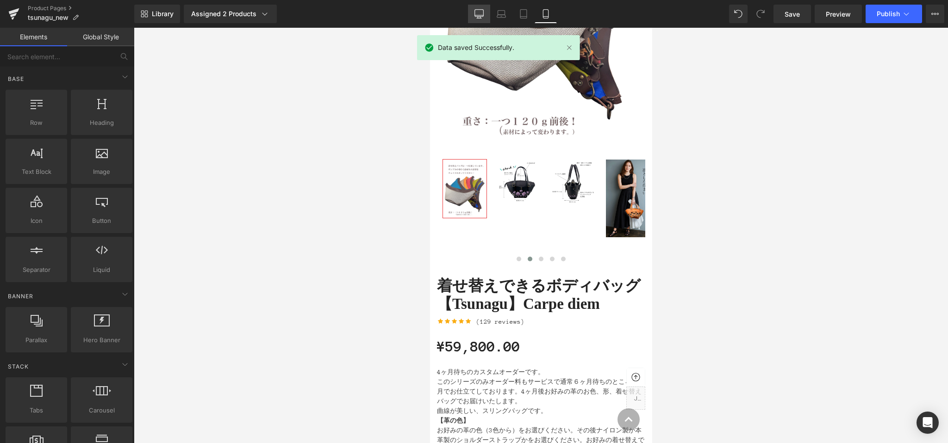
click at [477, 15] on icon at bounding box center [478, 13] width 9 height 9
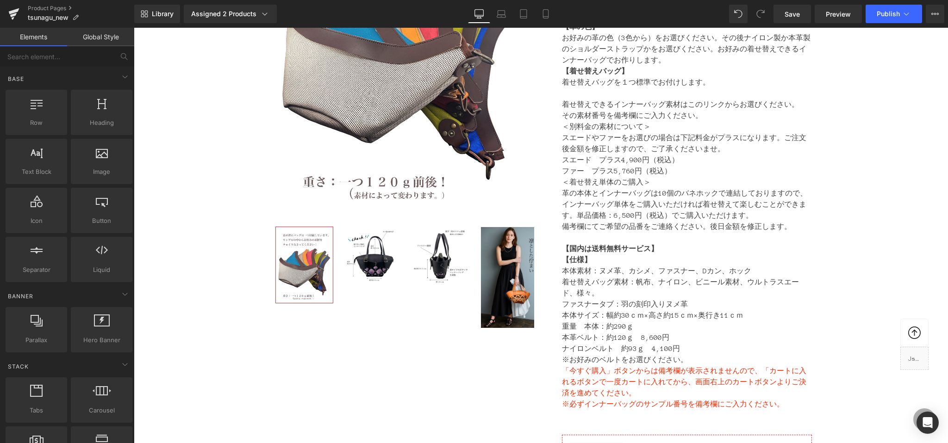
scroll to position [321, 0]
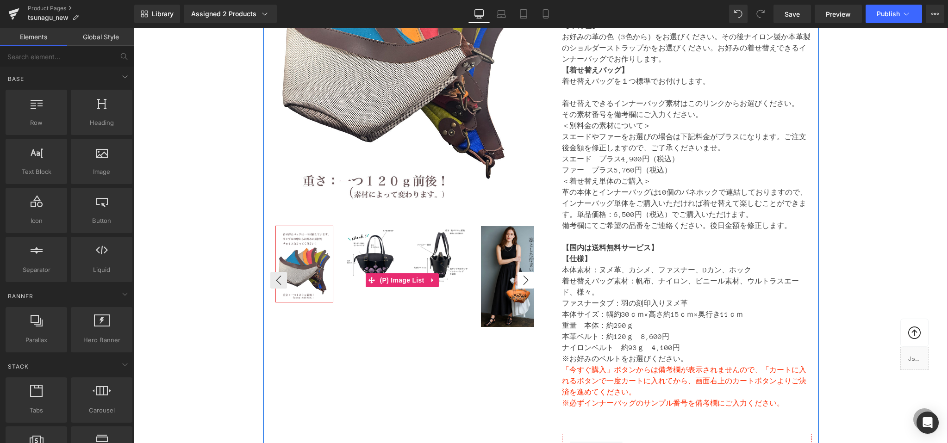
click at [525, 281] on button "›" at bounding box center [525, 280] width 17 height 17
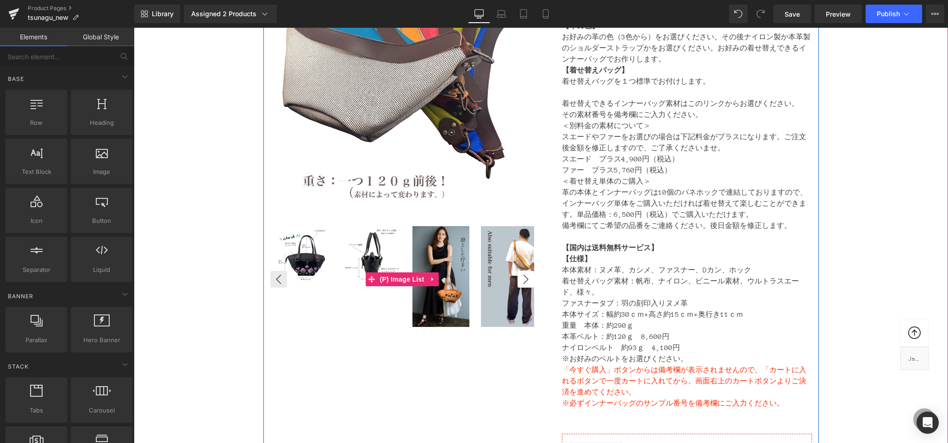
click at [530, 278] on button "›" at bounding box center [525, 279] width 17 height 17
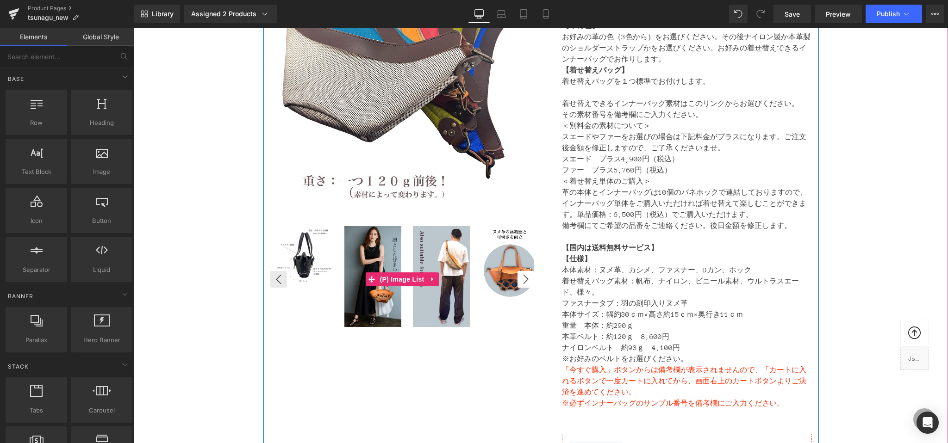
click at [530, 278] on button "›" at bounding box center [525, 279] width 17 height 17
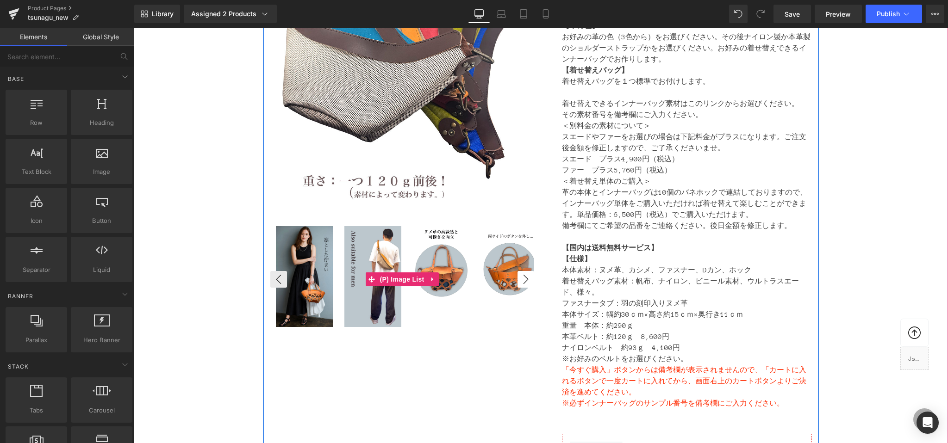
click at [530, 278] on button "›" at bounding box center [525, 279] width 17 height 17
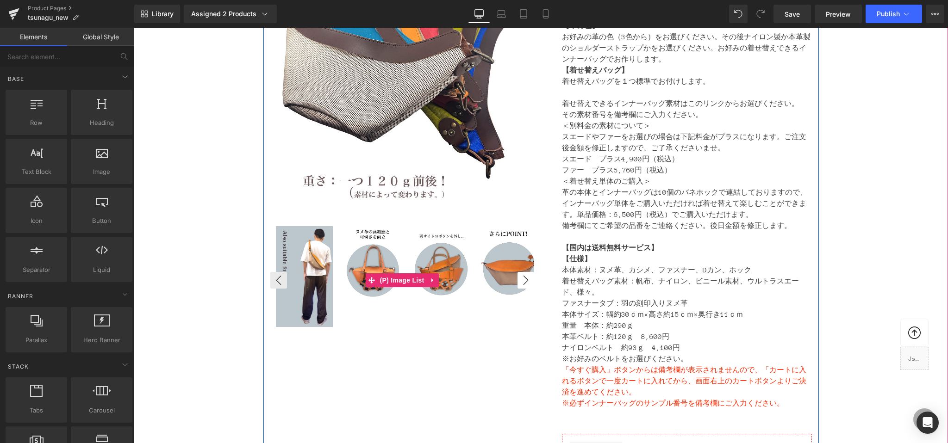
click at [530, 278] on button "›" at bounding box center [525, 280] width 17 height 17
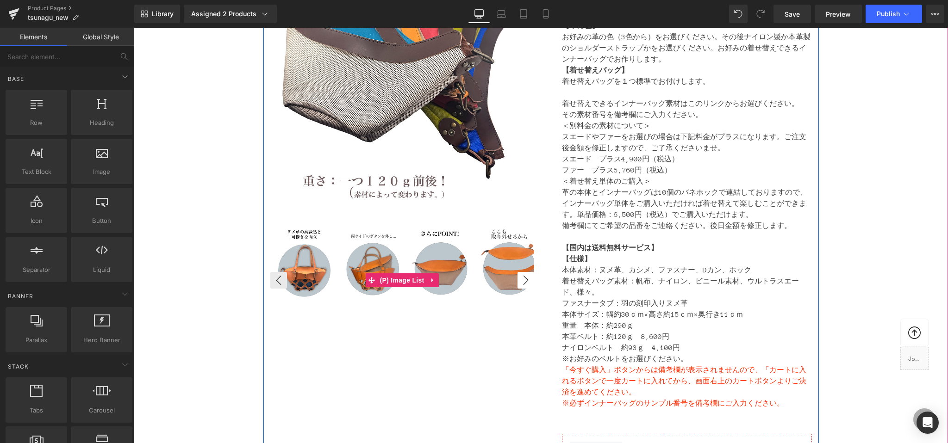
click at [530, 278] on button "›" at bounding box center [525, 280] width 17 height 17
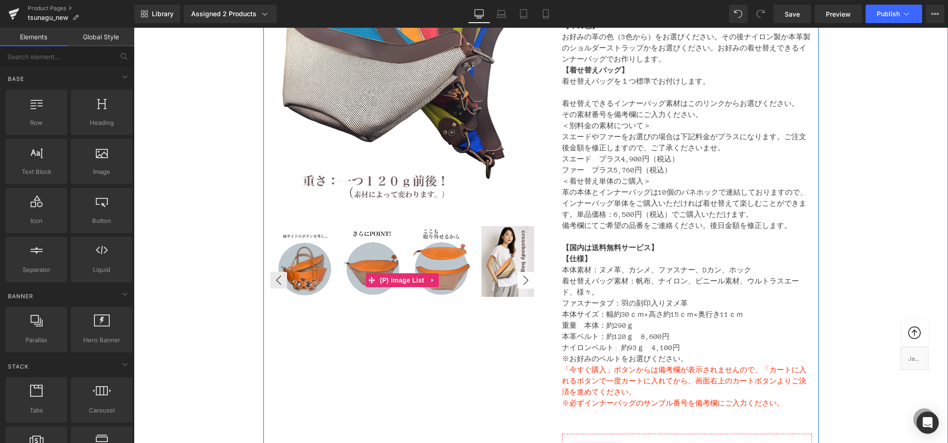
click at [530, 278] on button "›" at bounding box center [525, 280] width 17 height 17
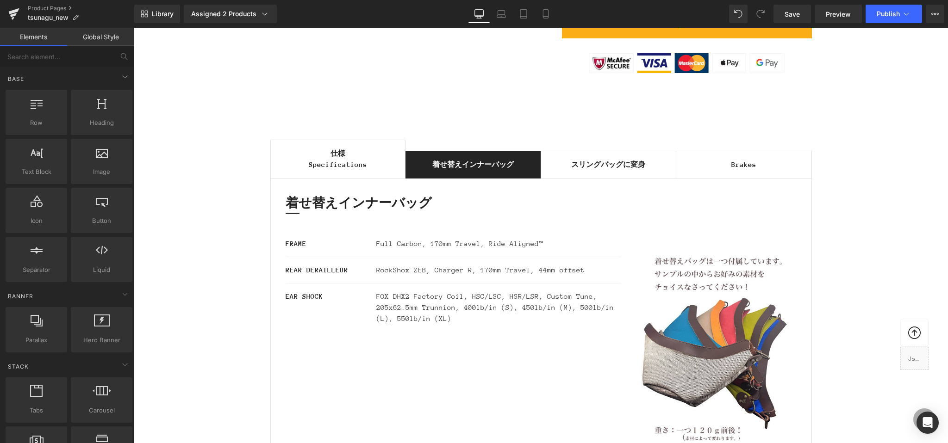
scroll to position [1105, 0]
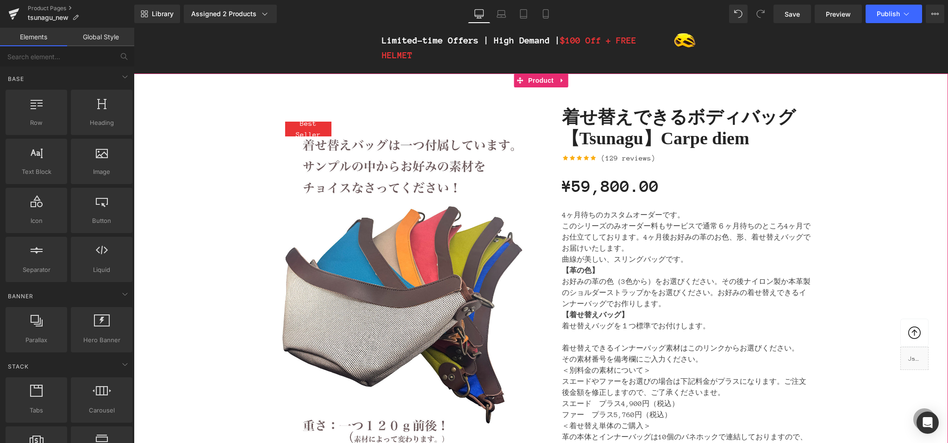
scroll to position [161, 0]
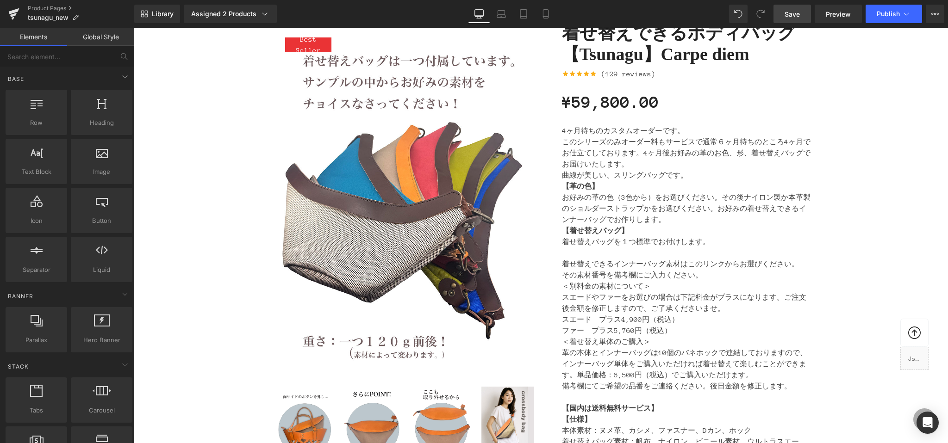
drag, startPoint x: 794, startPoint y: 18, endPoint x: 634, endPoint y: 26, distance: 160.3
click at [794, 18] on span "Save" at bounding box center [791, 14] width 15 height 10
click at [15, 10] on icon at bounding box center [14, 11] width 11 height 6
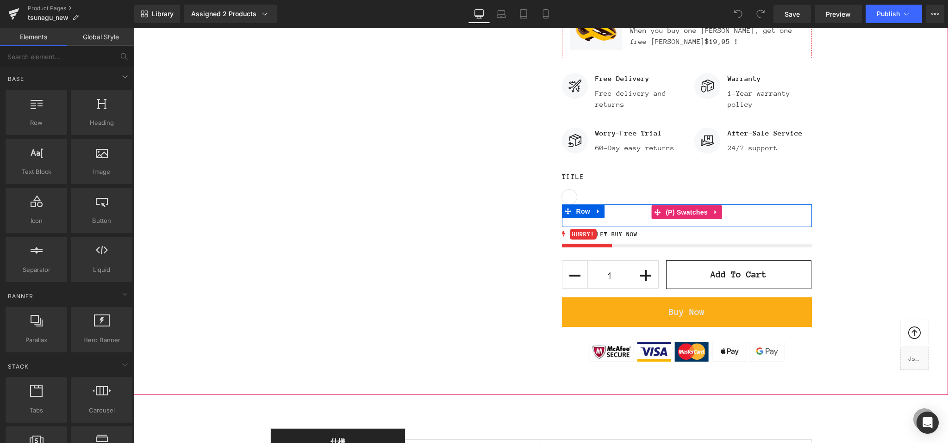
scroll to position [767, 0]
